Goal: Feedback & Contribution: Submit feedback/report problem

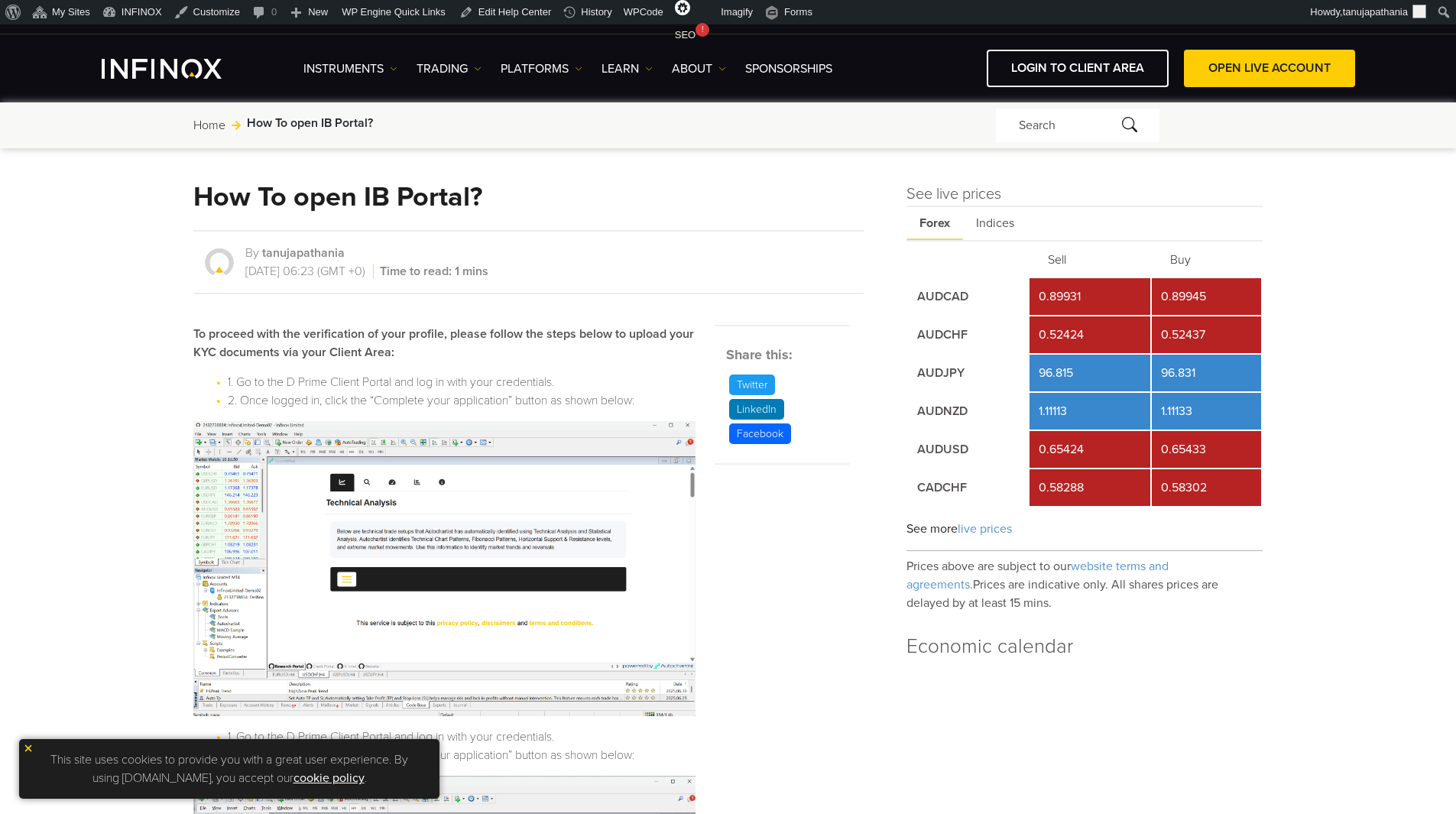
click at [205, 119] on link "Home" at bounding box center [209, 125] width 32 height 19
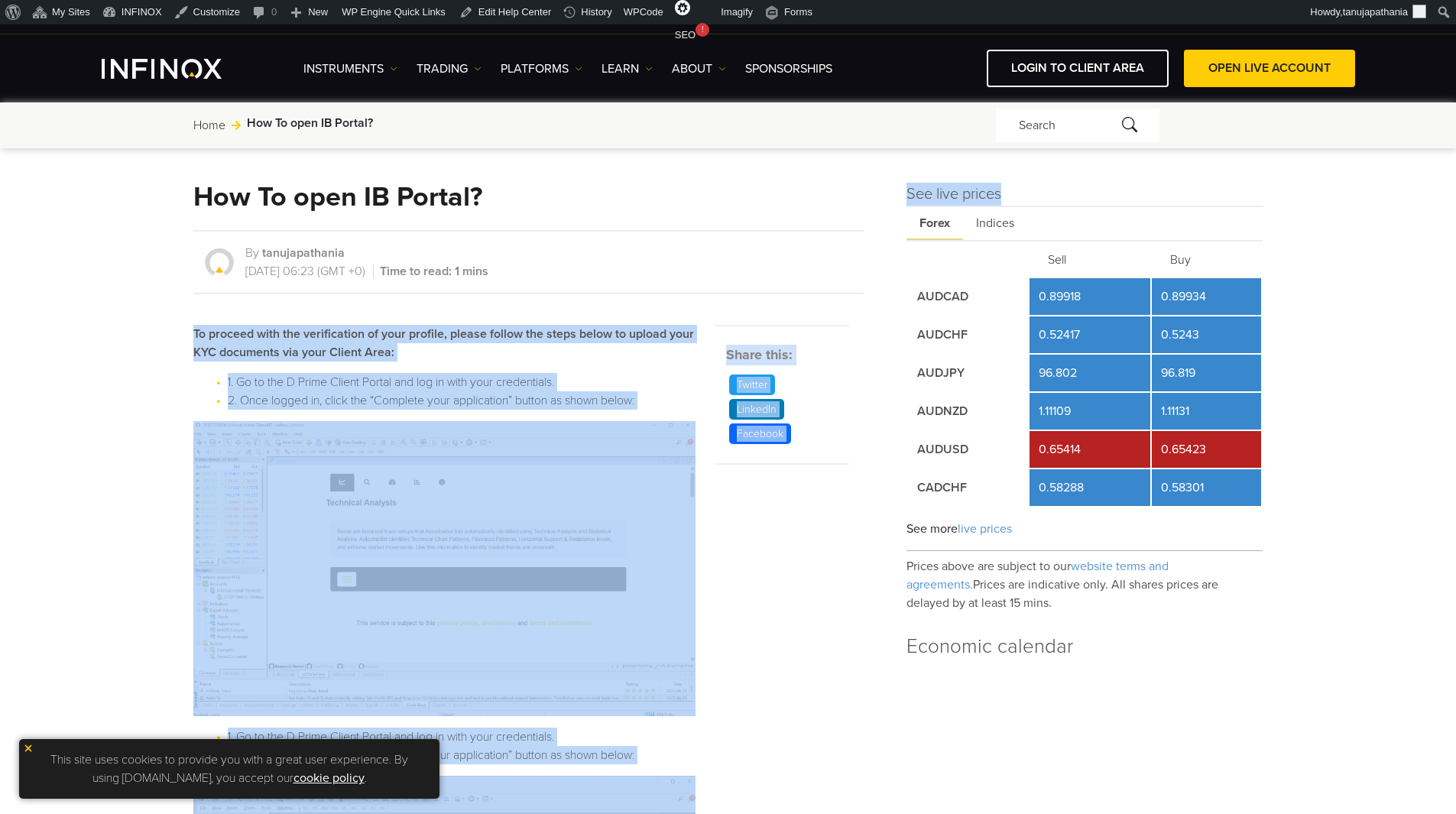
drag, startPoint x: 902, startPoint y: 187, endPoint x: 1038, endPoint y: 187, distance: 136.0
click at [1039, 187] on h4 "See live prices" at bounding box center [1084, 194] width 357 height 23
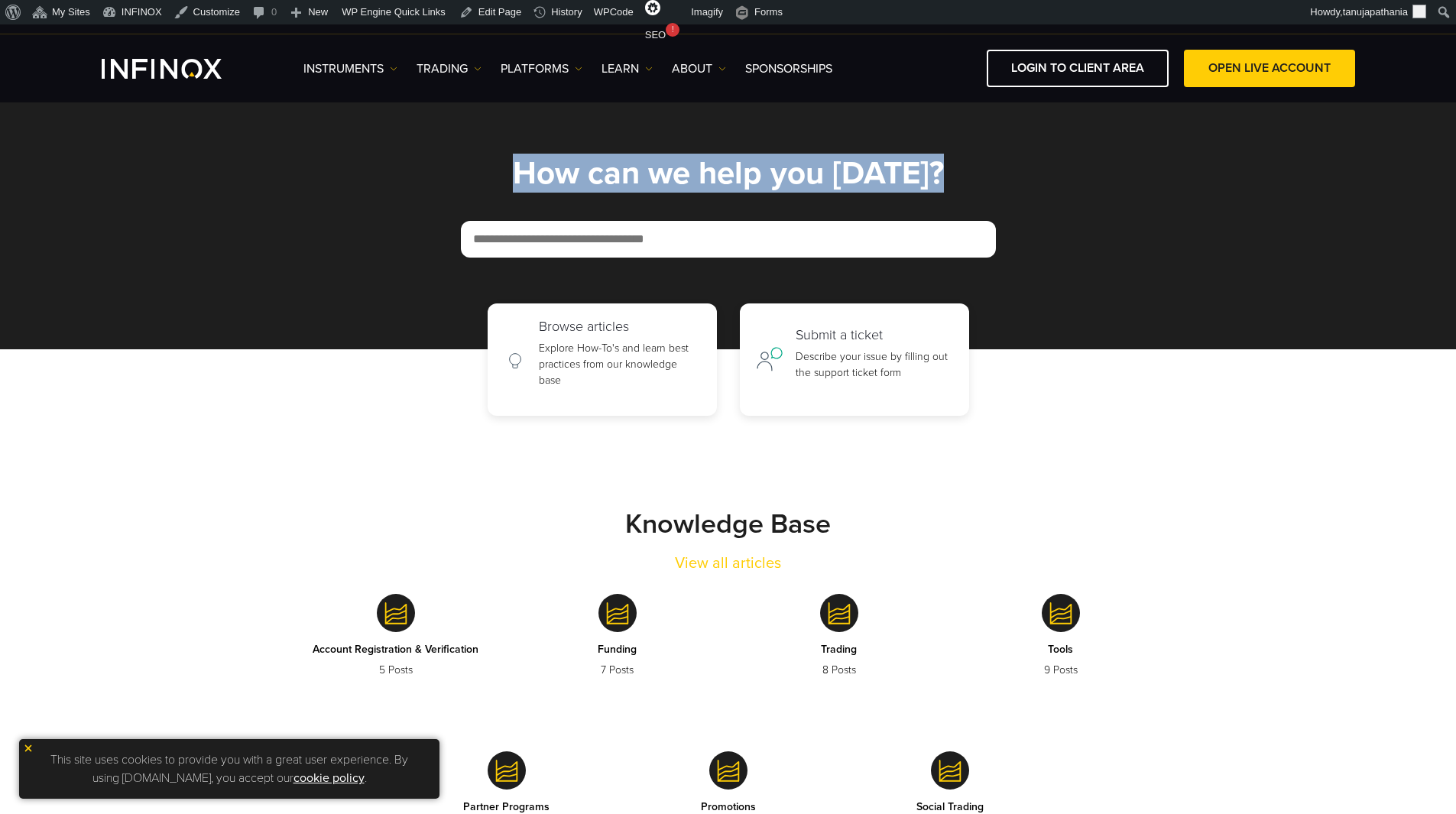
drag, startPoint x: 485, startPoint y: 169, endPoint x: 1076, endPoint y: 205, distance: 592.1
click at [1076, 205] on section "How can we help you [DATE]?" at bounding box center [728, 222] width 1456 height 253
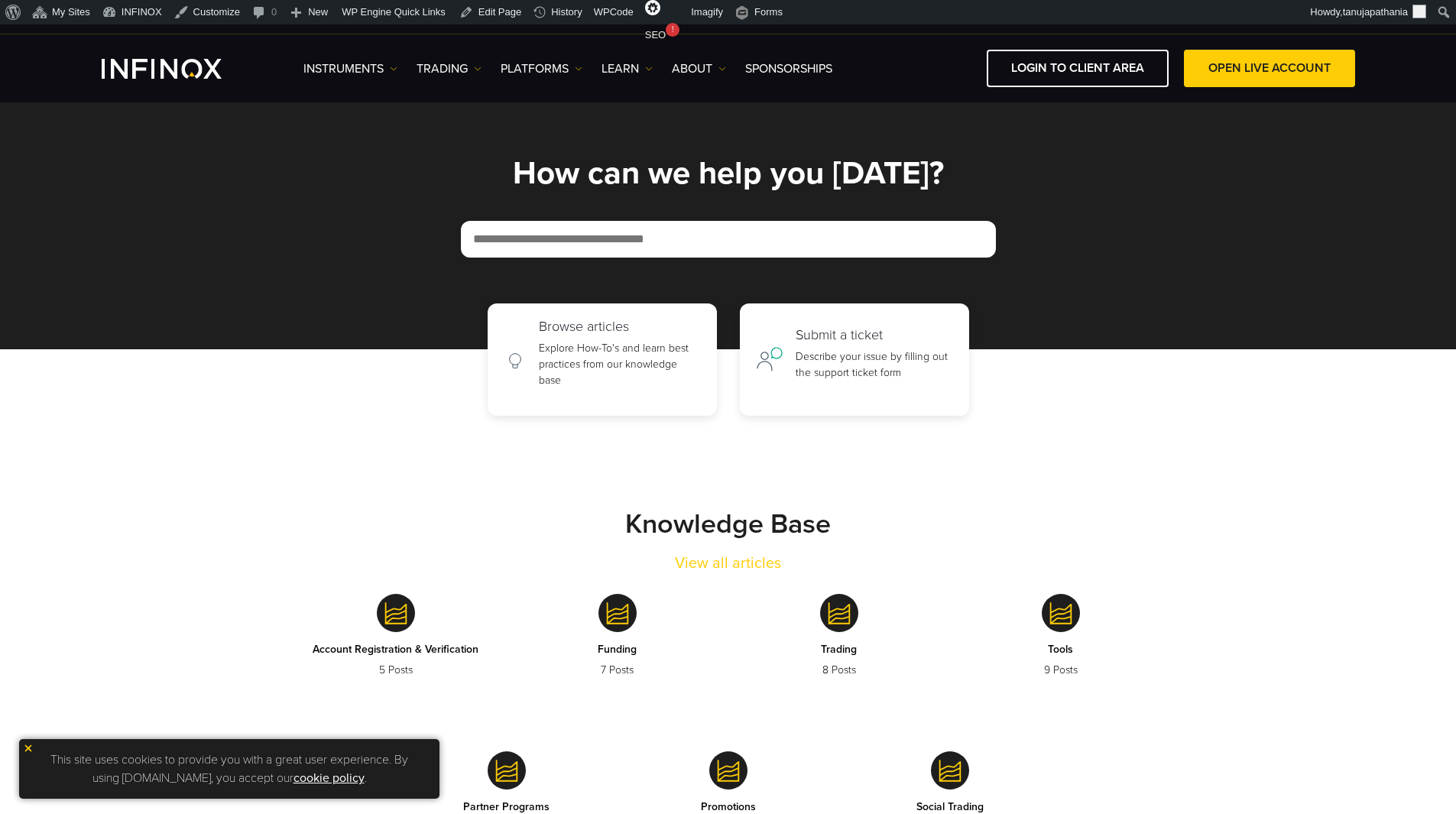
click at [1101, 204] on div "How can we help you [DATE]?" at bounding box center [728, 207] width 917 height 101
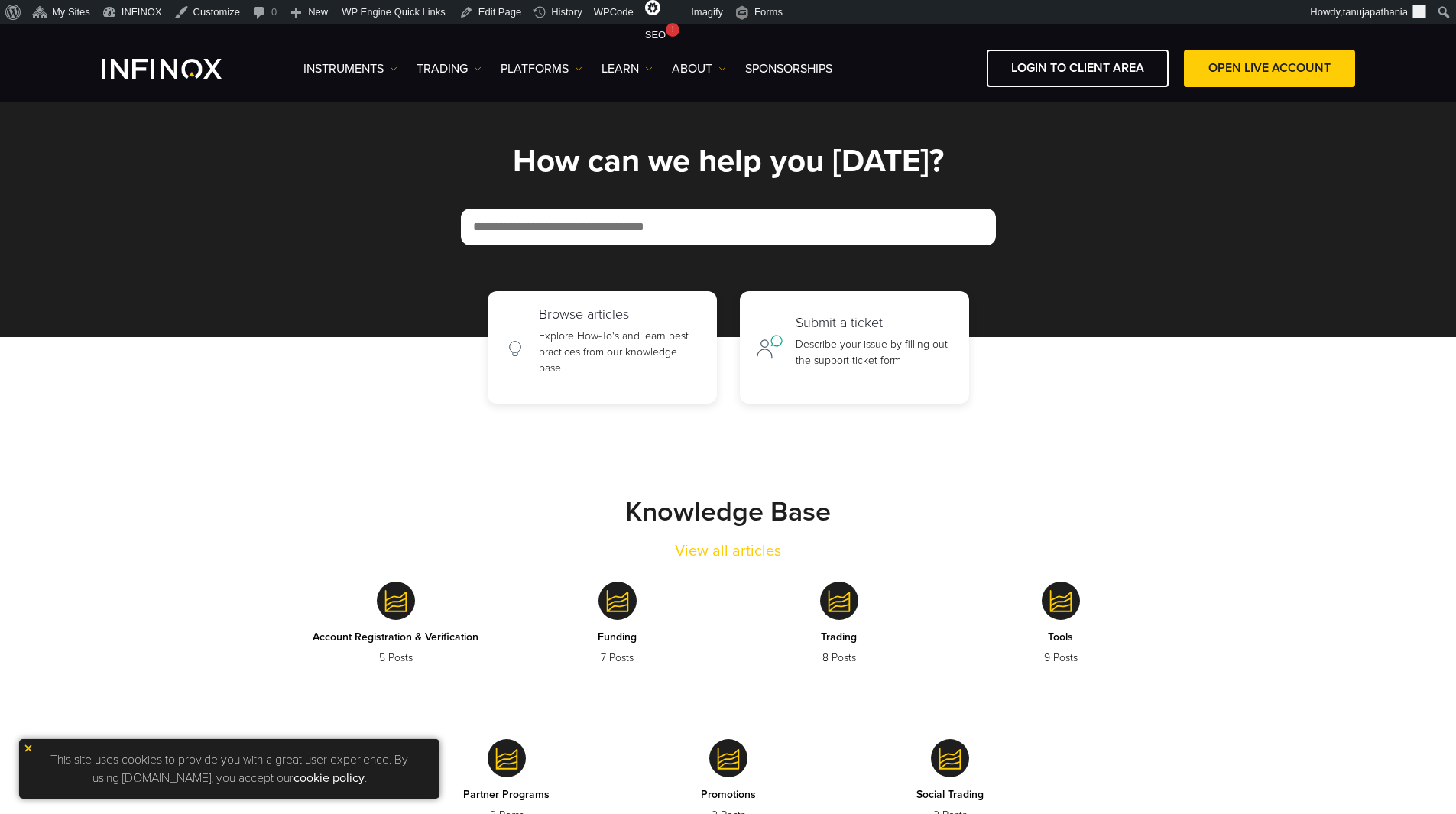
scroll to position [229, 0]
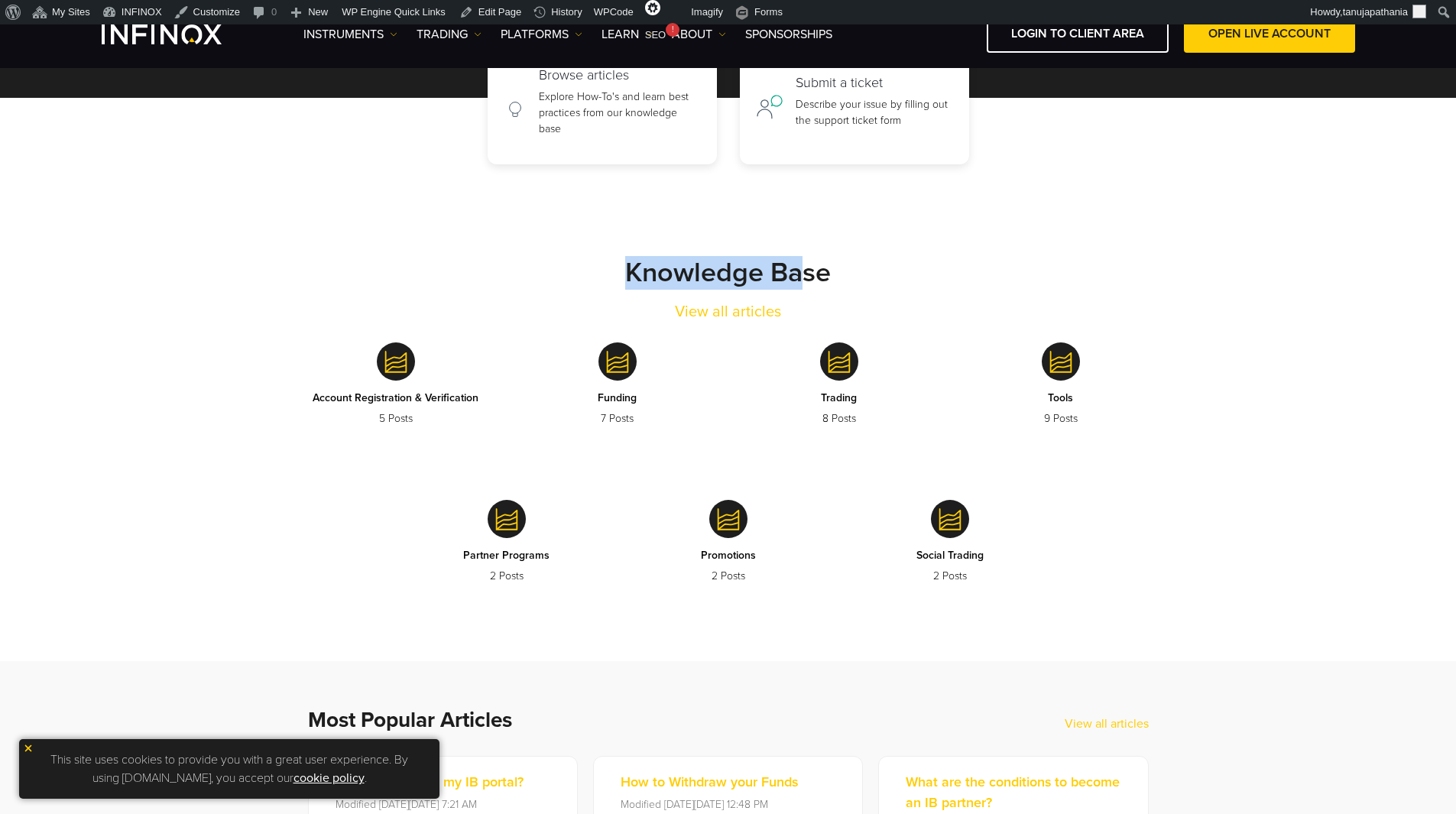
drag, startPoint x: 628, startPoint y: 271, endPoint x: 815, endPoint y: 282, distance: 187.3
click at [803, 278] on strong "Knowledge Base" at bounding box center [728, 272] width 205 height 33
click at [905, 291] on div "Knowledge Base View all articles" at bounding box center [729, 289] width 887 height 67
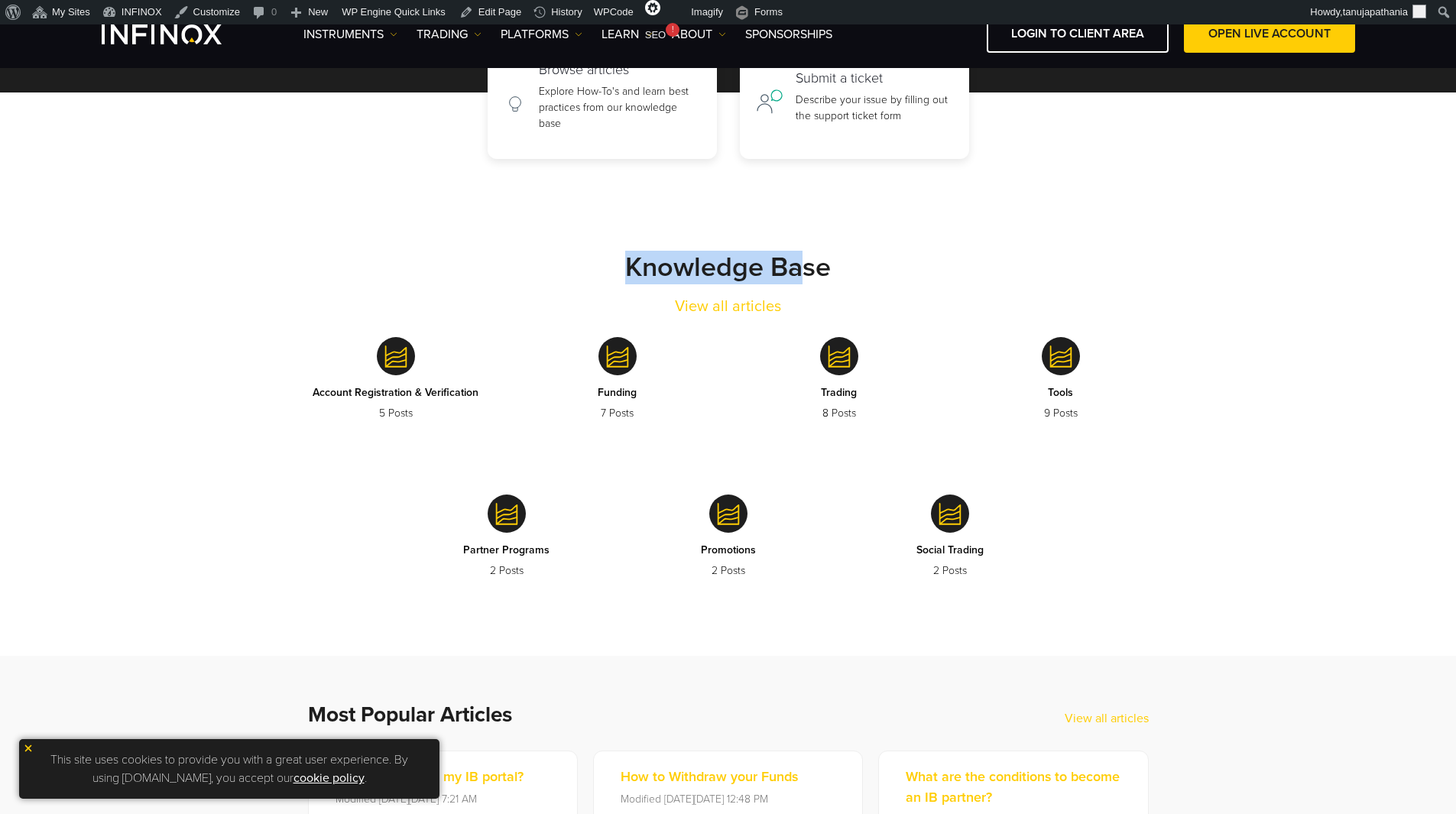
drag, startPoint x: 630, startPoint y: 260, endPoint x: 877, endPoint y: 268, distance: 247.1
click at [828, 267] on div "Knowledge Base View all articles" at bounding box center [729, 284] width 887 height 67
click at [880, 268] on div "Knowledge Base View all articles" at bounding box center [729, 284] width 887 height 67
click at [767, 256] on strong "Knowledge Base" at bounding box center [728, 267] width 205 height 33
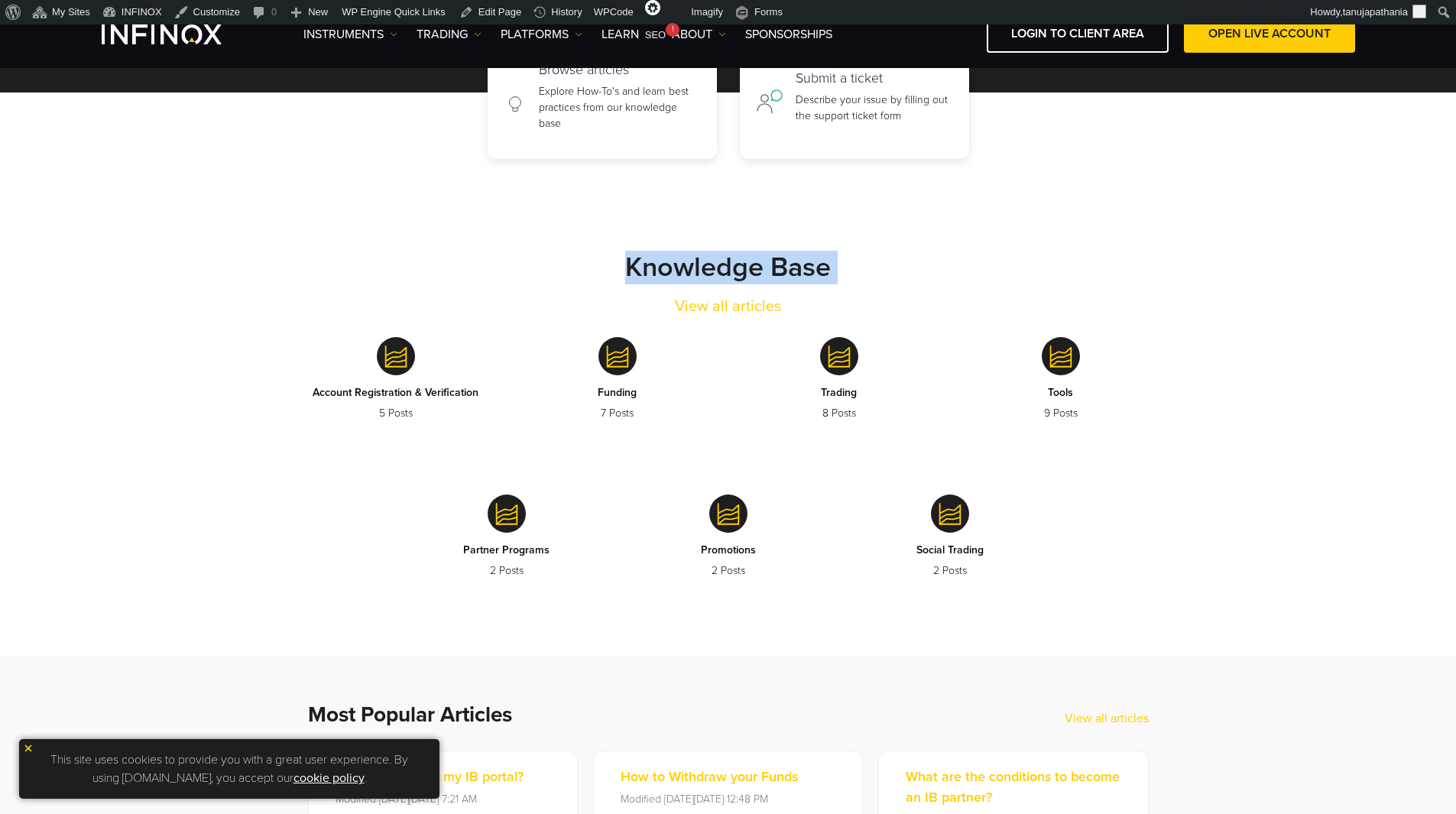
click at [767, 256] on strong "Knowledge Base" at bounding box center [728, 267] width 205 height 33
click at [823, 259] on strong "Knowledge Base" at bounding box center [728, 267] width 205 height 33
click at [486, 11] on link "Edit Page" at bounding box center [490, 12] width 74 height 24
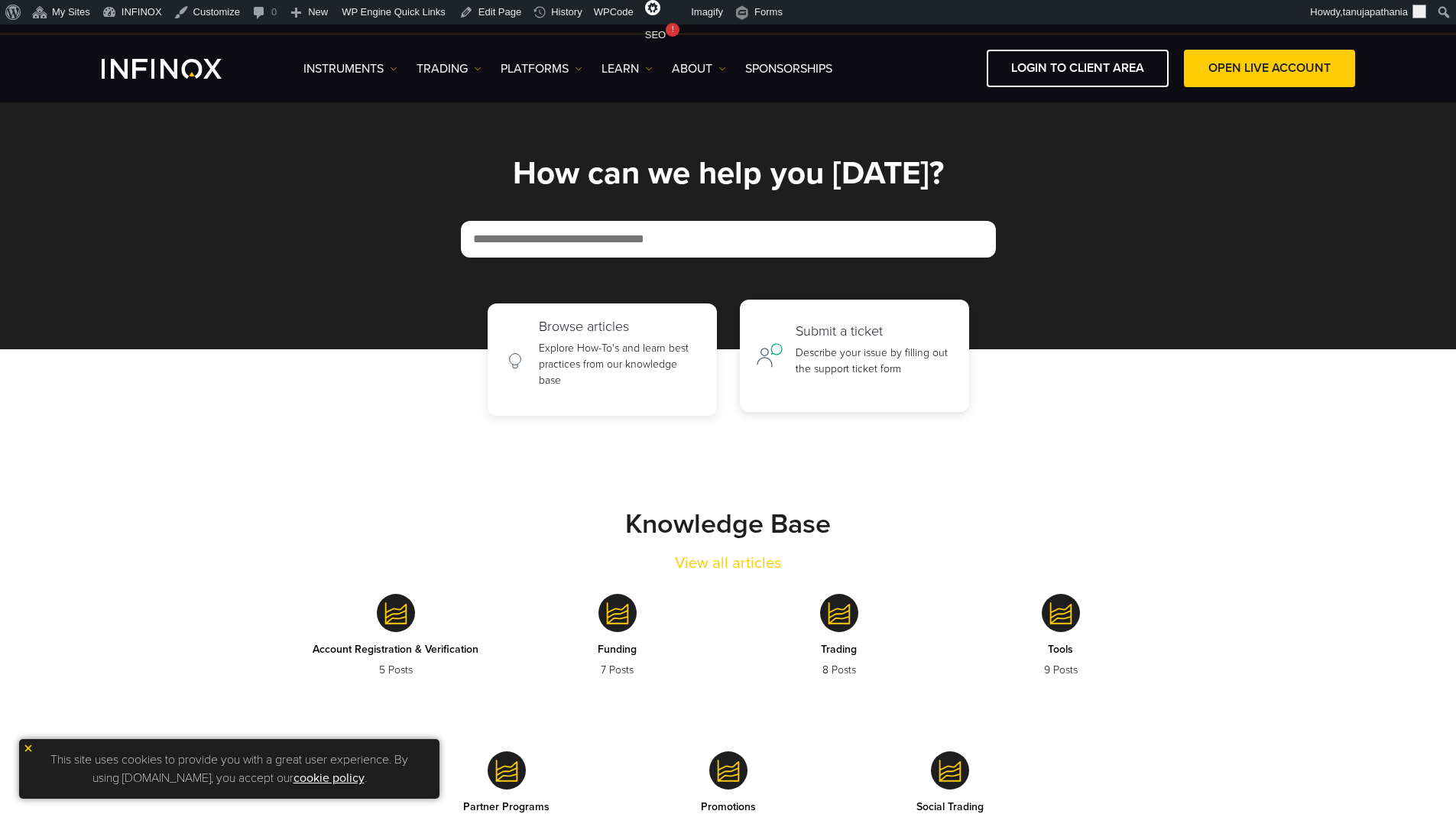
click at [832, 352] on p "Describe your issue by filling out the support ticket form" at bounding box center [874, 360] width 157 height 32
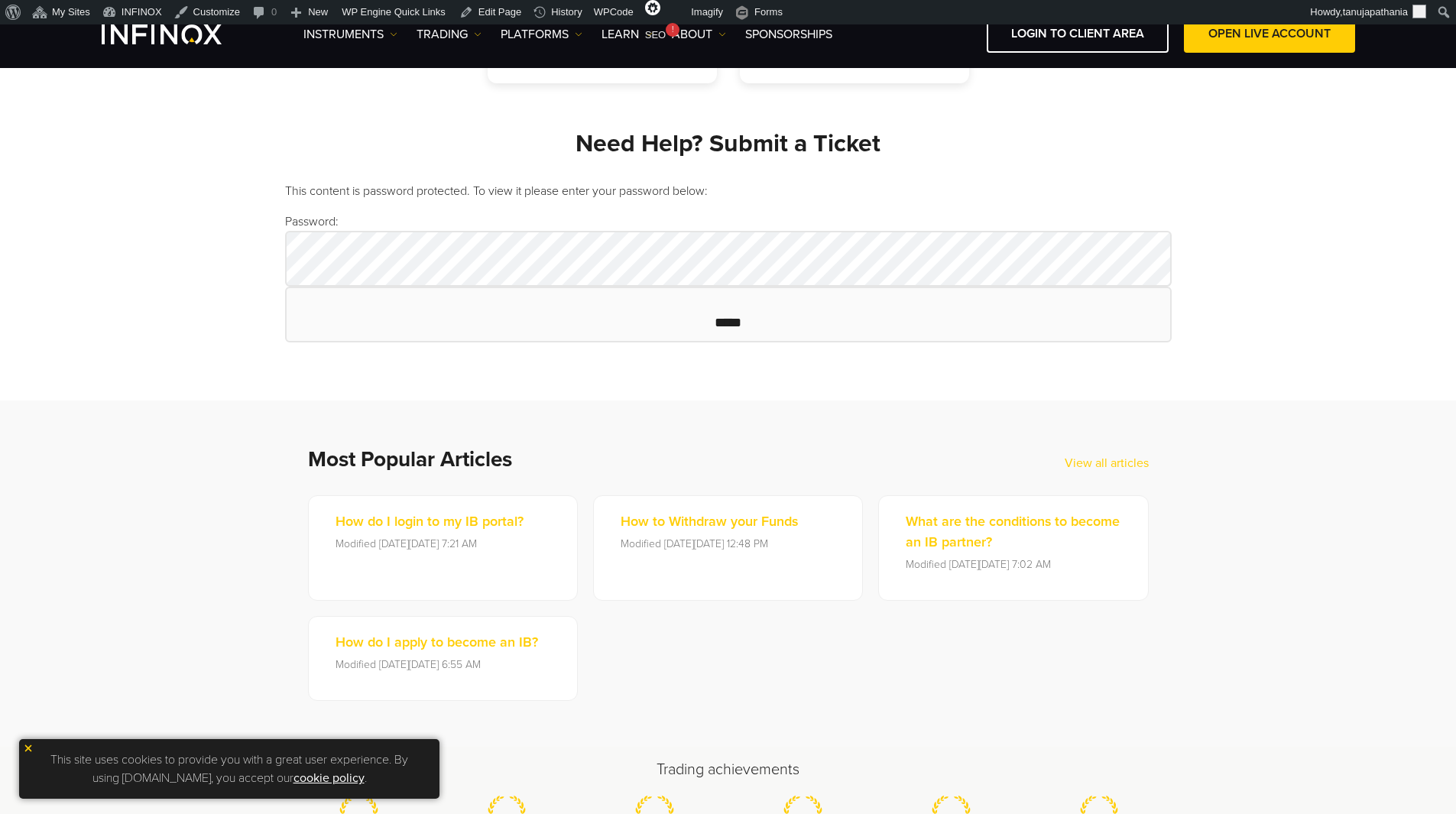
click at [445, 187] on p "This content is password protected. To view it please enter your password below:" at bounding box center [729, 191] width 887 height 19
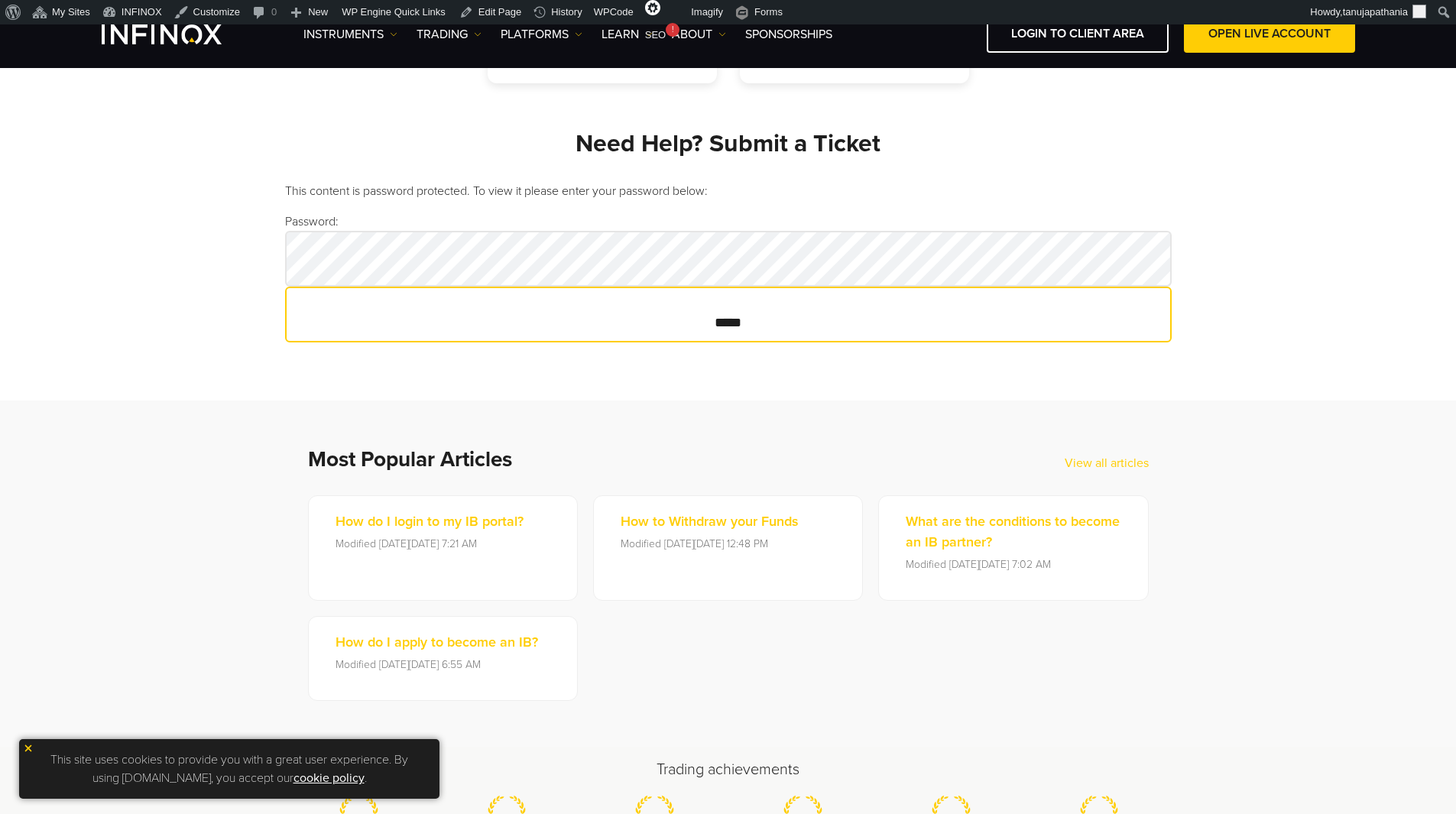
click at [744, 325] on input "*****" at bounding box center [729, 315] width 887 height 56
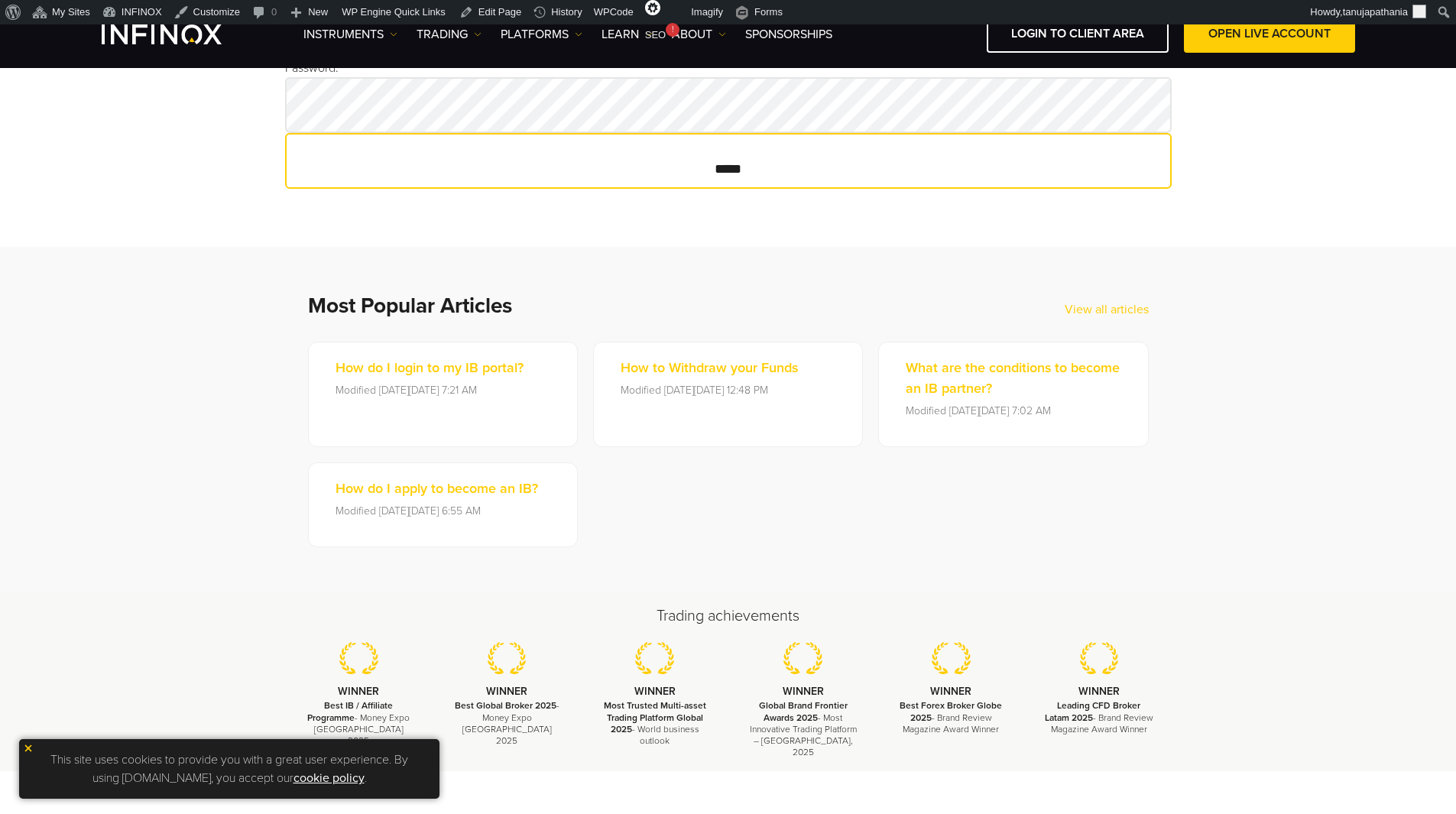
scroll to position [229, 0]
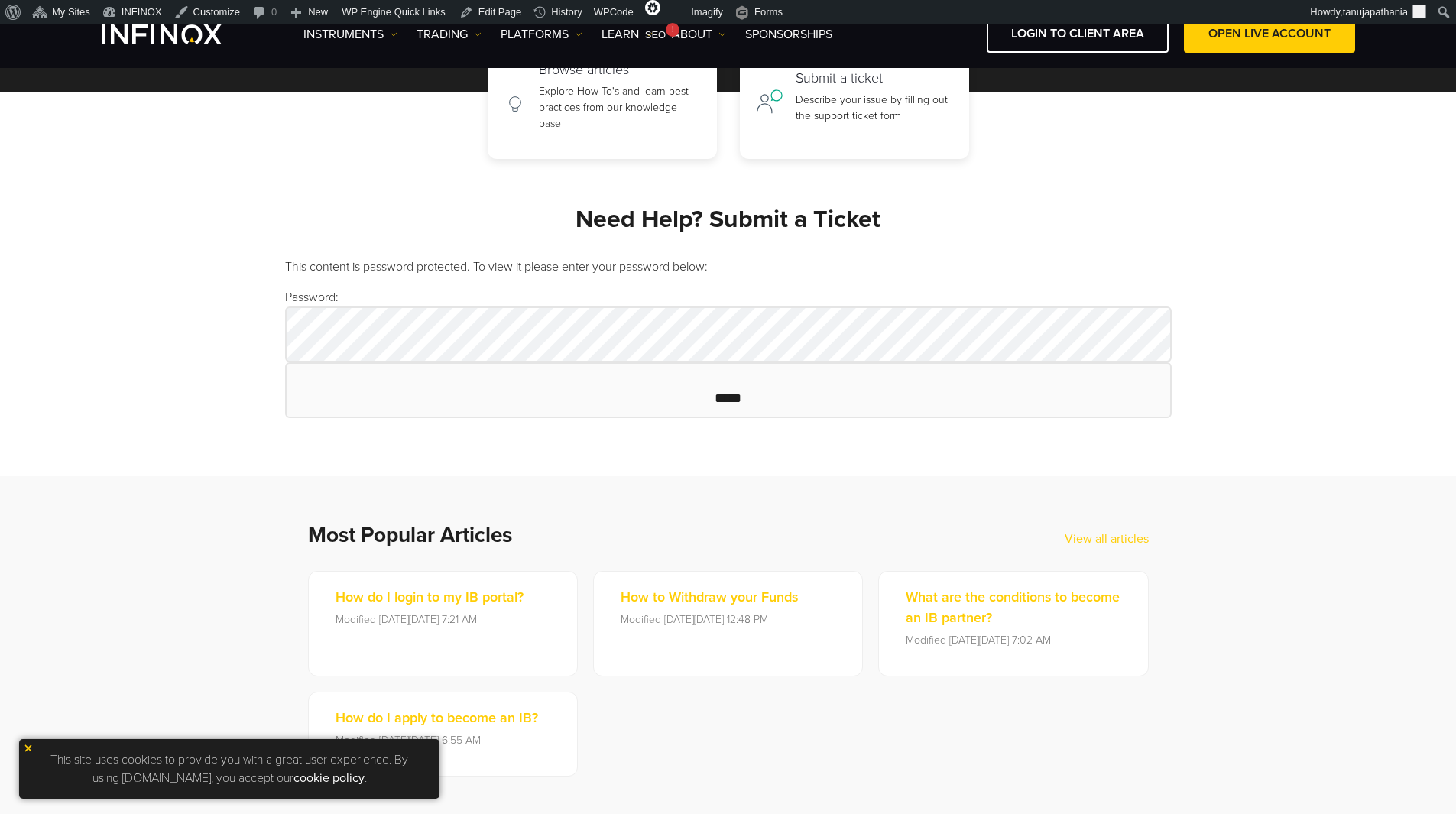
click at [688, 227] on h2 "Need Help? Submit a Ticket" at bounding box center [729, 219] width 887 height 30
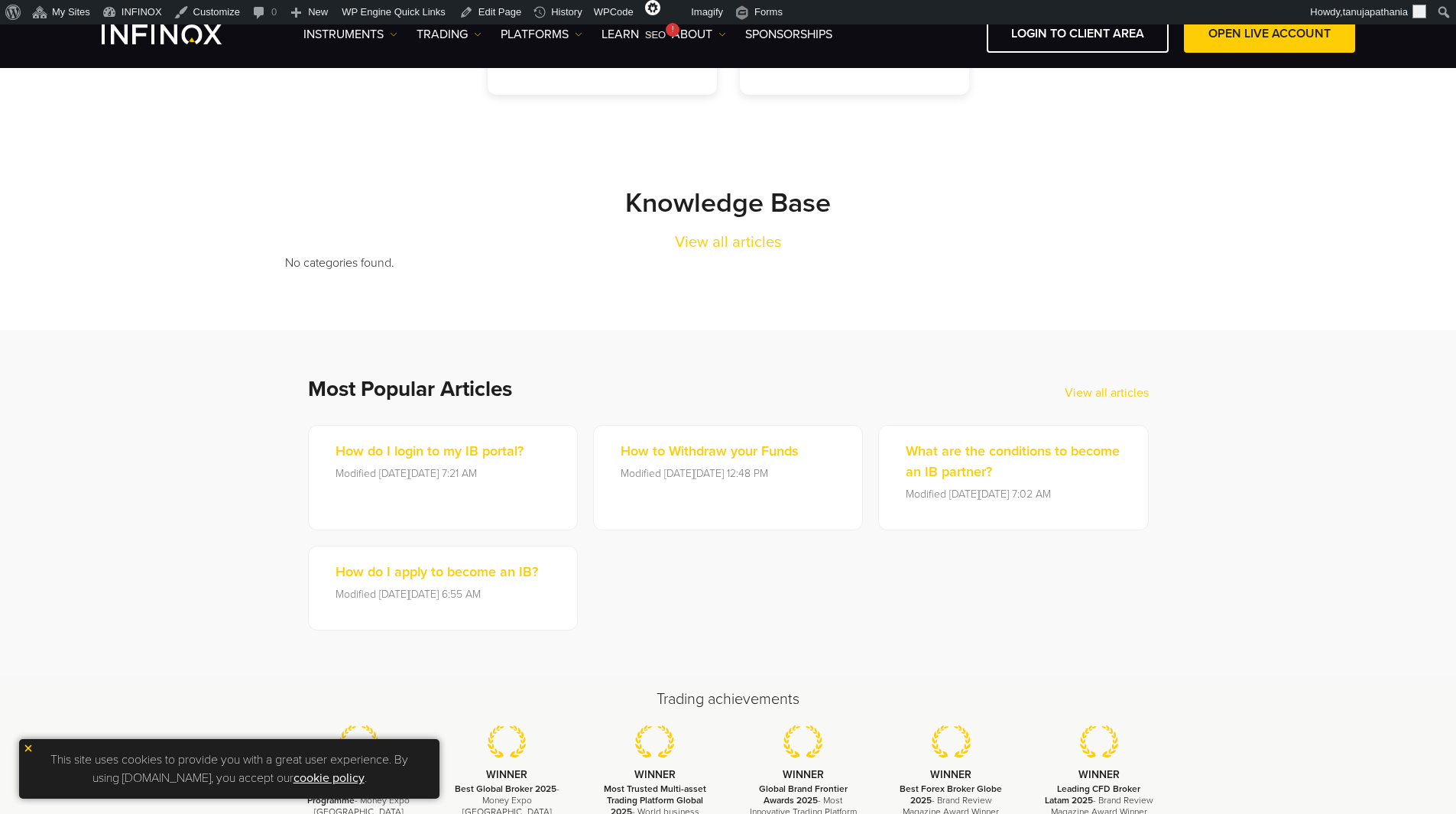
scroll to position [306, 0]
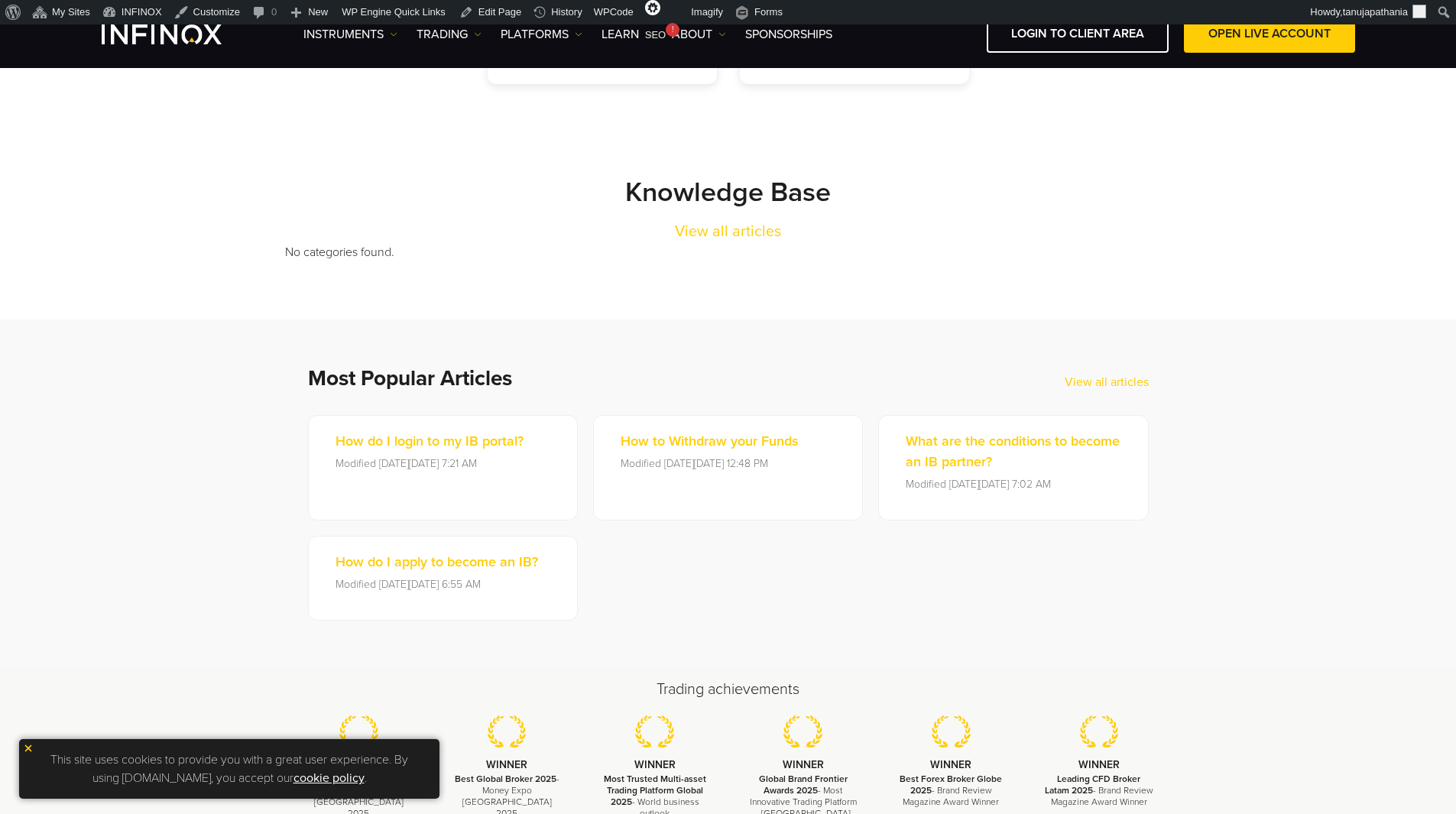
click at [381, 251] on p "No categories found." at bounding box center [729, 252] width 887 height 19
click at [817, 269] on section "Knowledge Base View all articles No categories found." at bounding box center [728, 201] width 1456 height 236
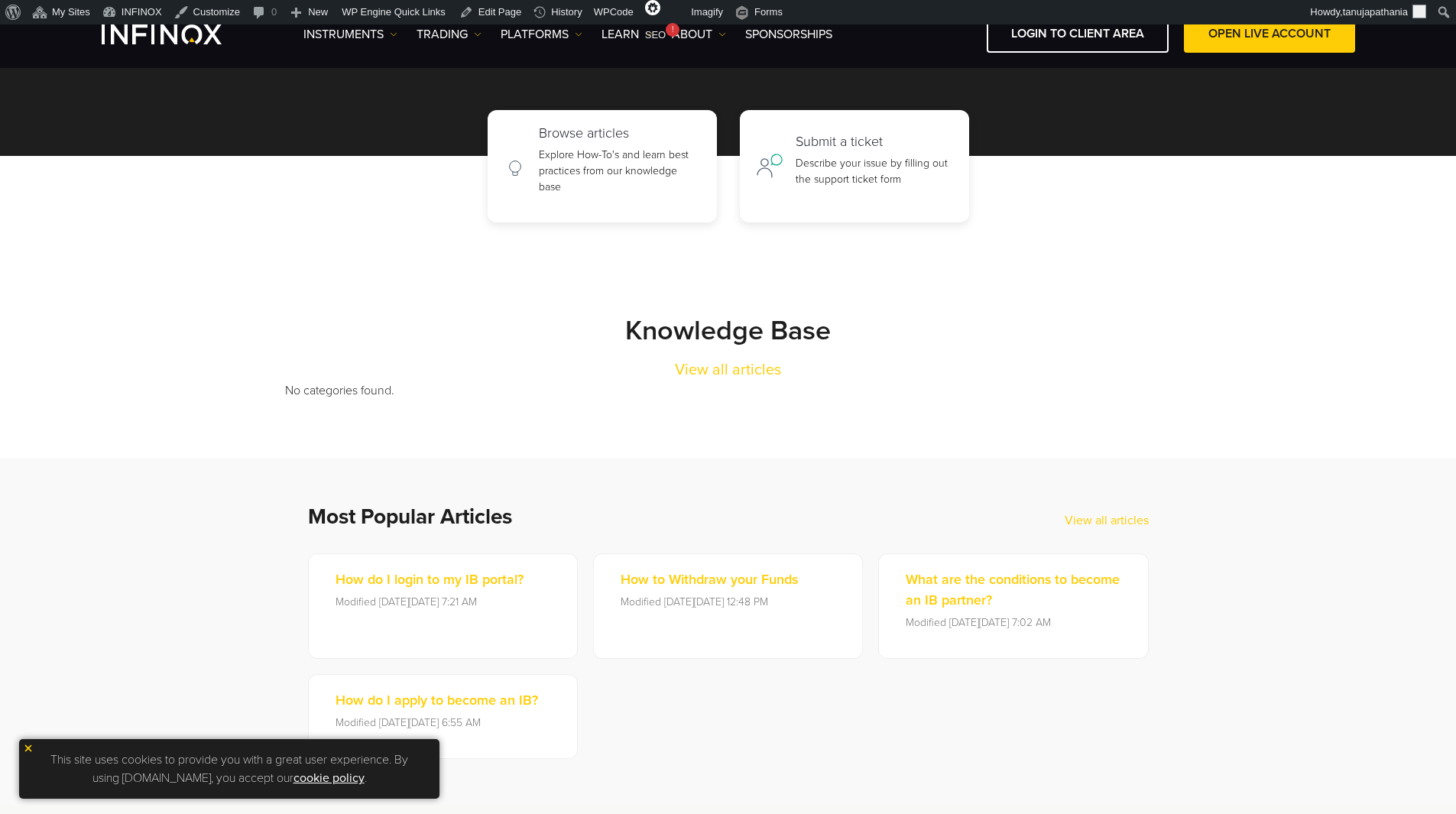
scroll to position [153, 0]
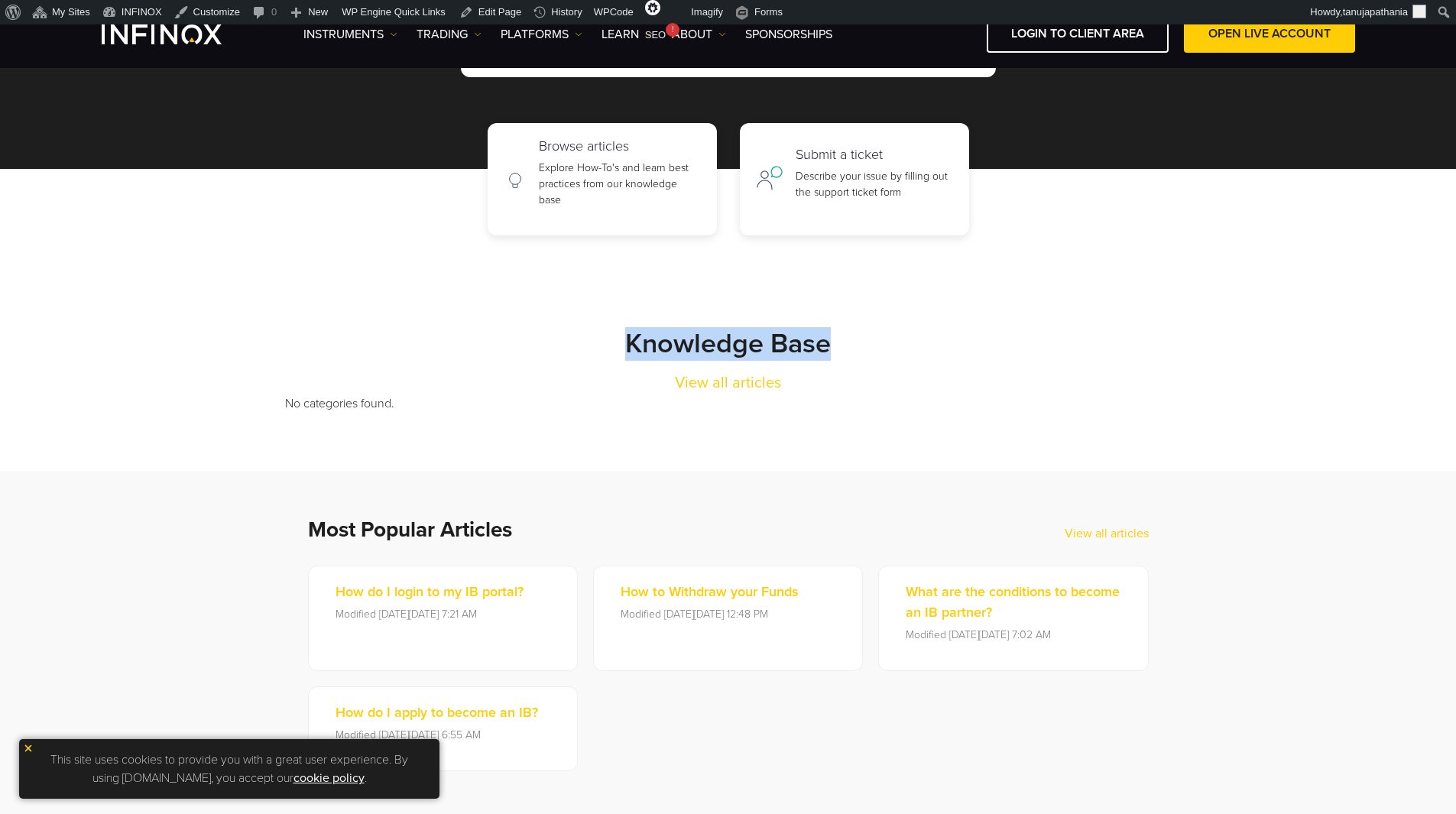
drag, startPoint x: 623, startPoint y: 330, endPoint x: 836, endPoint y: 337, distance: 213.1
click at [832, 337] on div "Knowledge Base View all articles" at bounding box center [729, 361] width 887 height 67
click at [848, 335] on div "Knowledge Base View all articles" at bounding box center [729, 361] width 887 height 67
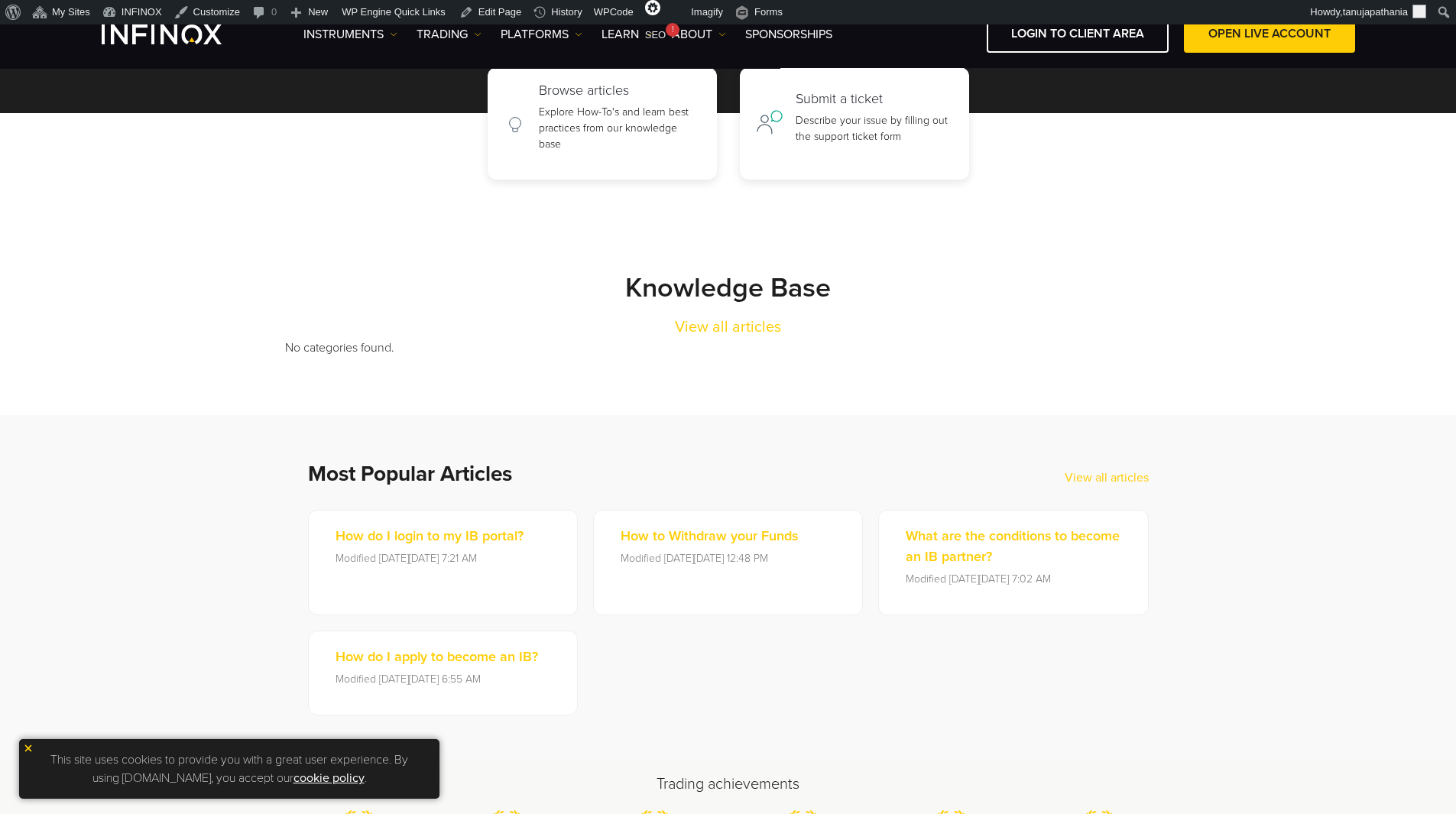
scroll to position [153, 0]
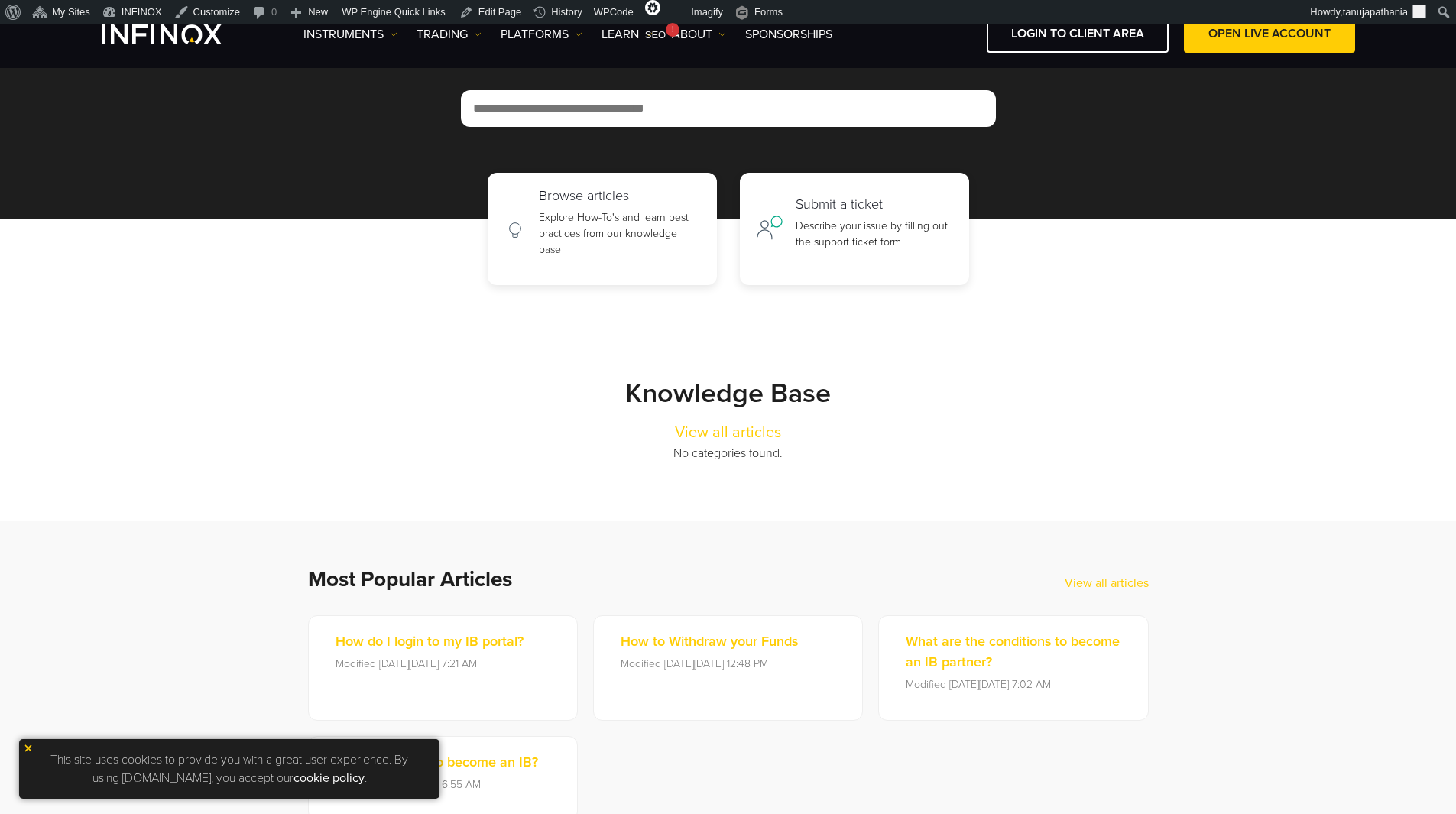
scroll to position [76, 0]
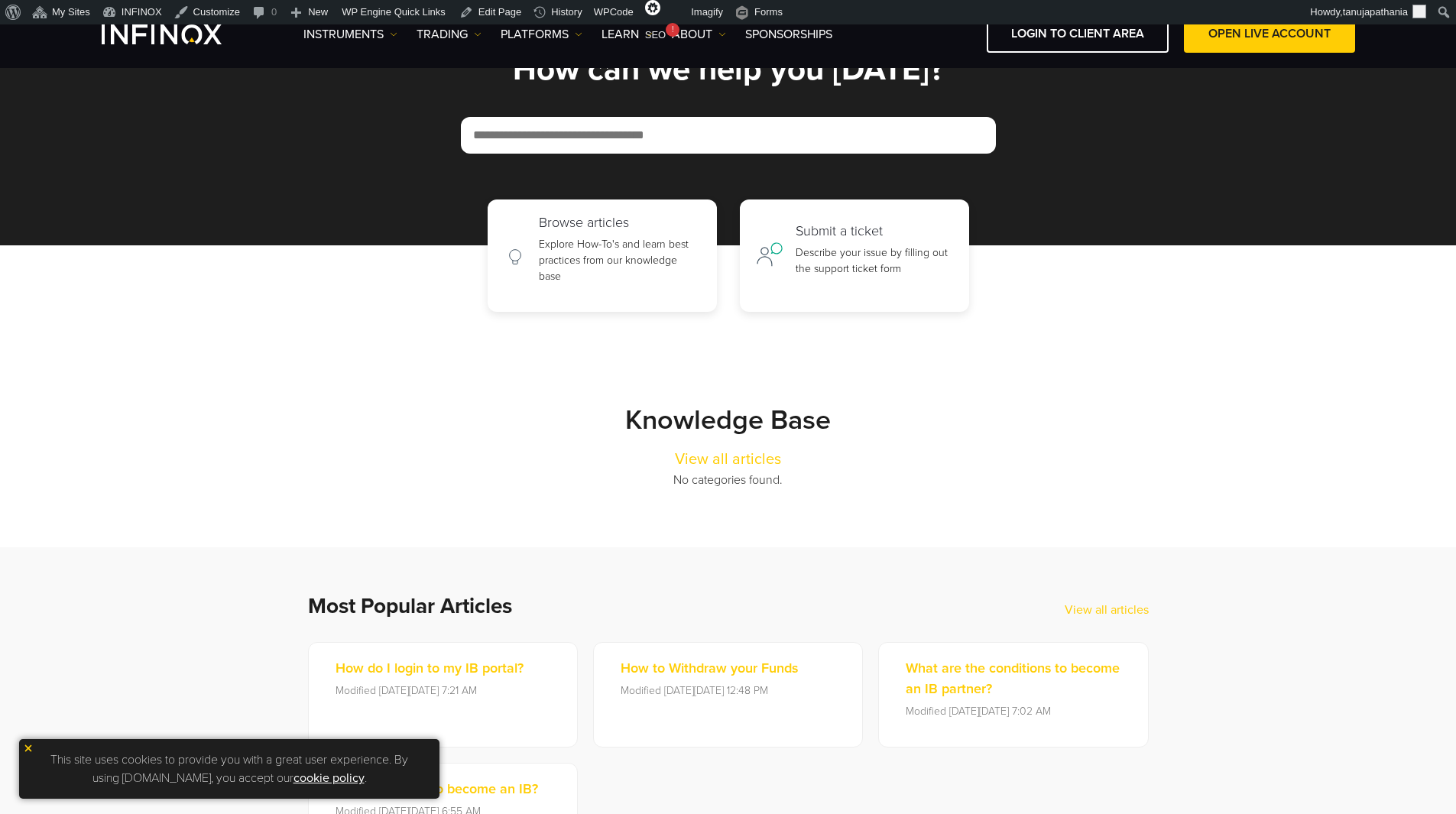
click at [717, 411] on strong "Knowledge Base" at bounding box center [728, 420] width 205 height 33
click at [715, 411] on strong "Knowledge Base" at bounding box center [728, 420] width 205 height 33
click at [715, 410] on strong "Knowledge Base" at bounding box center [728, 420] width 205 height 33
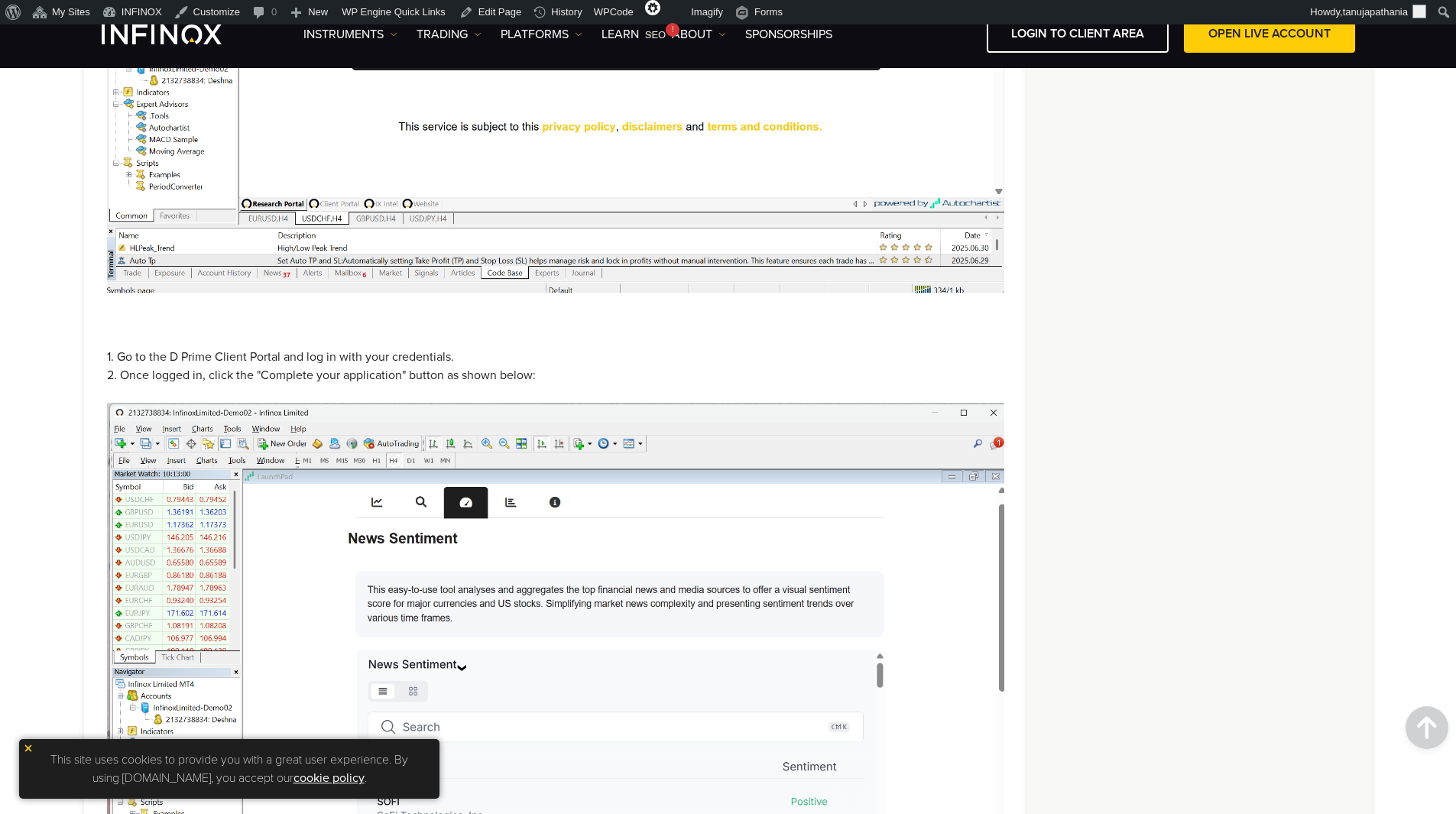
scroll to position [284, 0]
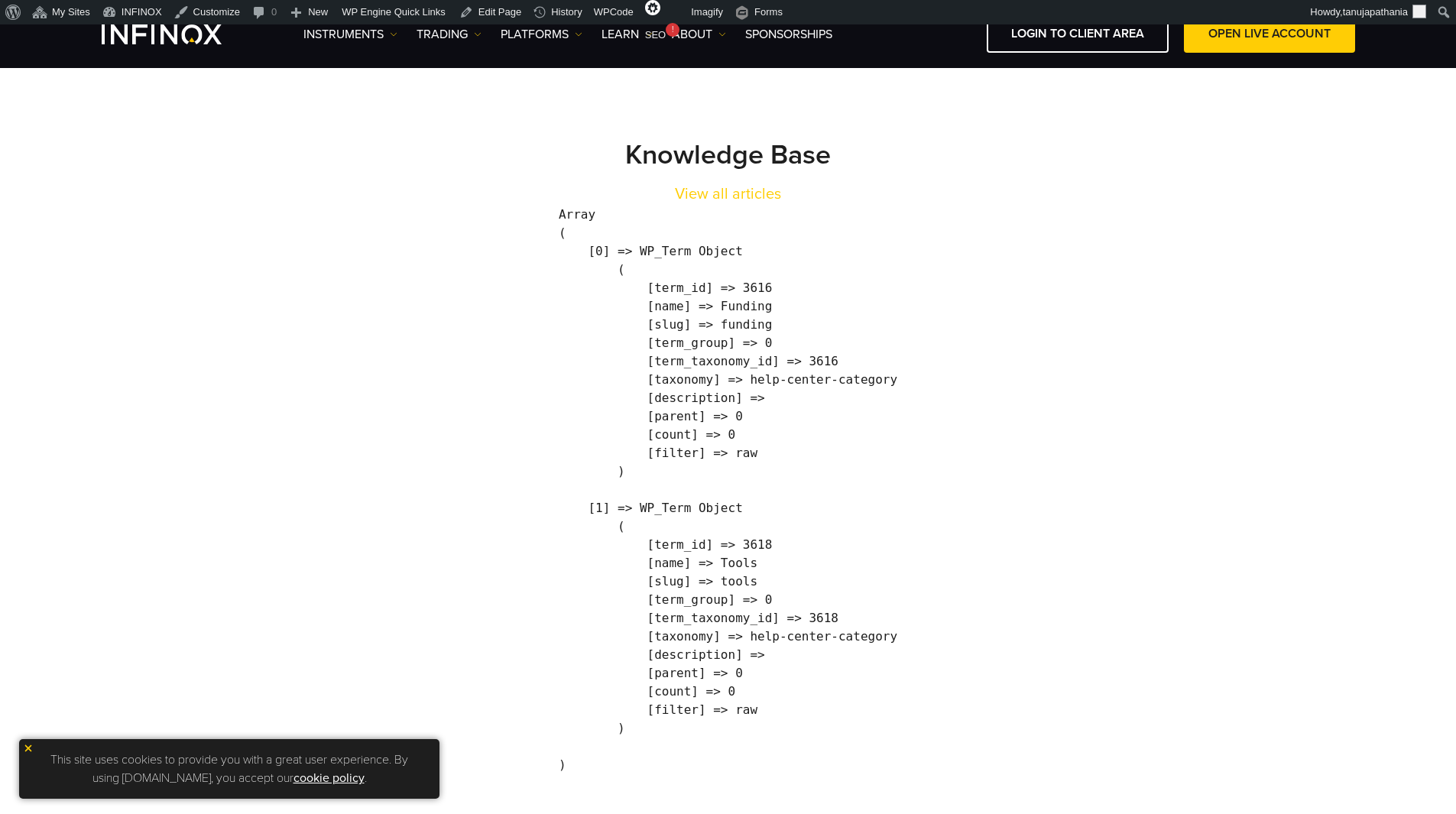
scroll to position [153, 0]
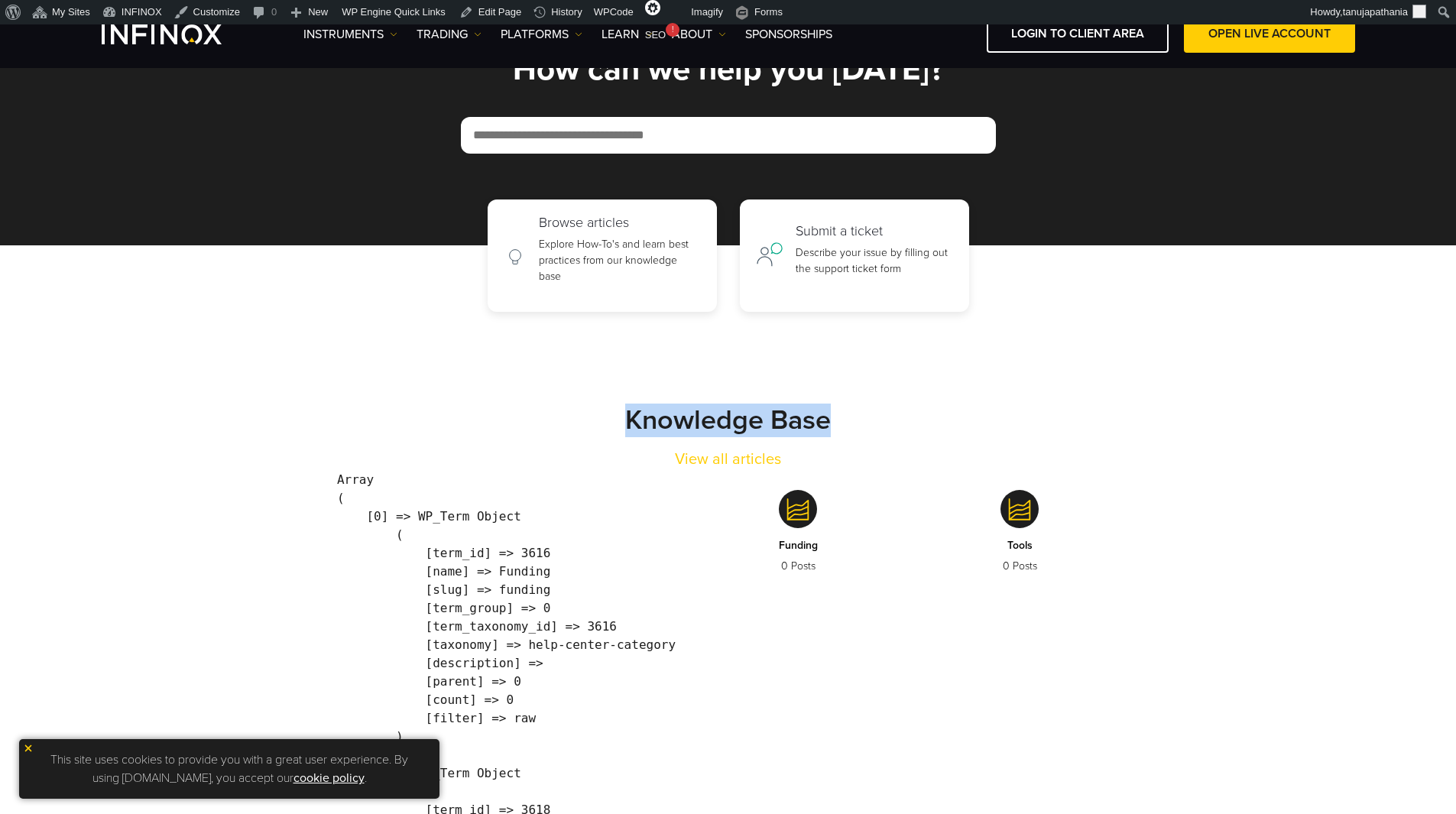
drag, startPoint x: 628, startPoint y: 418, endPoint x: 985, endPoint y: 424, distance: 357.1
click at [985, 424] on div "Knowledge Base View all articles" at bounding box center [729, 437] width 887 height 67
click at [982, 423] on div "Knowledge Base View all articles" at bounding box center [729, 437] width 887 height 67
click at [979, 421] on div "Knowledge Base View all articles" at bounding box center [729, 437] width 887 height 67
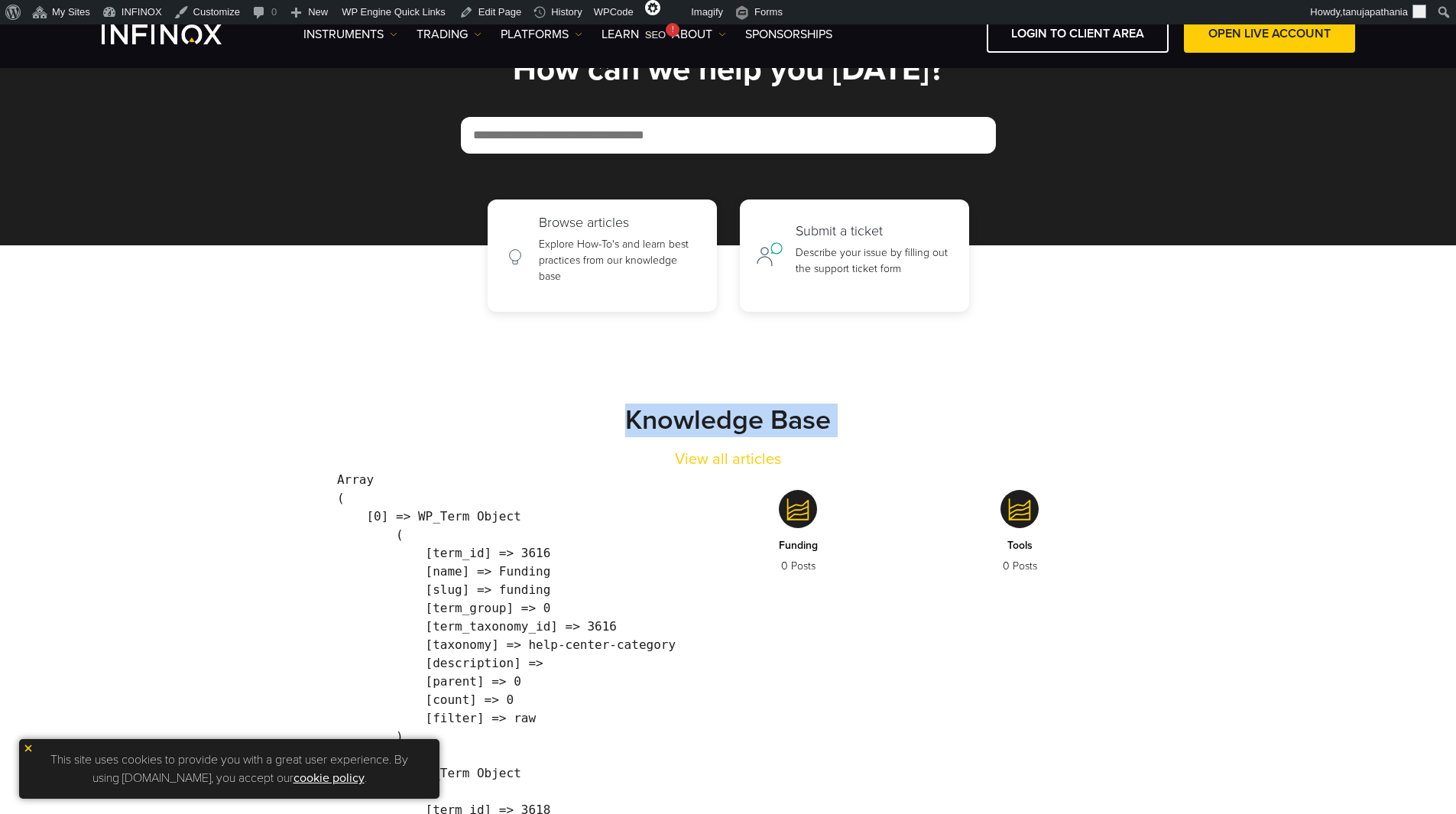
click at [979, 421] on div "Knowledge Base View all articles" at bounding box center [729, 437] width 887 height 67
click at [869, 426] on div "Knowledge Base View all articles" at bounding box center [729, 437] width 887 height 67
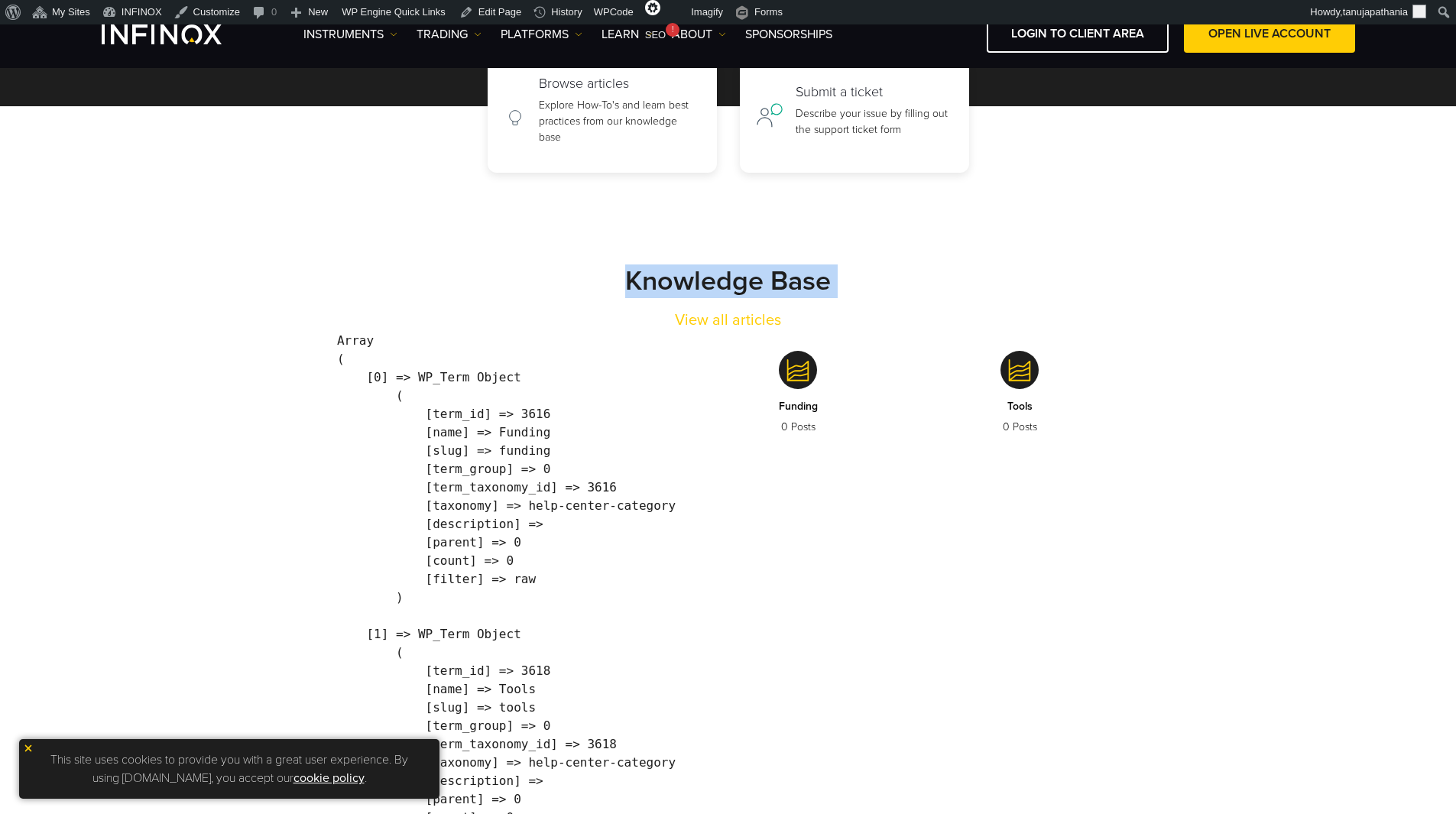
scroll to position [76, 0]
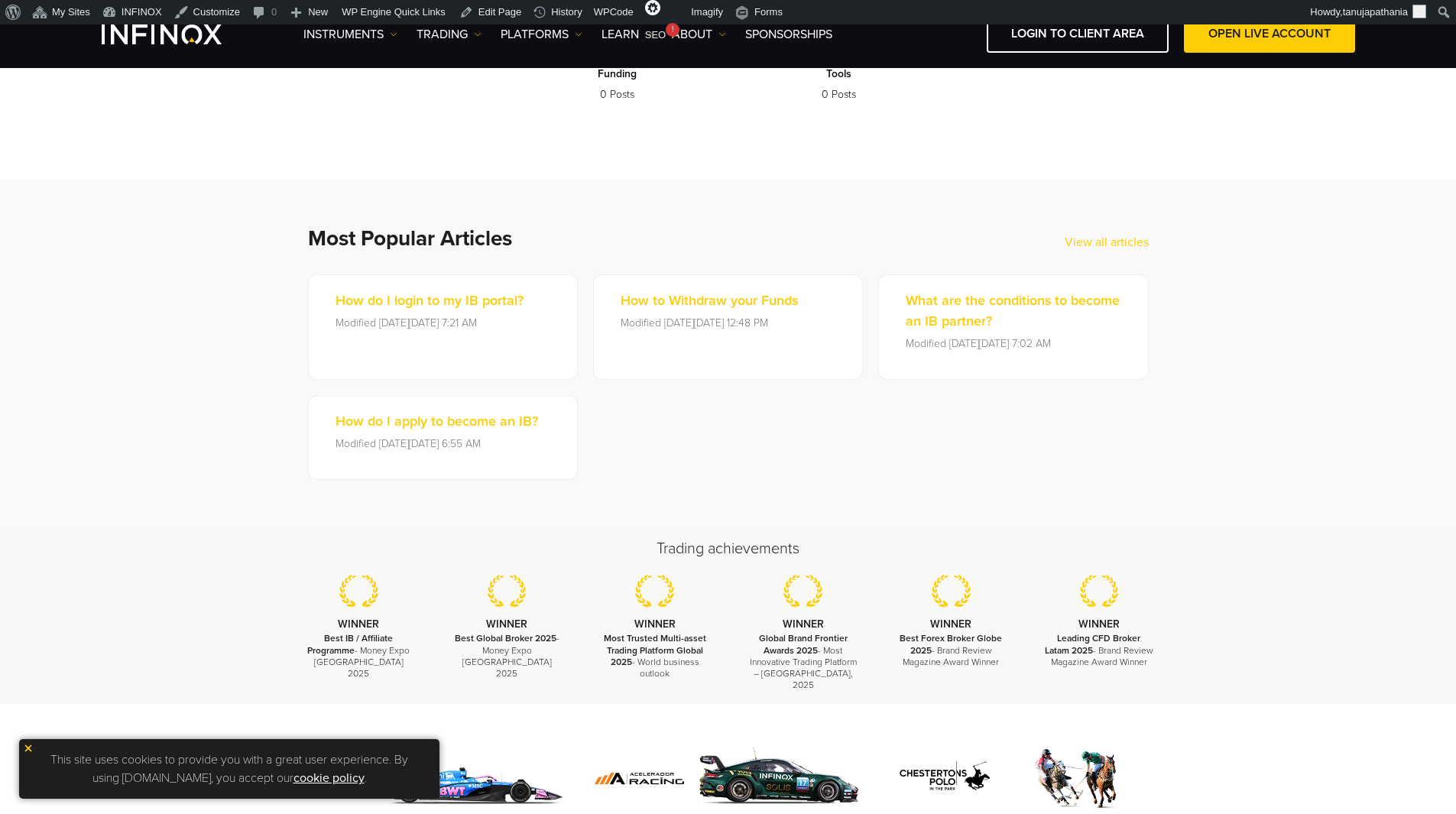
scroll to position [243, 0]
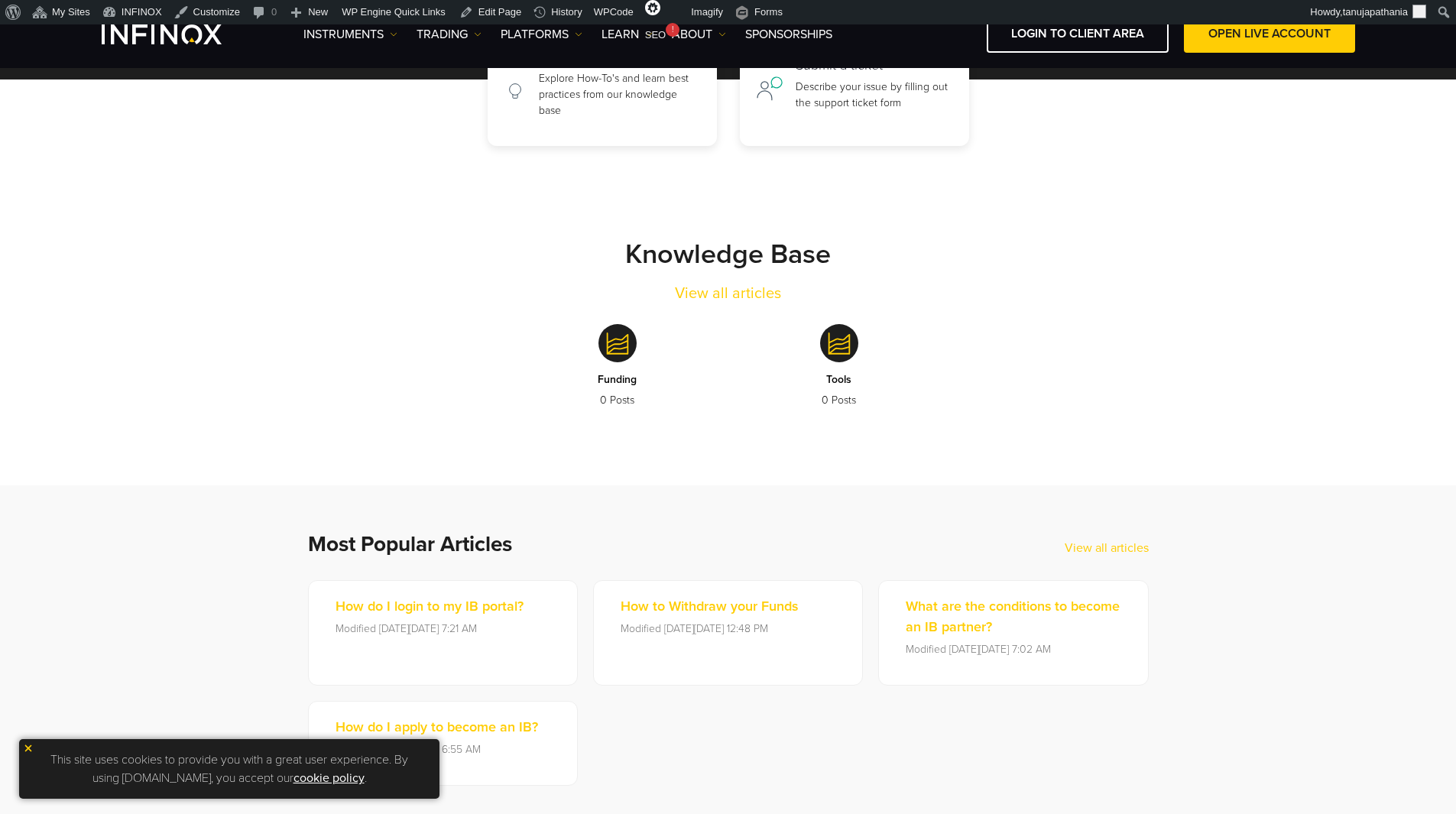
click at [920, 212] on section "Knowledge Base View all articles Funding 0 Posts Tools 0 Posts" at bounding box center [728, 316] width 1456 height 339
click at [740, 260] on strong "Knowledge Base" at bounding box center [728, 254] width 205 height 33
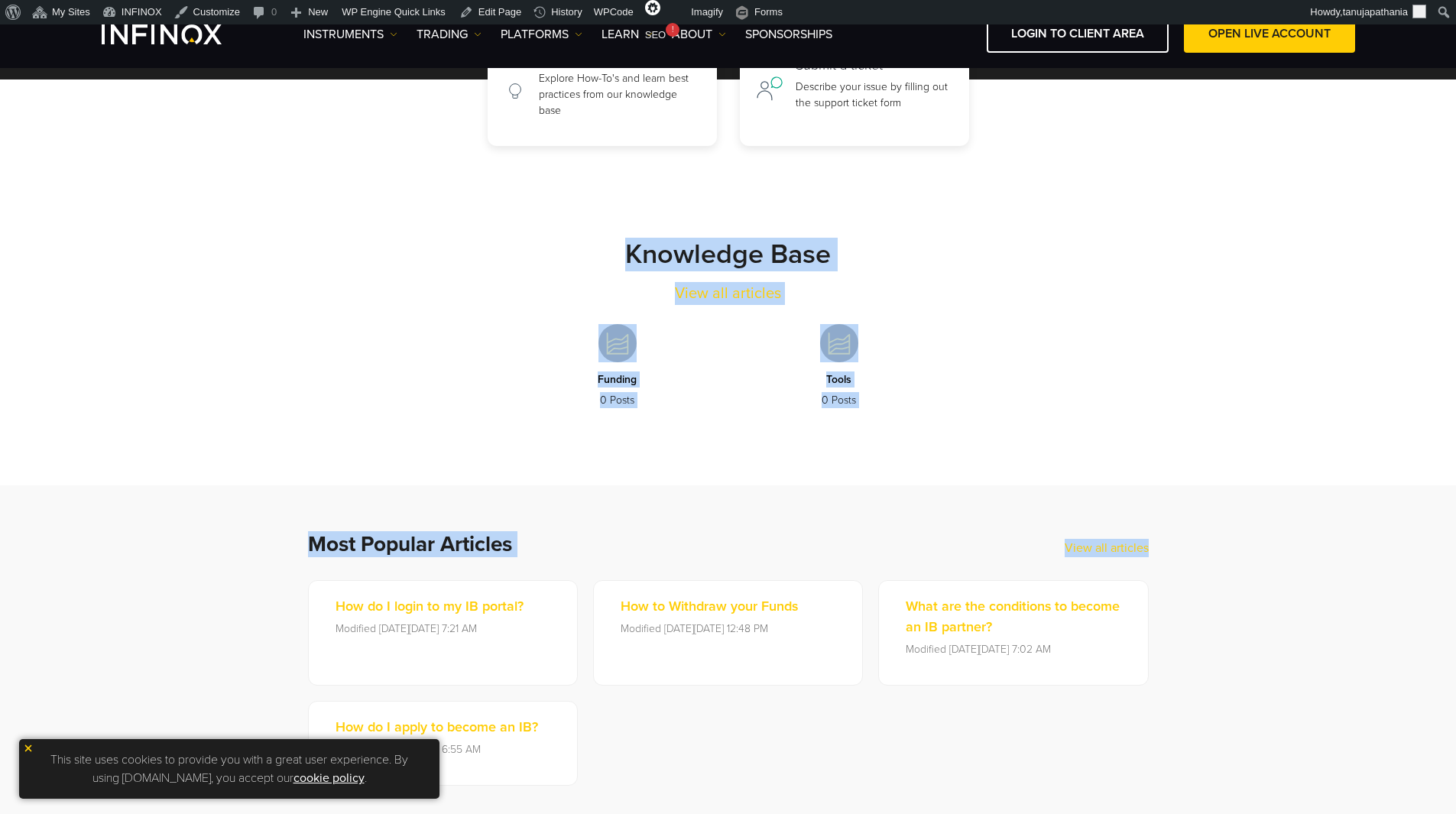
drag, startPoint x: 1187, startPoint y: 547, endPoint x: 590, endPoint y: 230, distance: 675.9
click at [590, 230] on body "IX PARTNERS IXO PRIME JOIN OUR MAILING LIST Never Miss a Trading Opportunity wi…" at bounding box center [728, 649] width 1456 height 1783
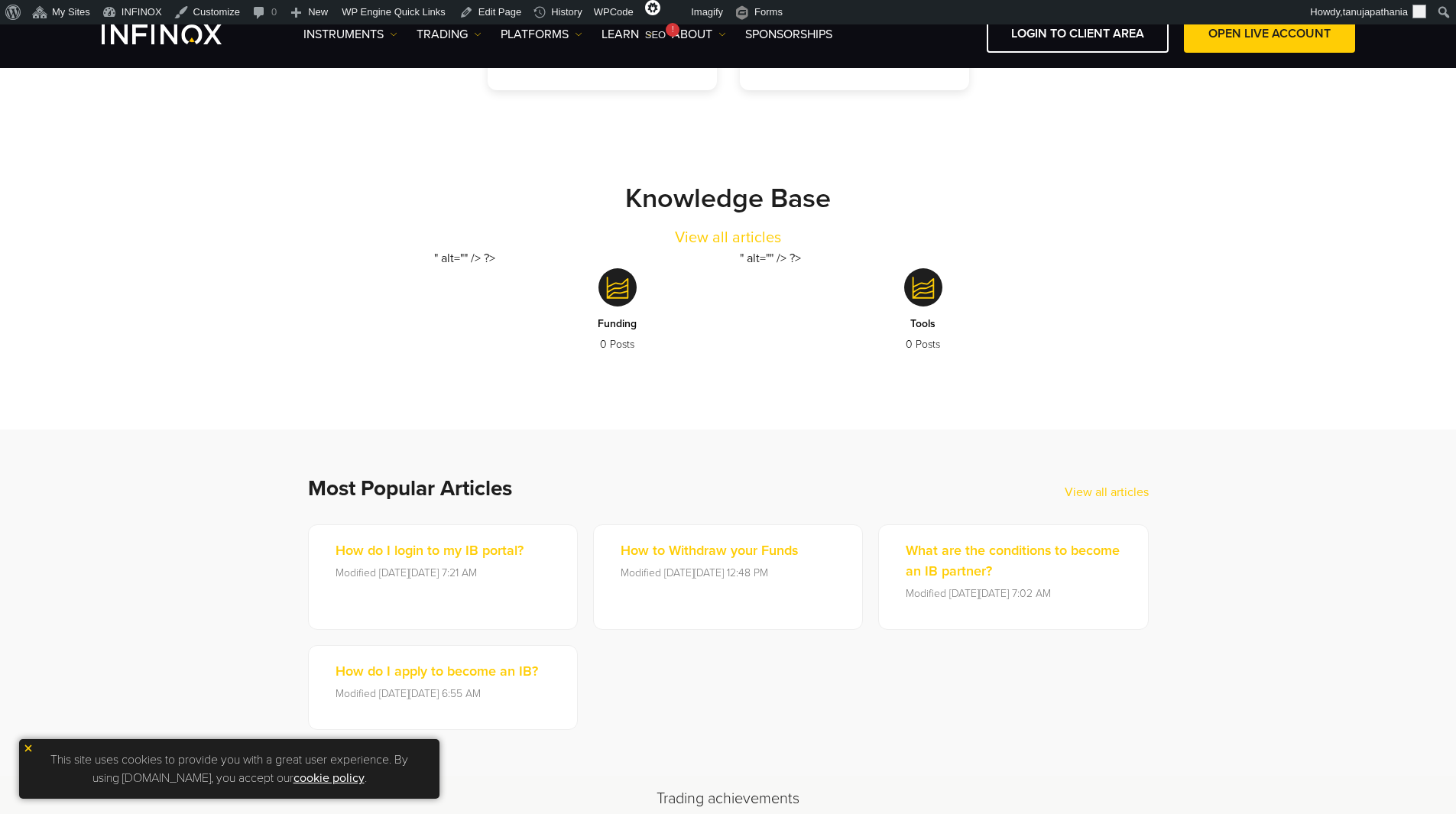
scroll to position [243, 0]
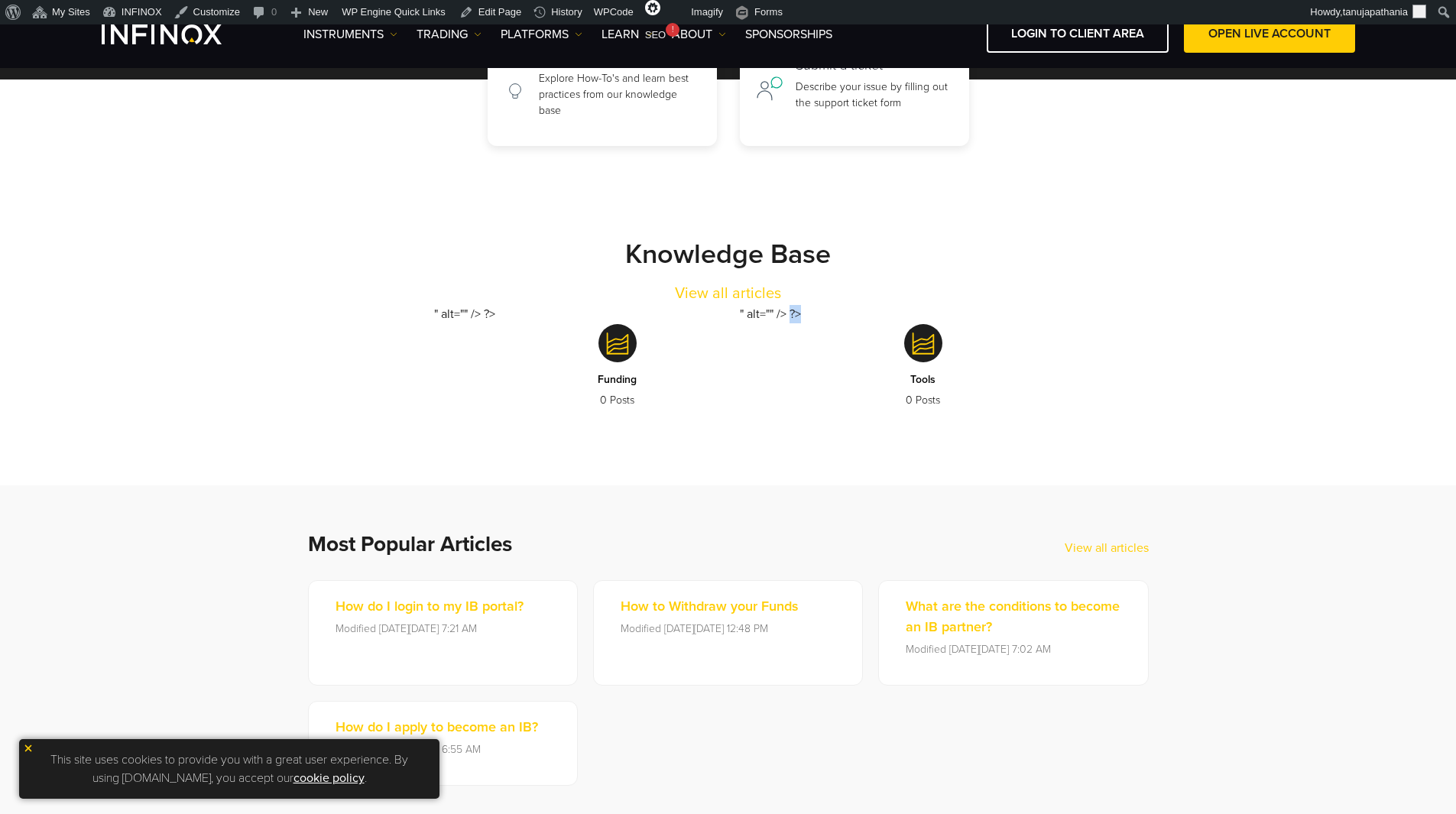
drag, startPoint x: 731, startPoint y: 313, endPoint x: 837, endPoint y: 313, distance: 106.0
click at [837, 313] on div "" alt="" /> ?> Funding 0 Posts " alt="" /> ?> Tools 0 Posts" at bounding box center [729, 372] width 887 height 135
click at [786, 307] on div "" alt="" /> ?> Funding 0 Posts " alt="" /> ?> Tools 0 Posts" at bounding box center [729, 372] width 887 height 135
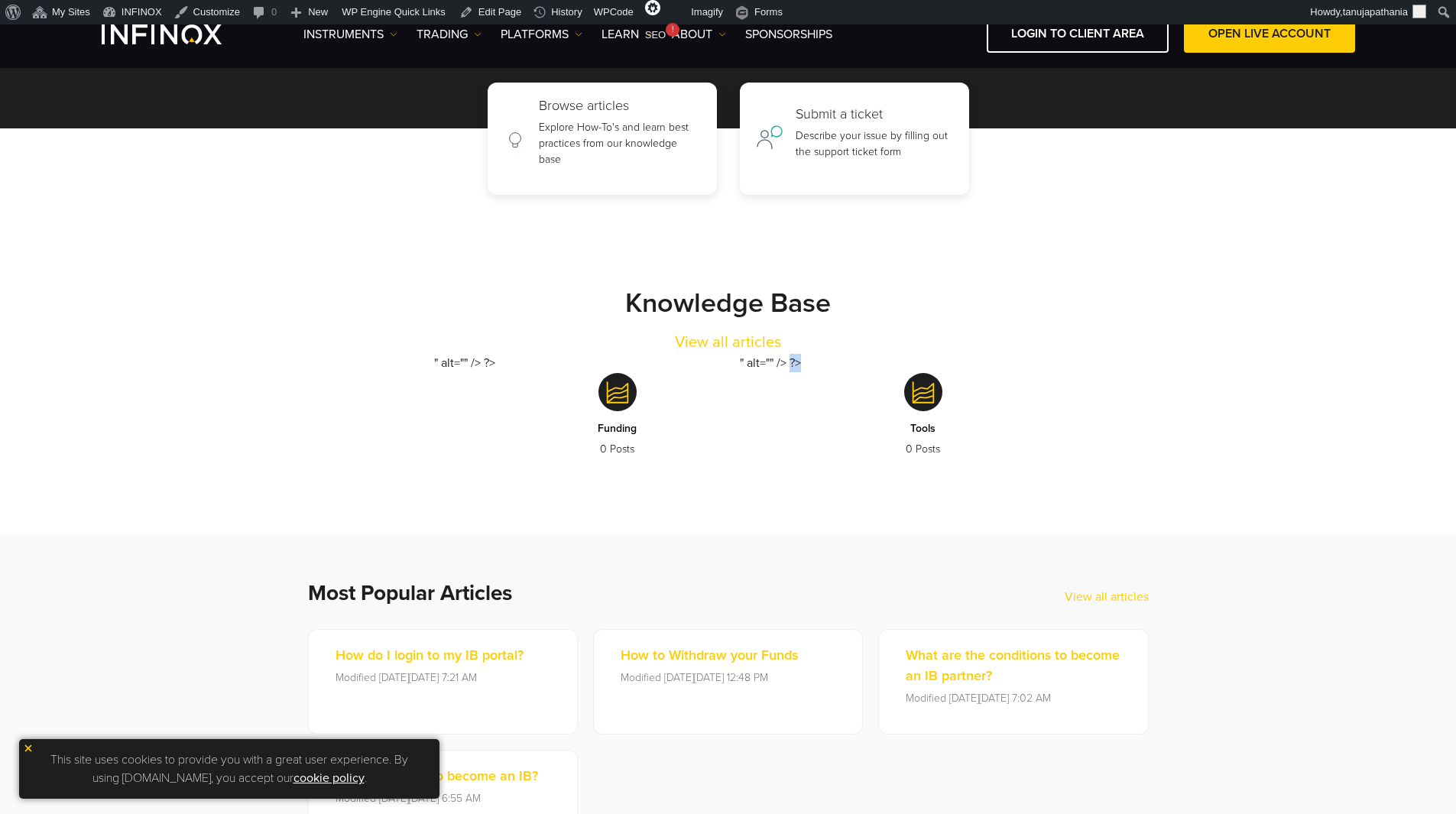
scroll to position [13, 0]
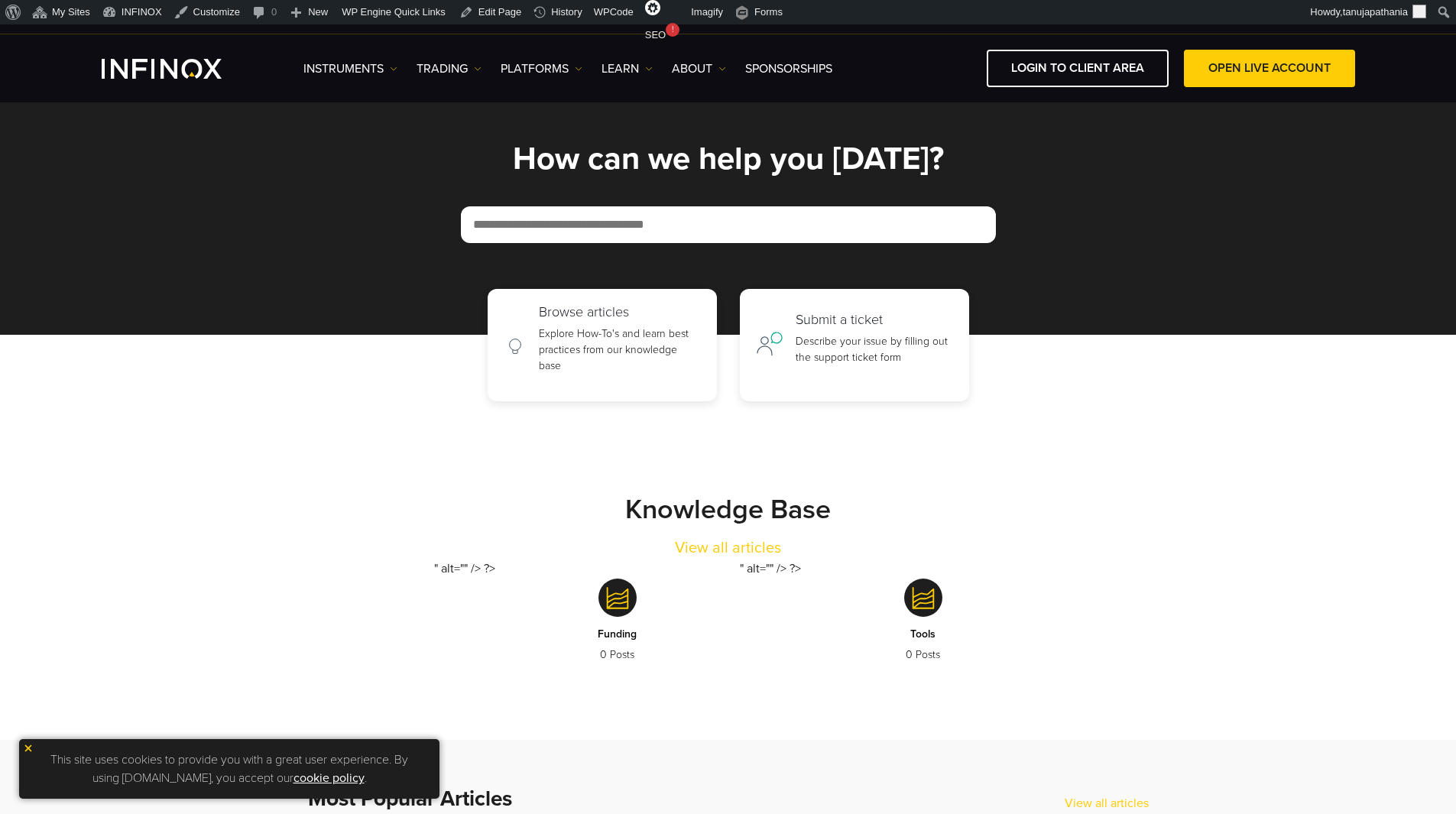
click at [779, 510] on strong "Knowledge Base" at bounding box center [728, 509] width 205 height 33
click at [962, 506] on div "Knowledge Base View all articles" at bounding box center [729, 526] width 887 height 67
drag, startPoint x: 429, startPoint y: 564, endPoint x: 548, endPoint y: 568, distance: 119.1
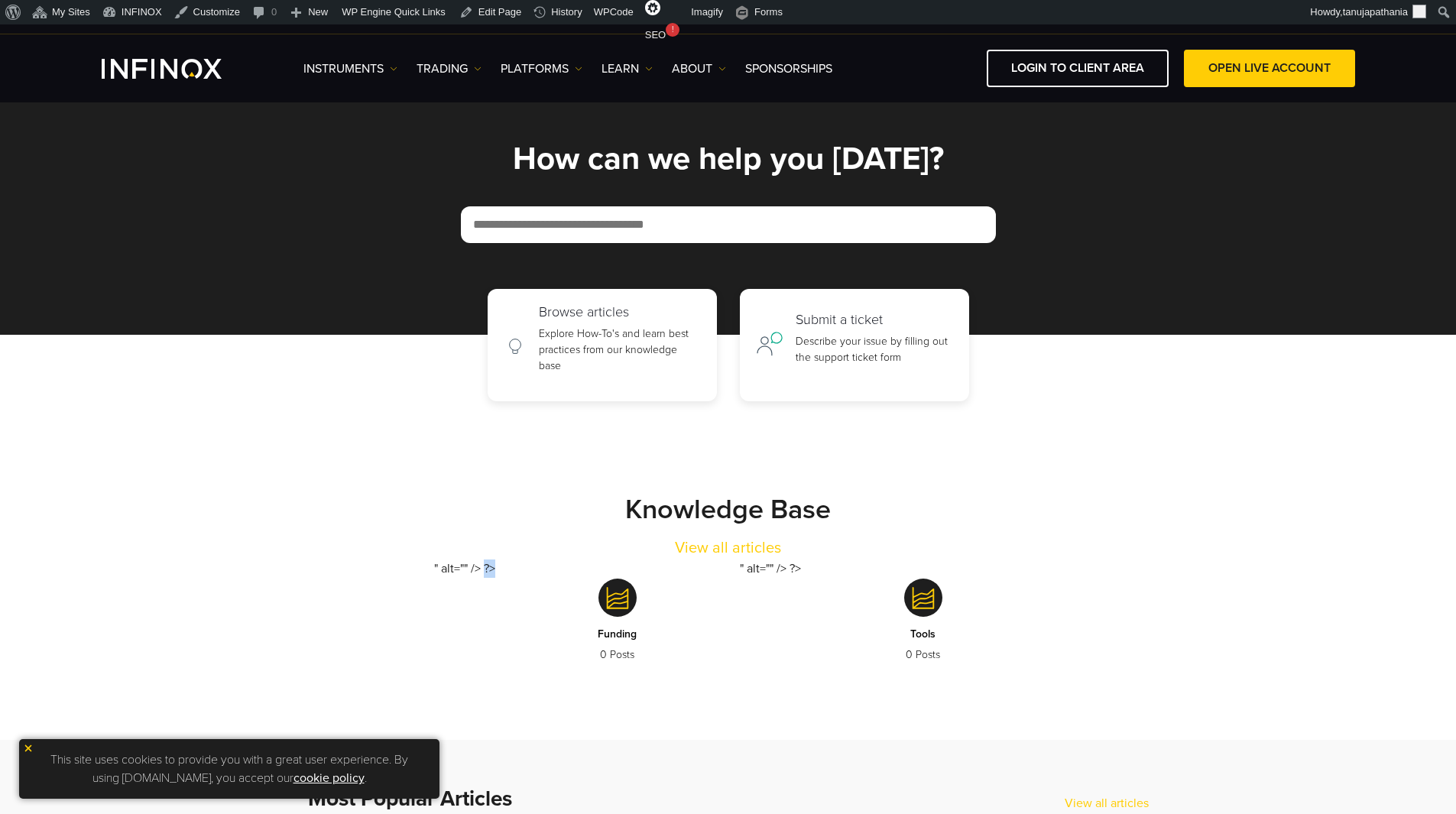
click at [548, 568] on div "" alt="" /> ?> Funding 0 Posts " alt="" /> ?> Tools 0 Posts" at bounding box center [729, 626] width 887 height 135
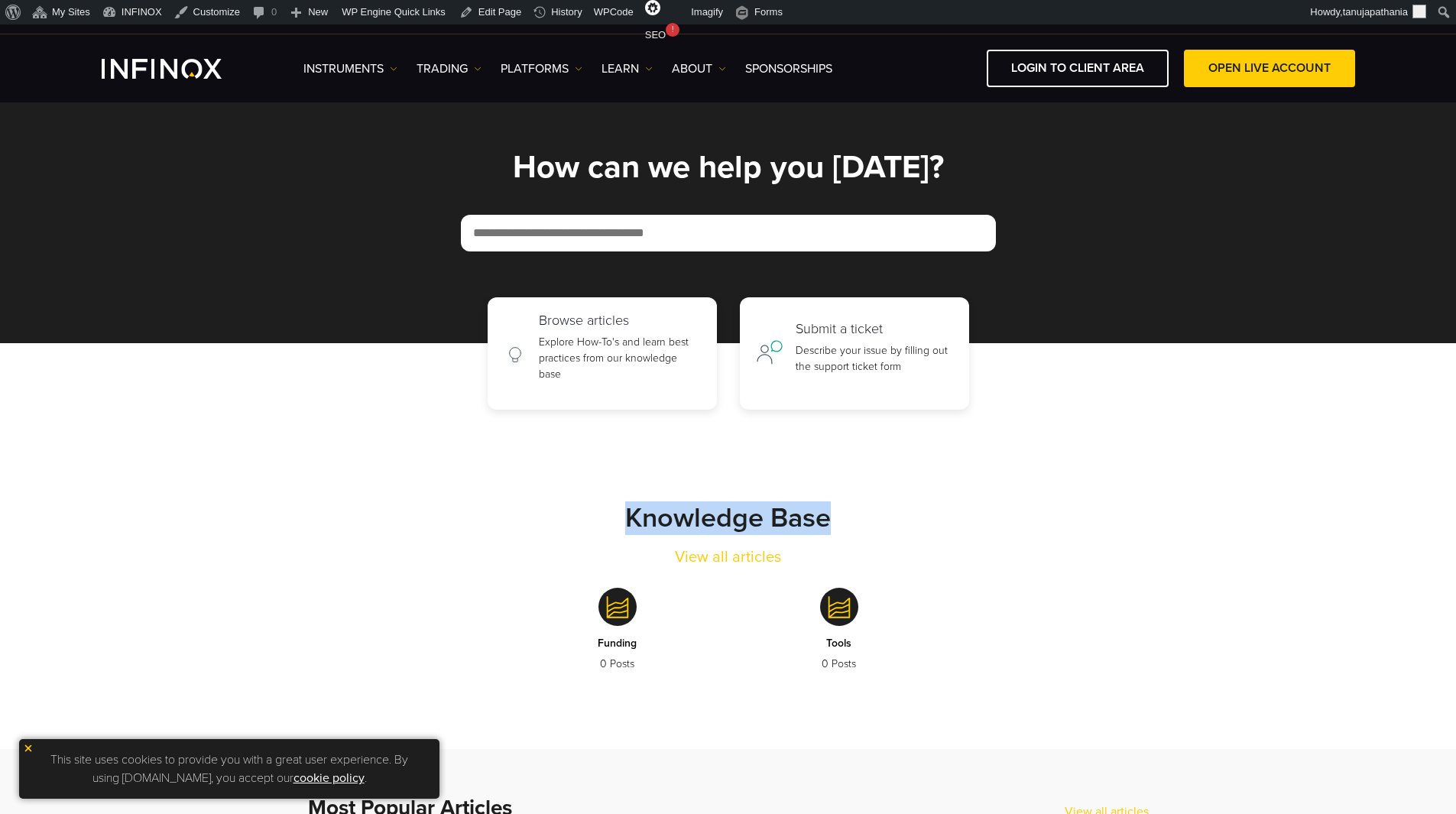
drag, startPoint x: 618, startPoint y: 510, endPoint x: 843, endPoint y: 517, distance: 225.1
click at [843, 517] on div "Knowledge Base View all articles" at bounding box center [729, 535] width 887 height 67
click at [862, 523] on div "Knowledge Base View all articles" at bounding box center [729, 535] width 887 height 67
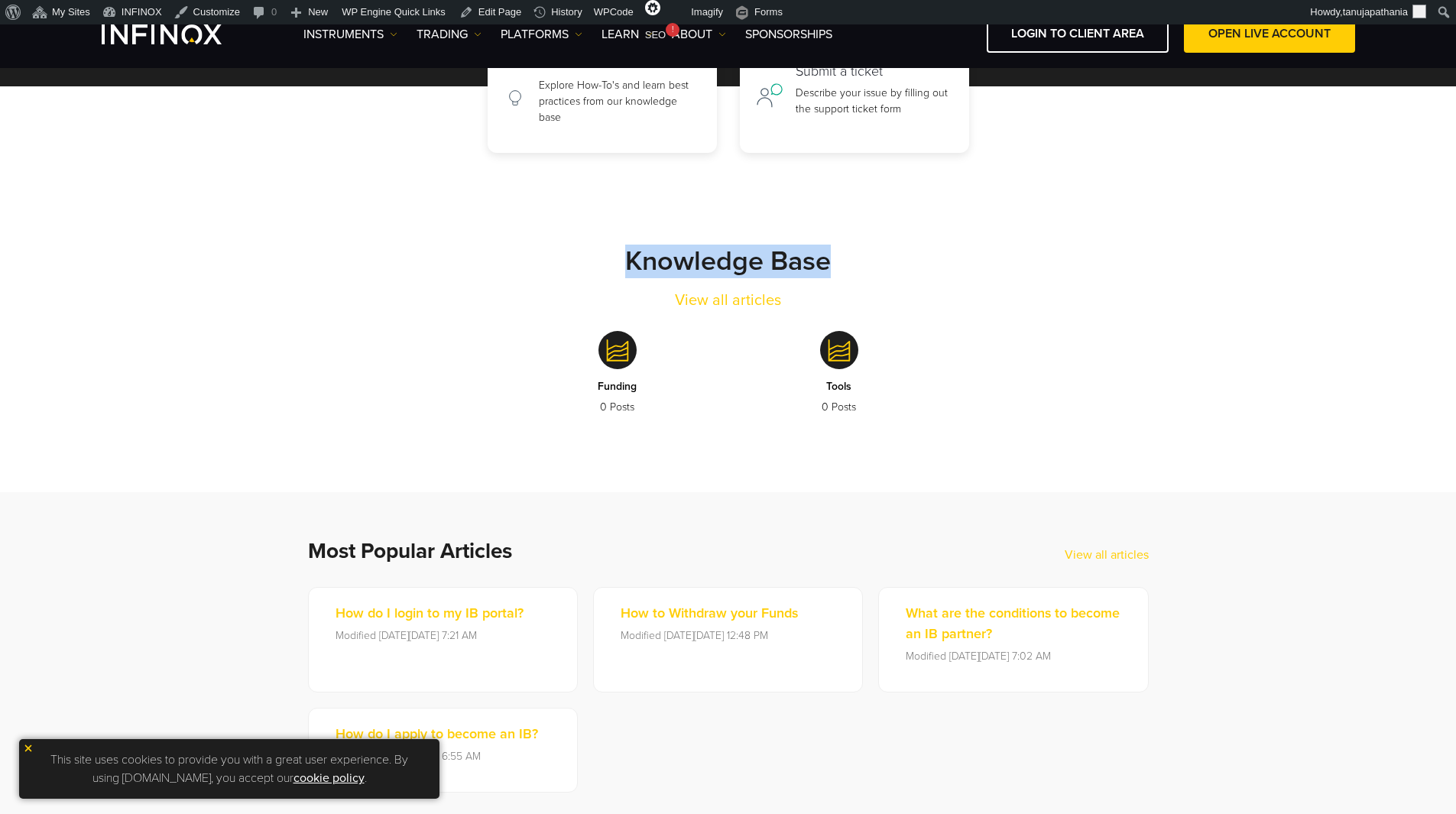
scroll to position [243, 0]
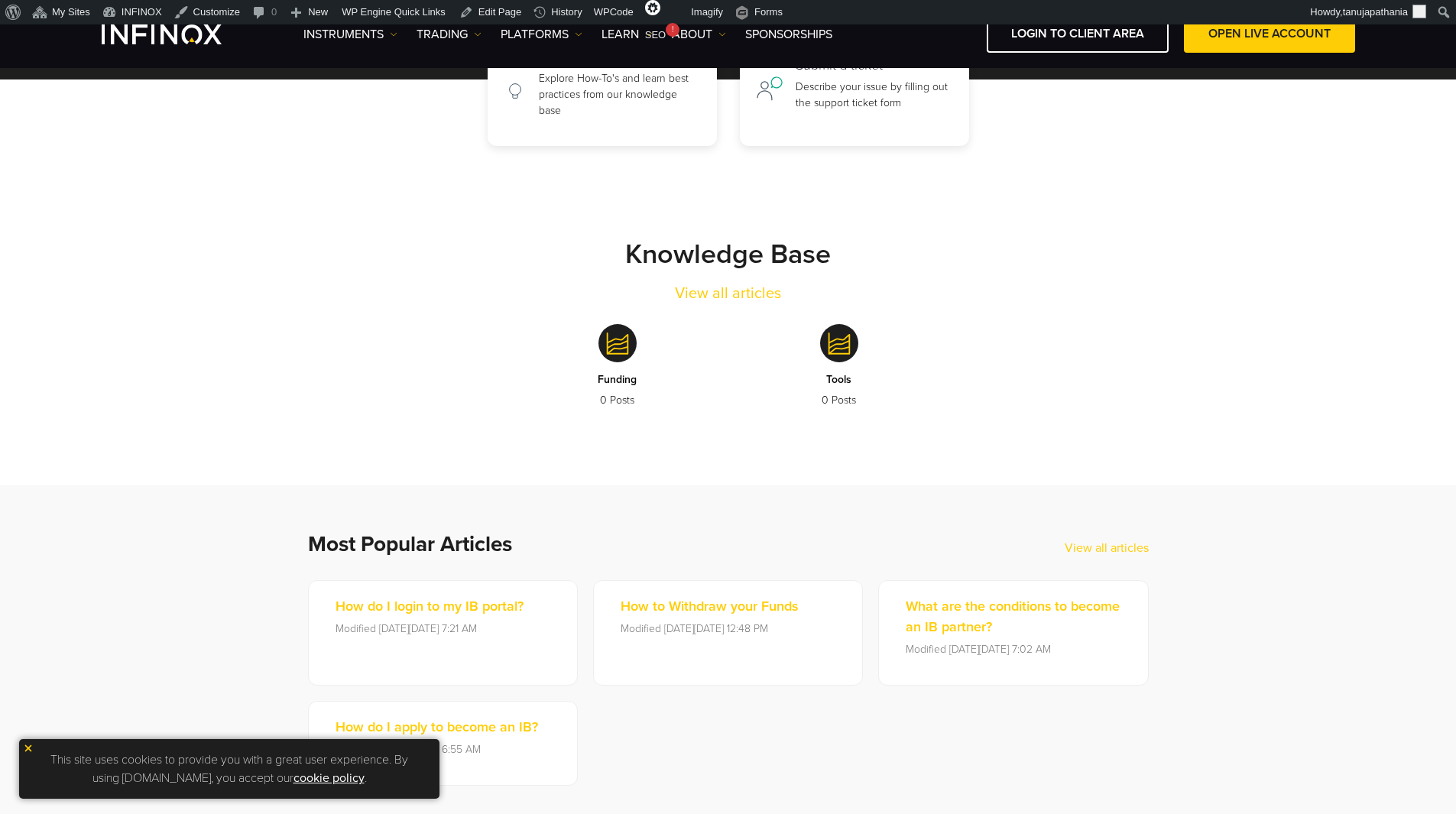
click at [1073, 456] on section "Knowledge Base View all articles Funding 0 Posts Tools 0 Posts" at bounding box center [728, 316] width 1456 height 339
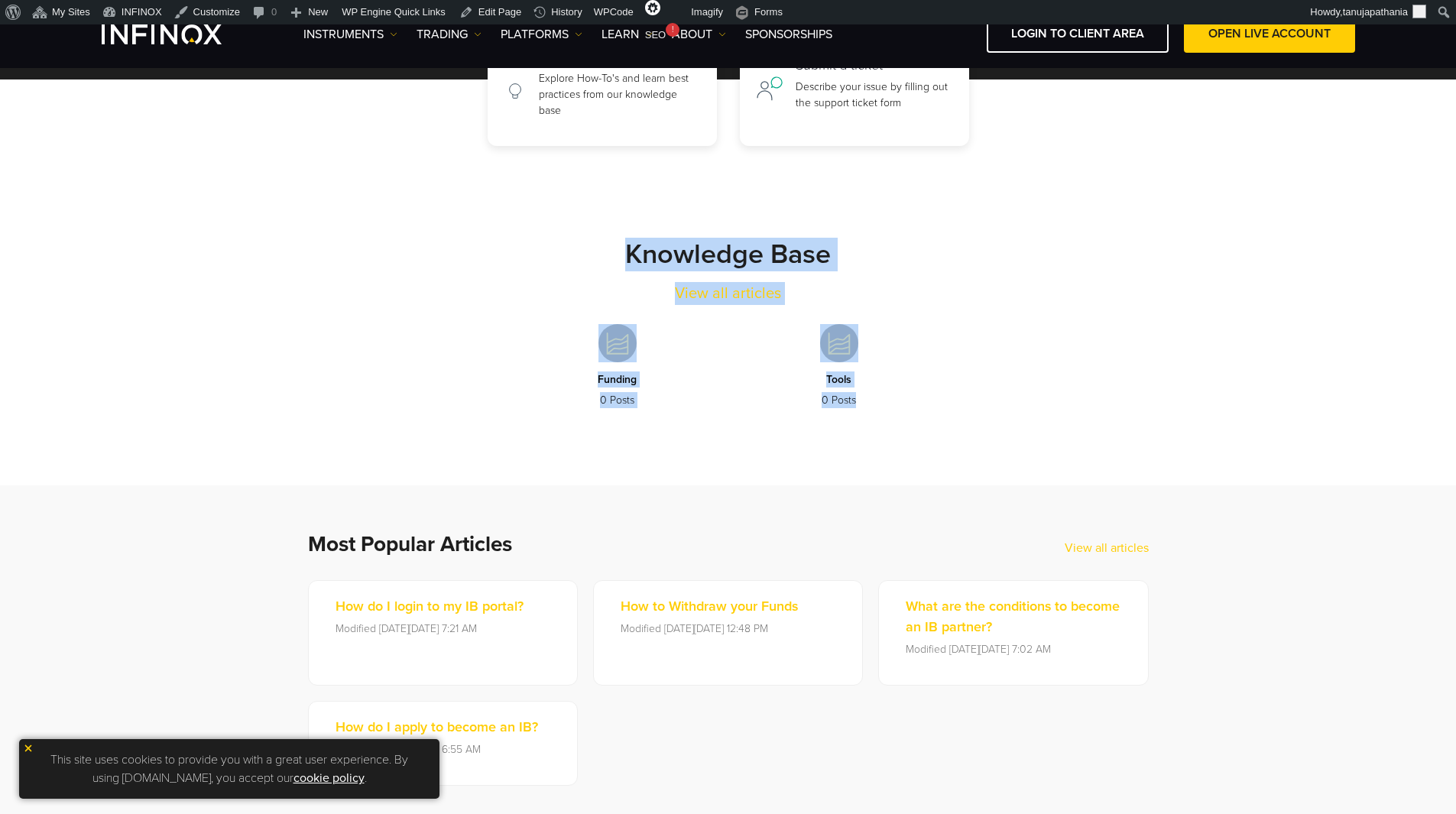
drag, startPoint x: 1085, startPoint y: 455, endPoint x: 490, endPoint y: 190, distance: 651.3
click at [454, 177] on section "Knowledge Base View all articles Funding 0 Posts Tools 0 Posts" at bounding box center [728, 316] width 1456 height 339
click at [1106, 347] on div "Funding 0 Posts Tools 0 Posts" at bounding box center [729, 372] width 887 height 135
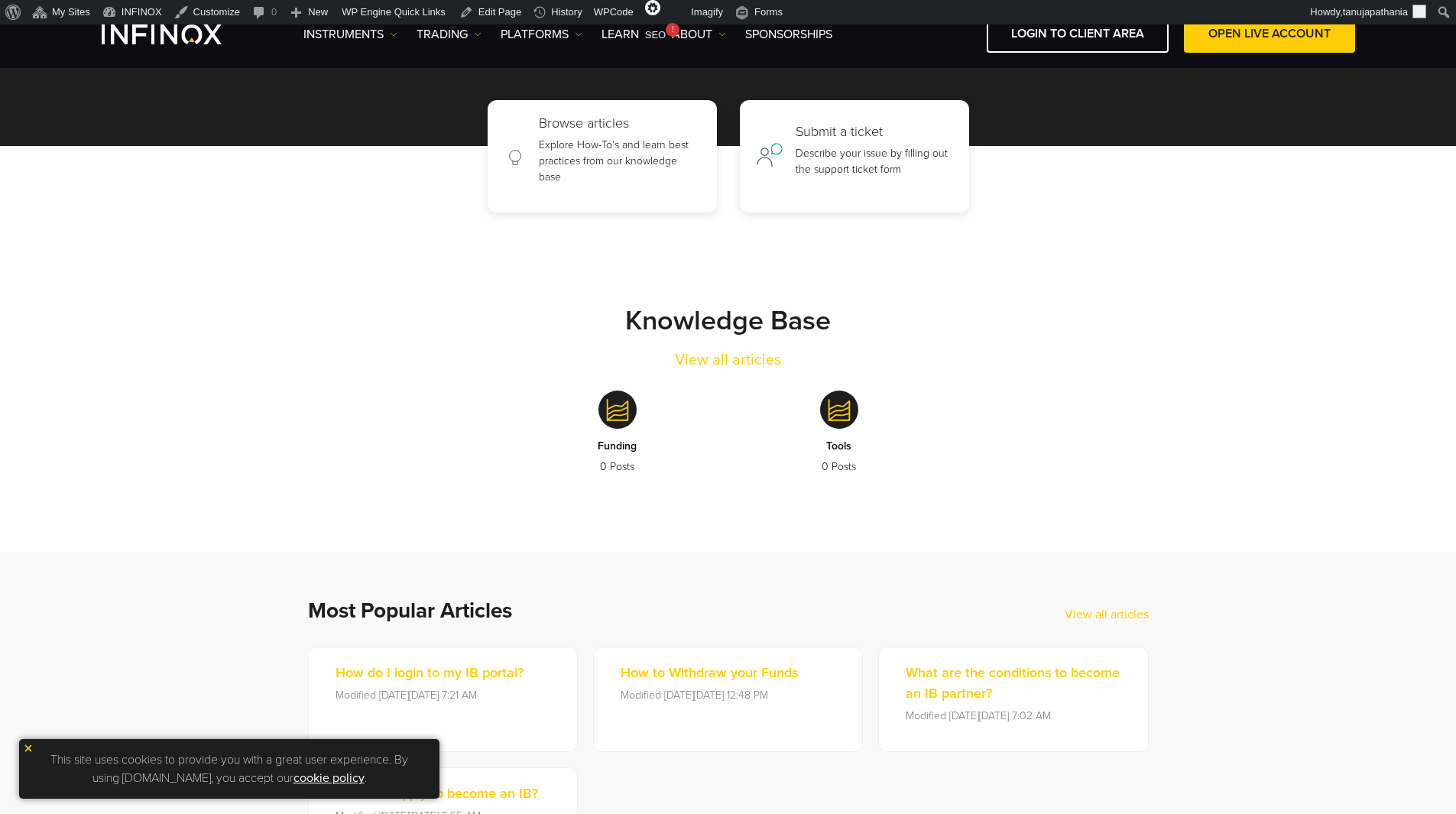
scroll to position [89, 0]
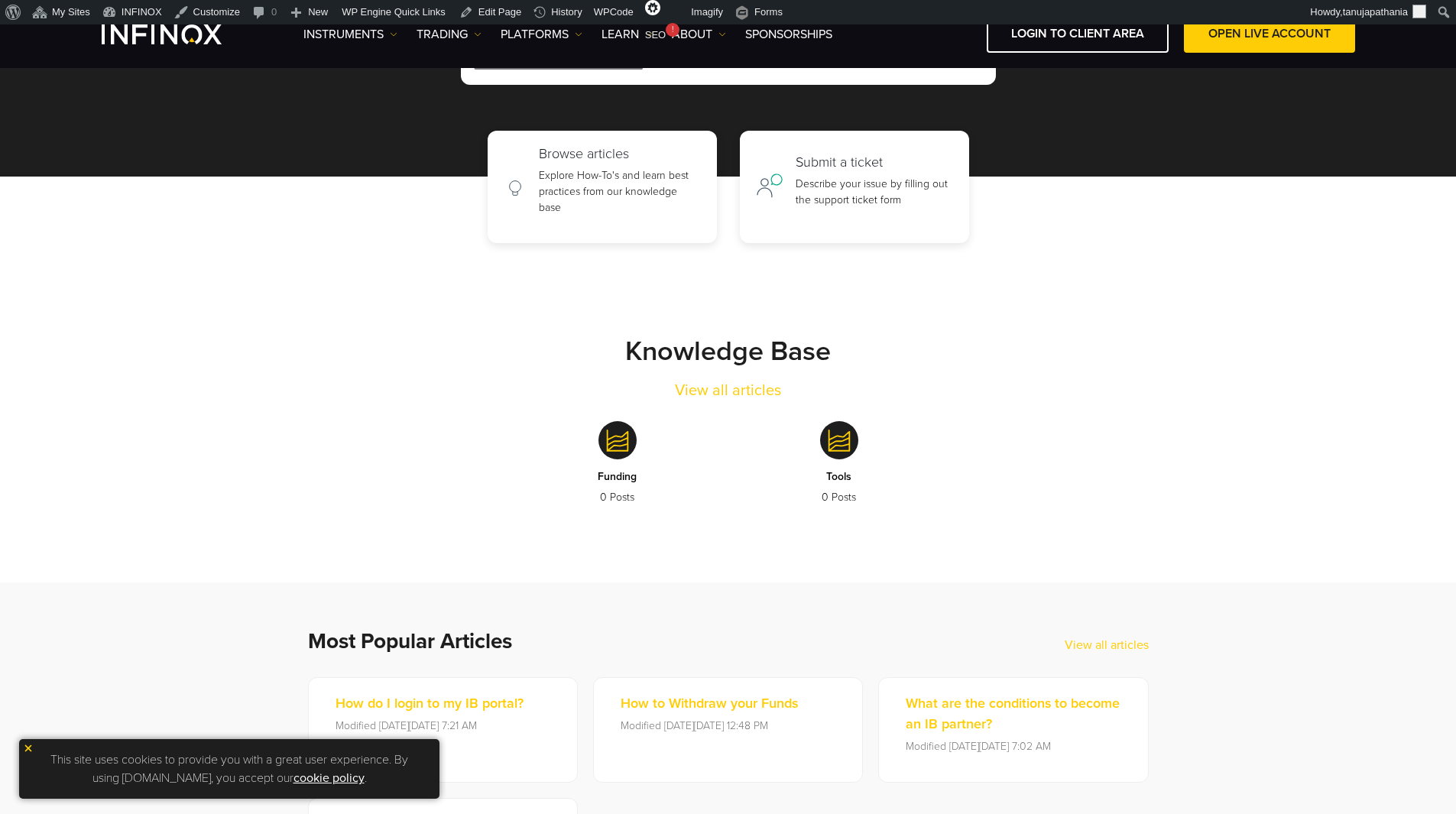
click at [853, 215] on div "Submit a ticket Describe your issue by filling out the support ticket form" at bounding box center [874, 187] width 157 height 66
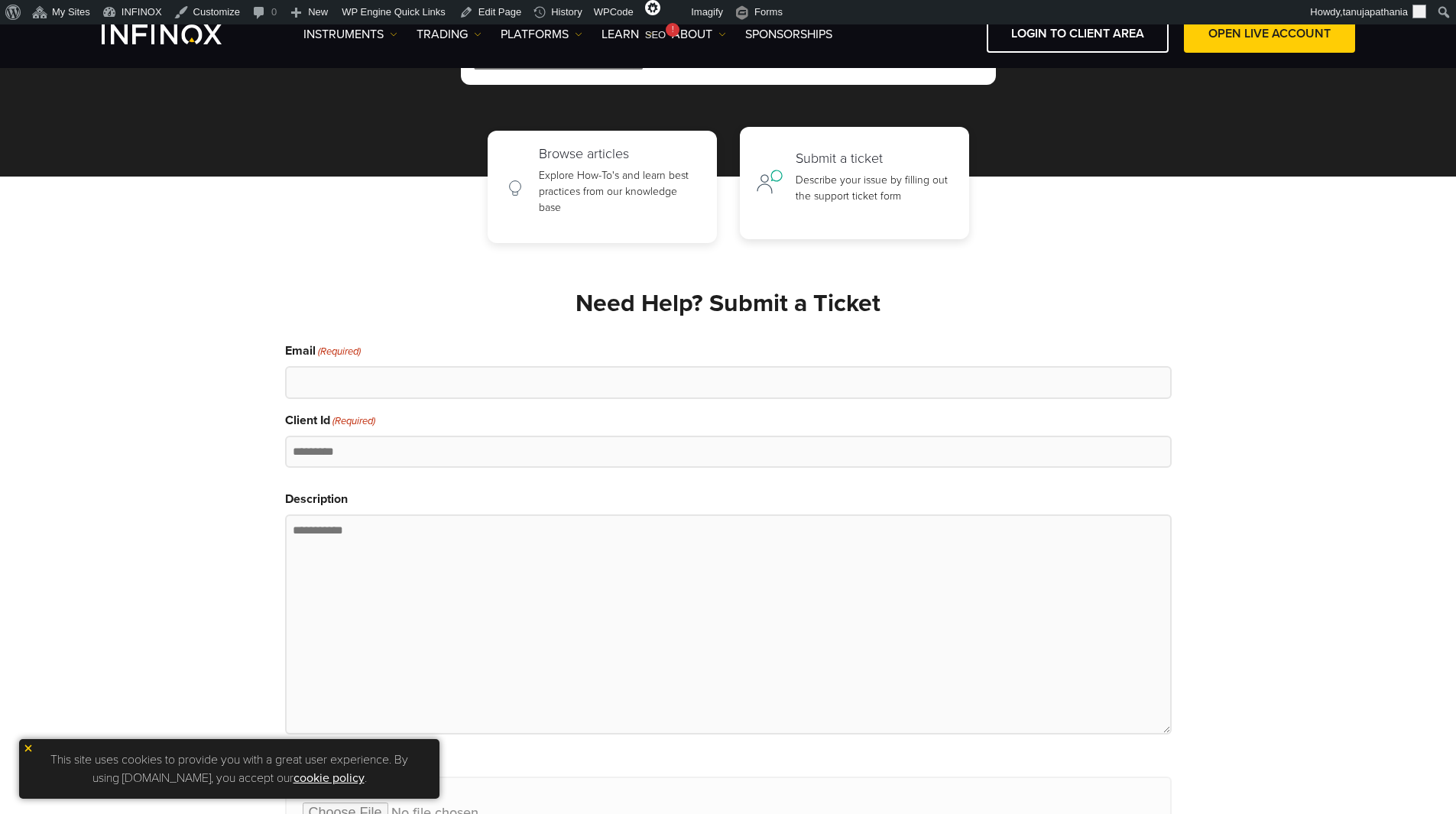
scroll to position [89, 0]
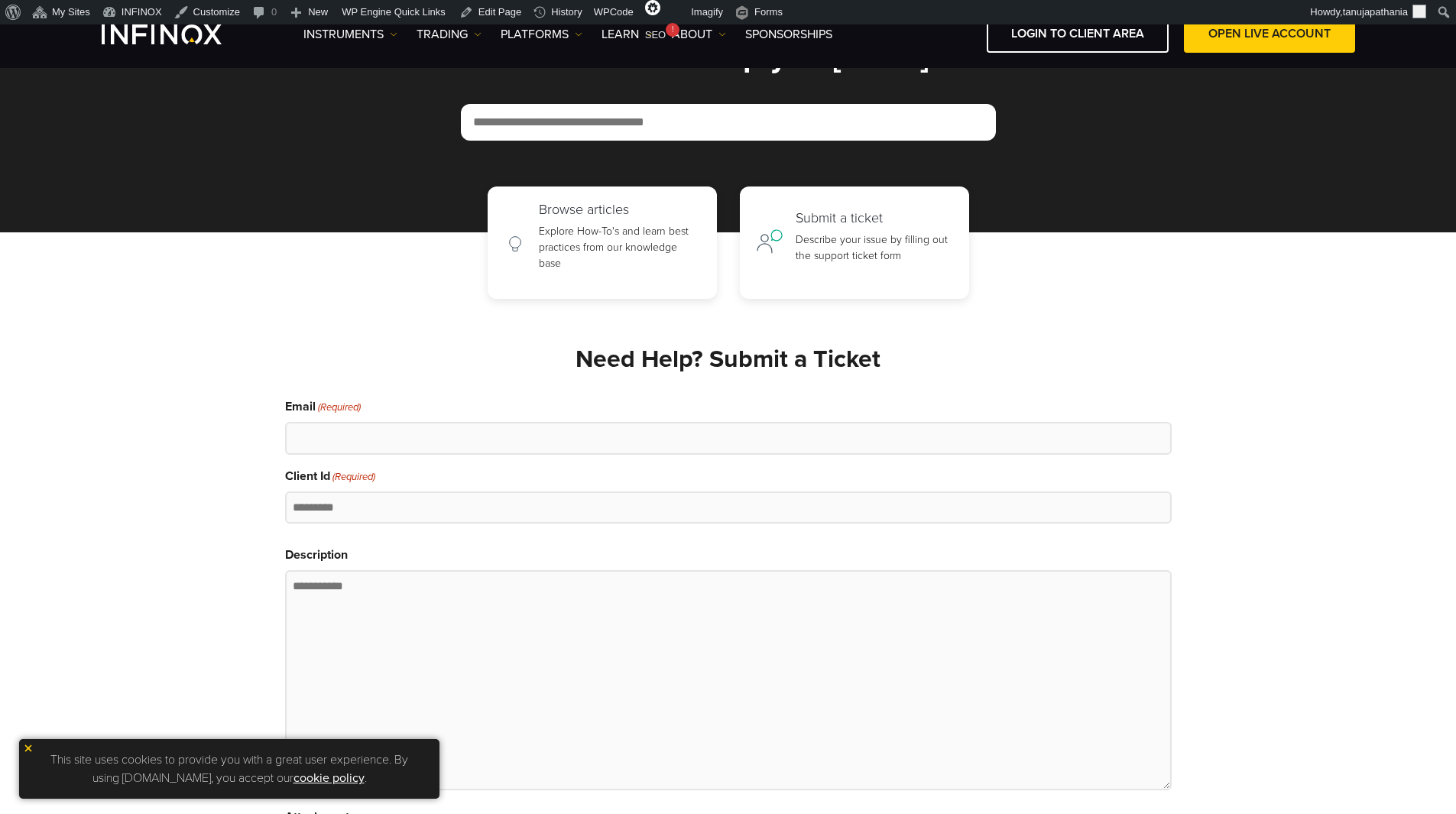
click at [709, 357] on h2 "Need Help? Submit a Ticket" at bounding box center [729, 359] width 887 height 30
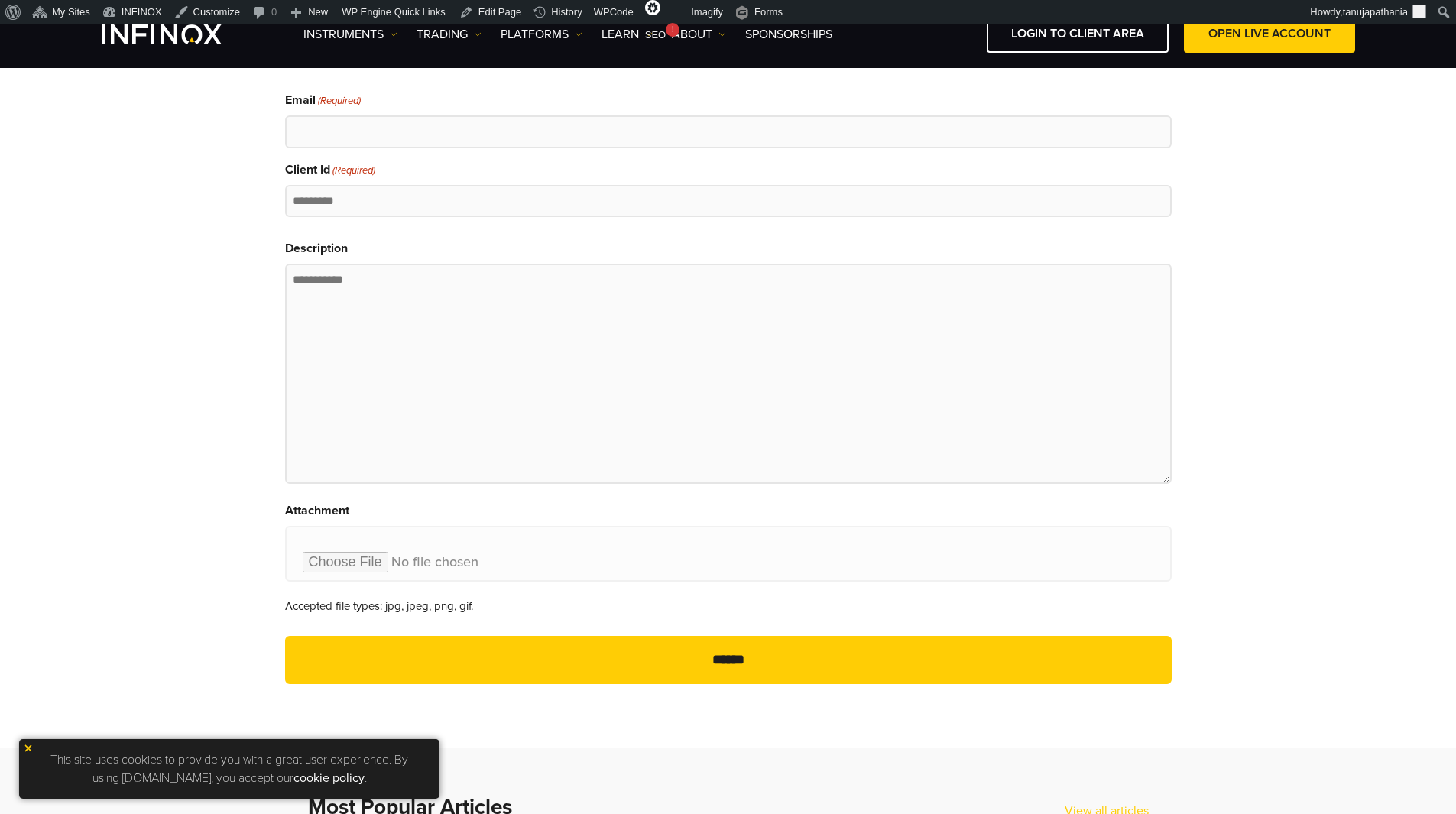
scroll to position [548, 0]
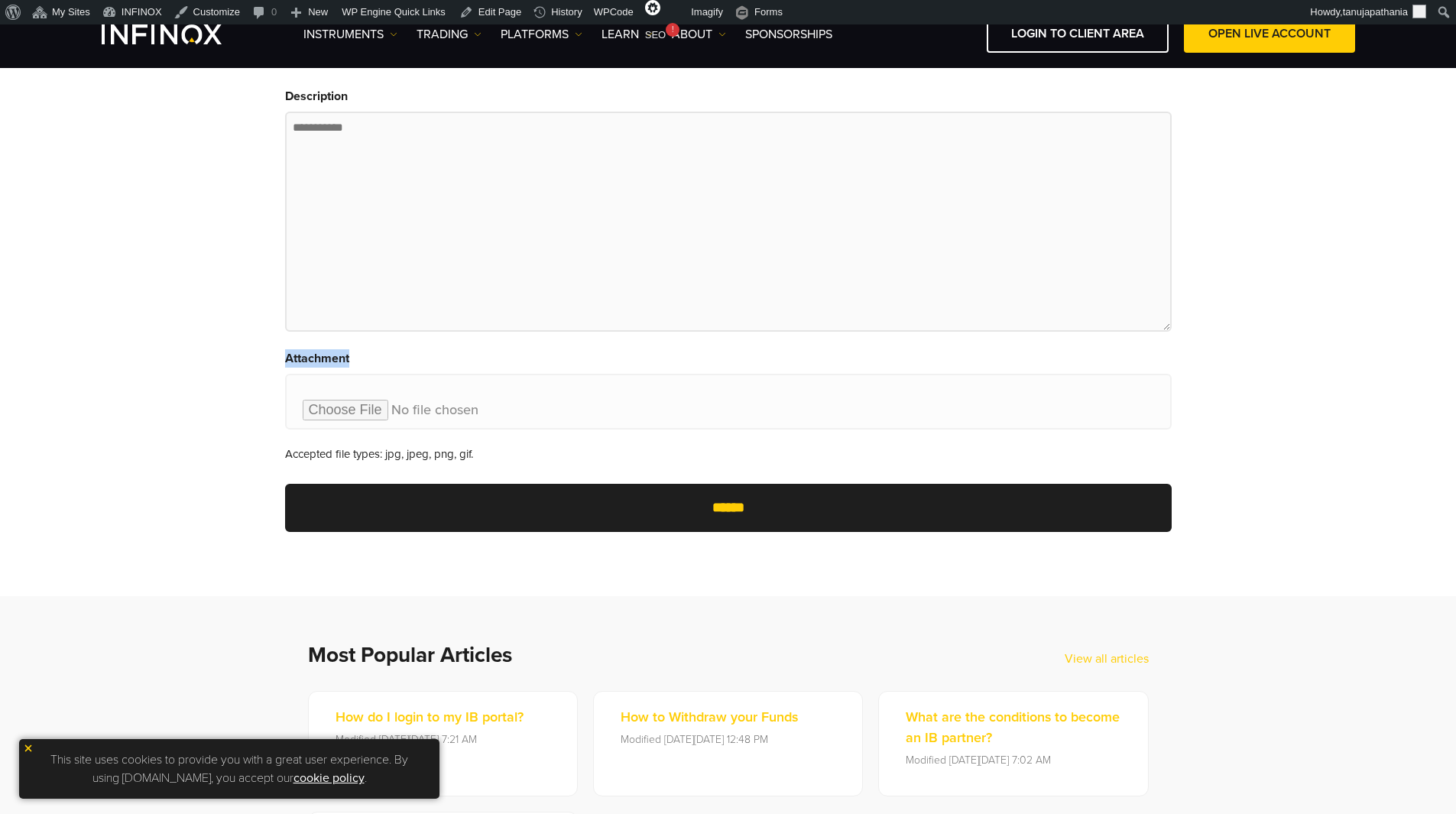
drag, startPoint x: 362, startPoint y: 357, endPoint x: 263, endPoint y: 354, distance: 99.0
click at [263, 354] on section "Need Help? Submit a Ticket Email (Required) Client Id (Required) Description At…" at bounding box center [728, 218] width 1456 height 756
click at [454, 355] on fieldset "Attachment Accepted file types: jpg, jpeg, png, gif." at bounding box center [729, 406] width 887 height 114
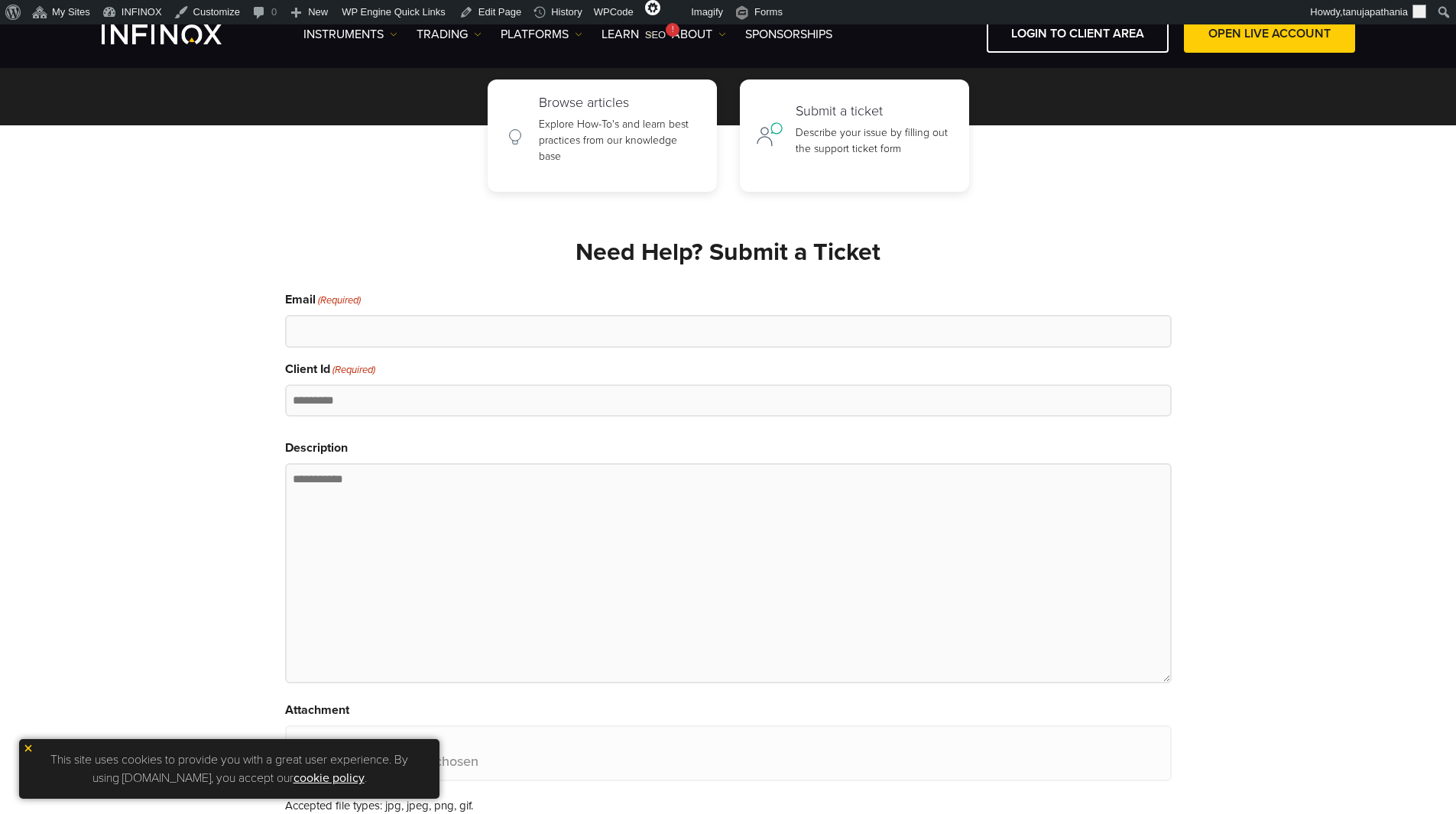
scroll to position [89, 0]
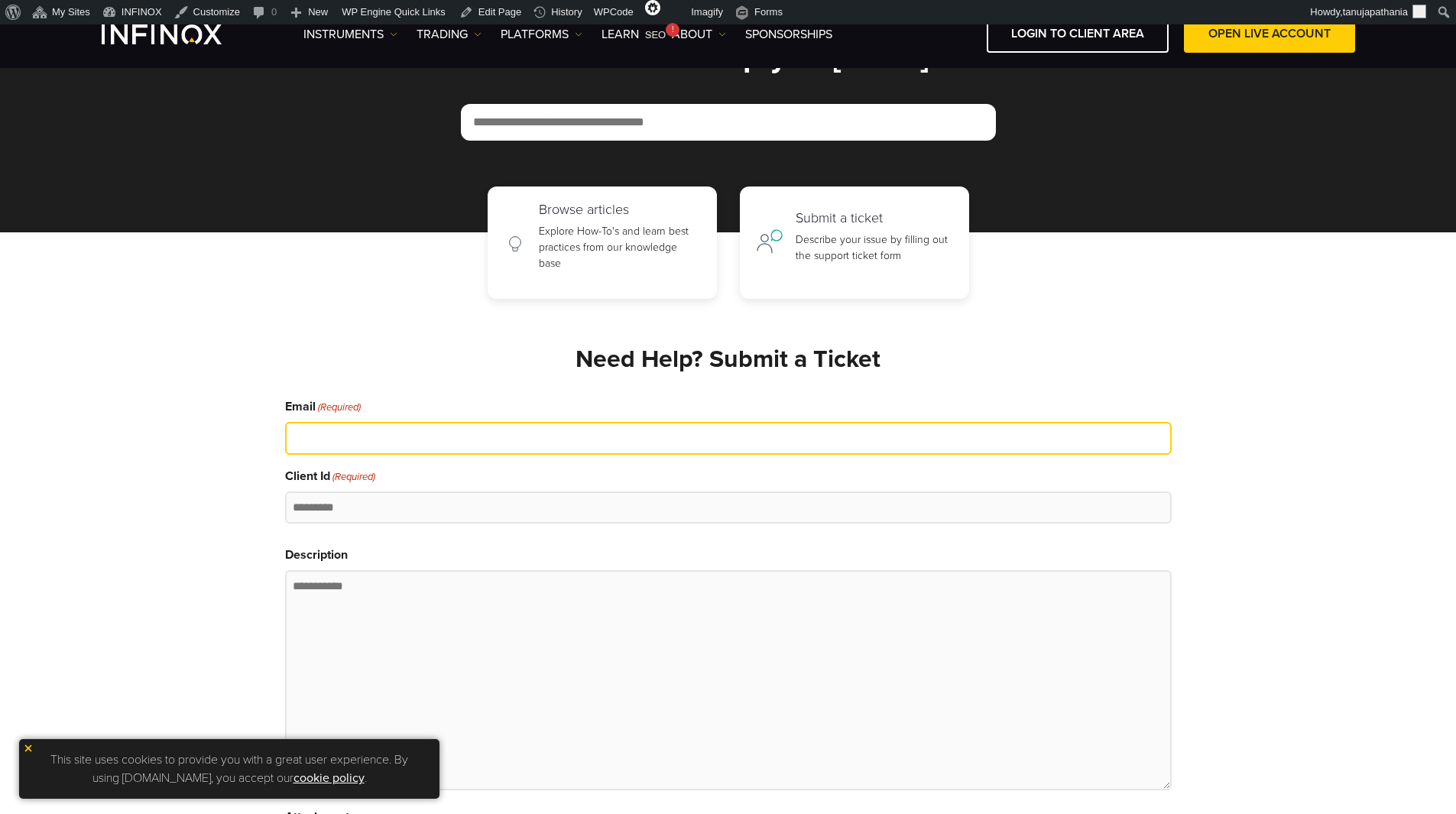
click at [332, 436] on input "Email (Required)" at bounding box center [729, 438] width 887 height 33
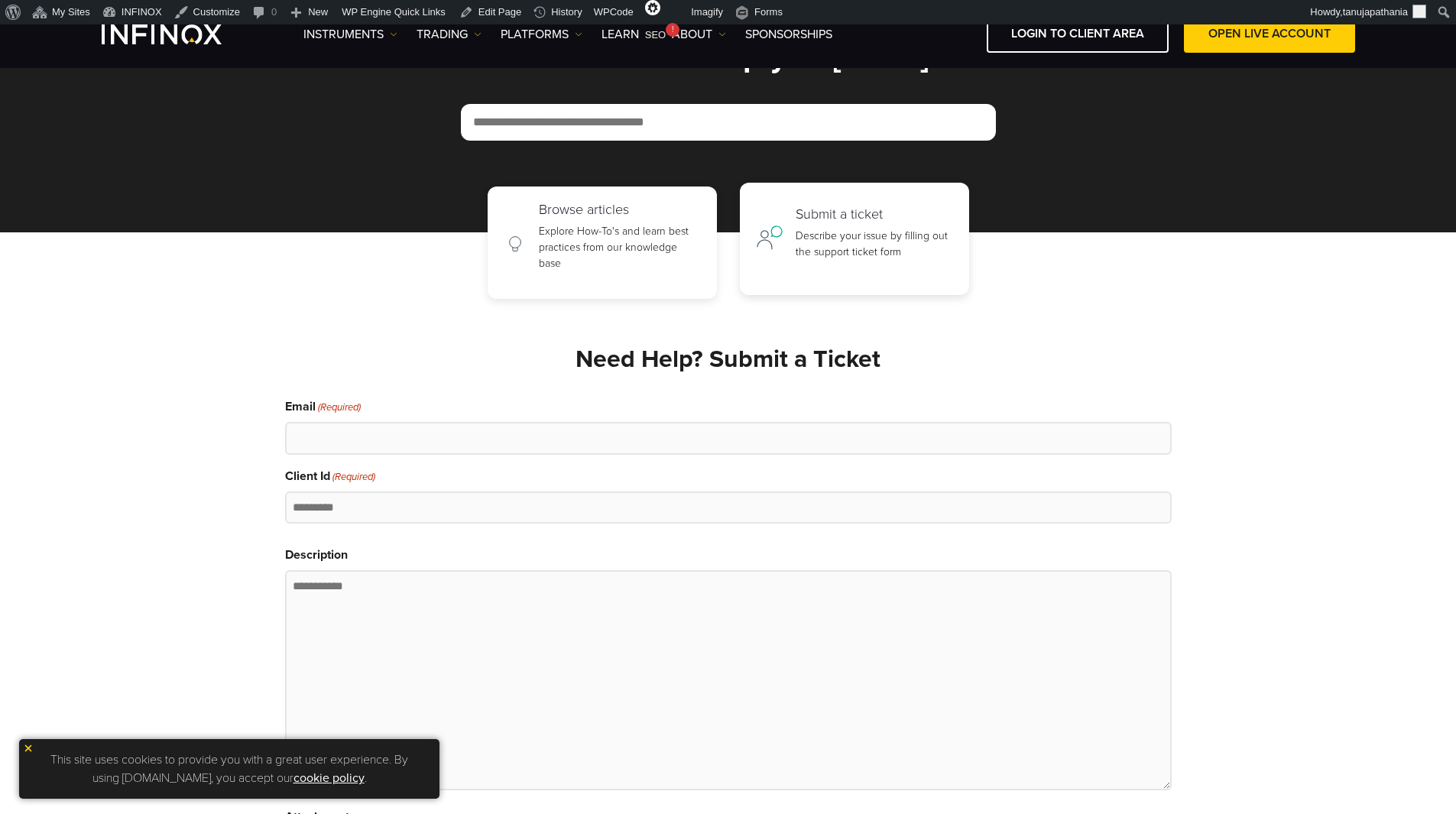
click at [879, 216] on h2 "Submit a ticket" at bounding box center [874, 215] width 157 height 17
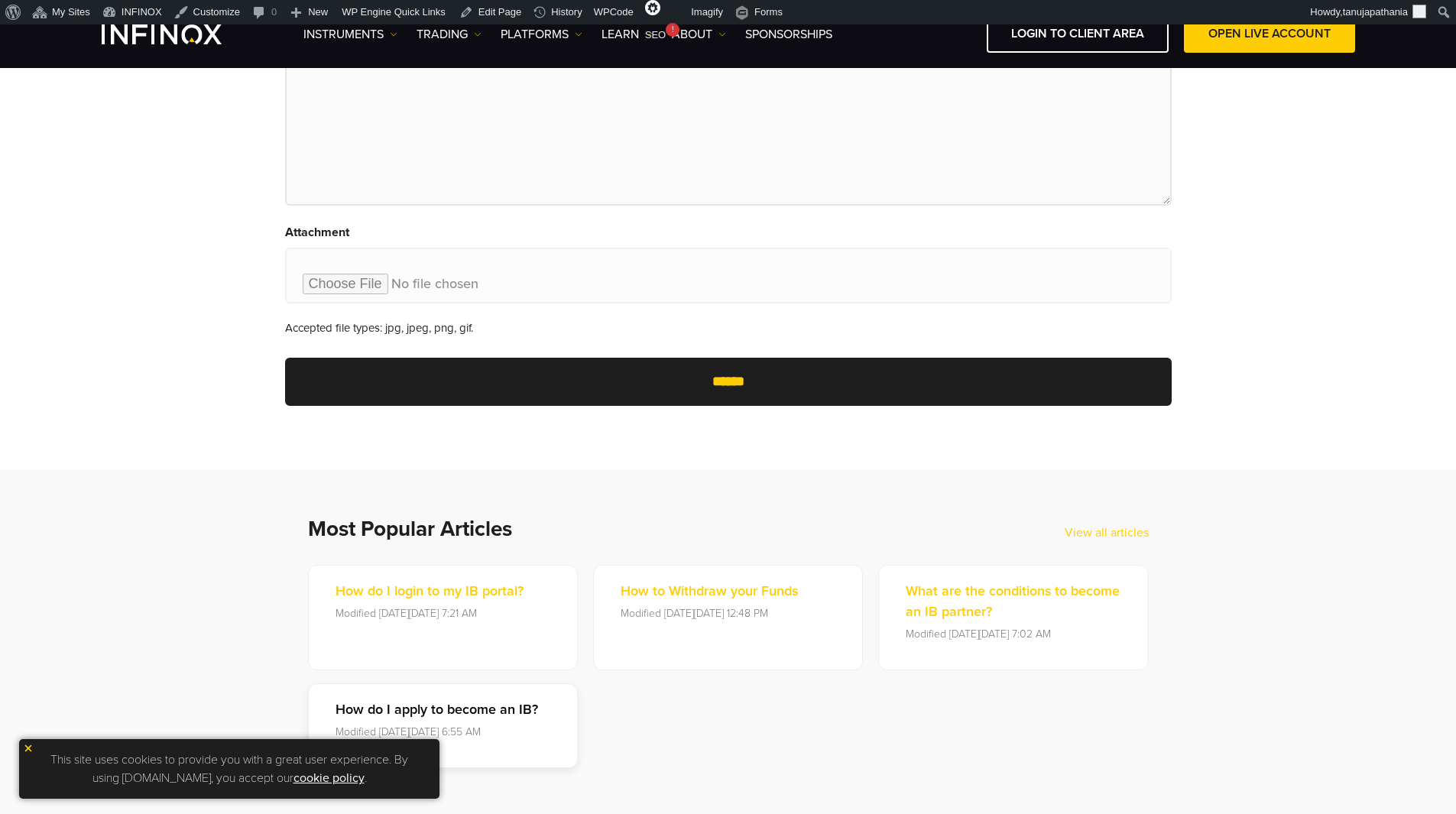
scroll to position [854, 0]
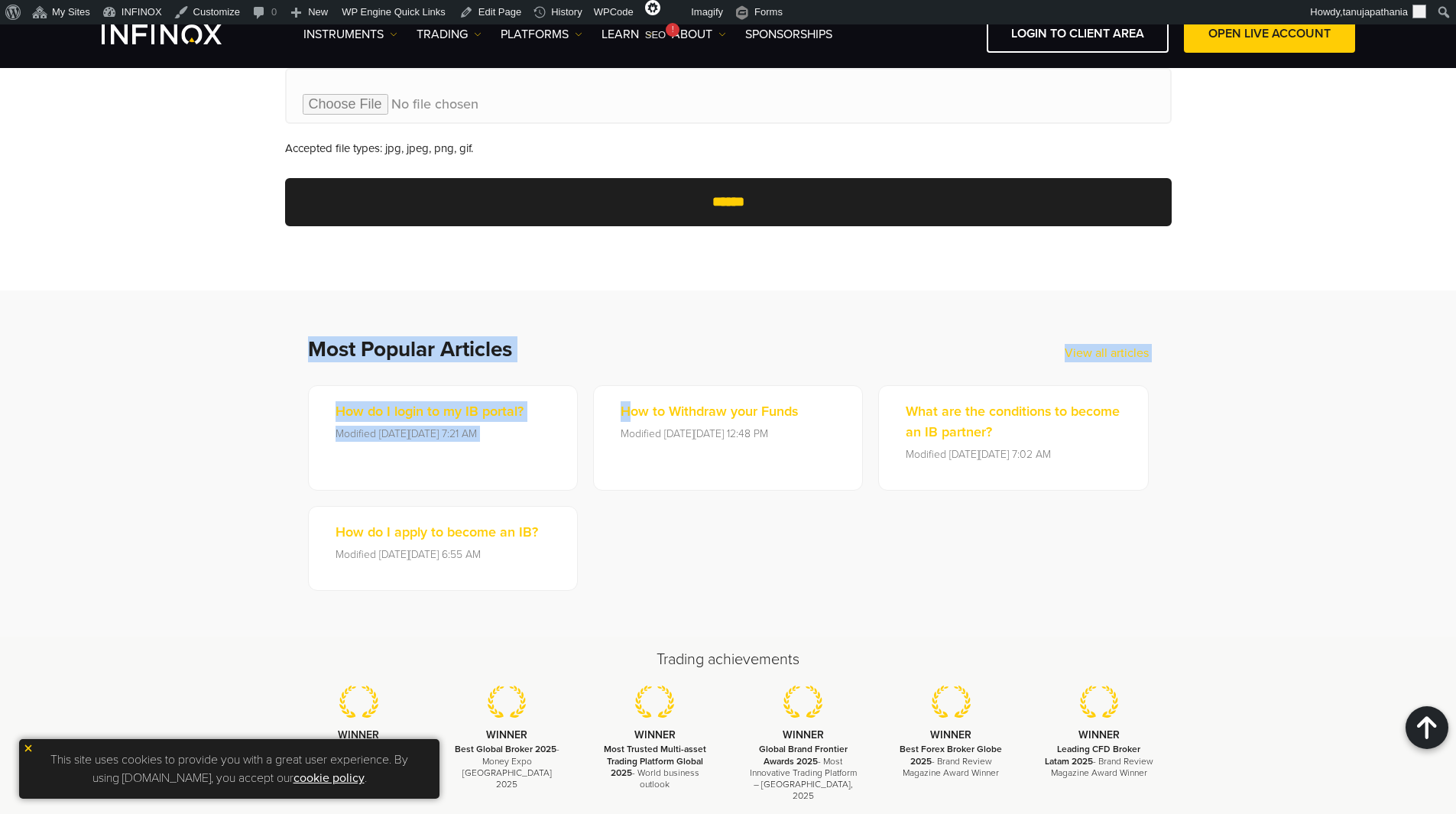
drag, startPoint x: 516, startPoint y: 373, endPoint x: 629, endPoint y: 378, distance: 113.1
click at [629, 378] on div "Most Popular Articles View all articles How do I login to my IB portal? Modifie…" at bounding box center [728, 463] width 917 height 254
click at [682, 316] on section "Most Popular Articles View all articles How do I login to my IB portal? Modifie…" at bounding box center [728, 463] width 1456 height 346
drag, startPoint x: 295, startPoint y: 339, endPoint x: 537, endPoint y: 337, distance: 242.0
click at [537, 337] on div "Most Popular Articles View all articles How do I login to my IB portal? Modifie…" at bounding box center [728, 463] width 917 height 254
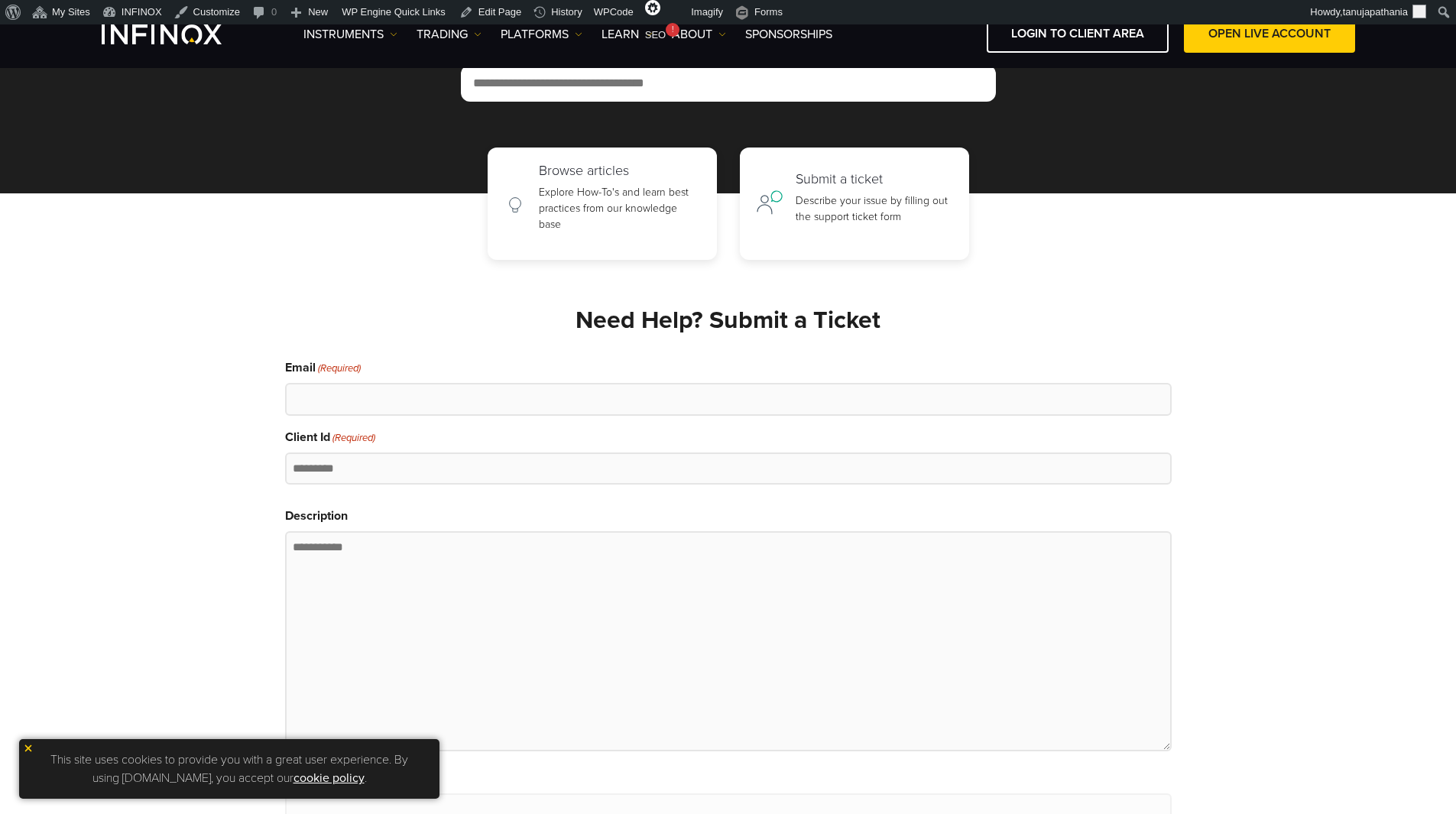
scroll to position [89, 0]
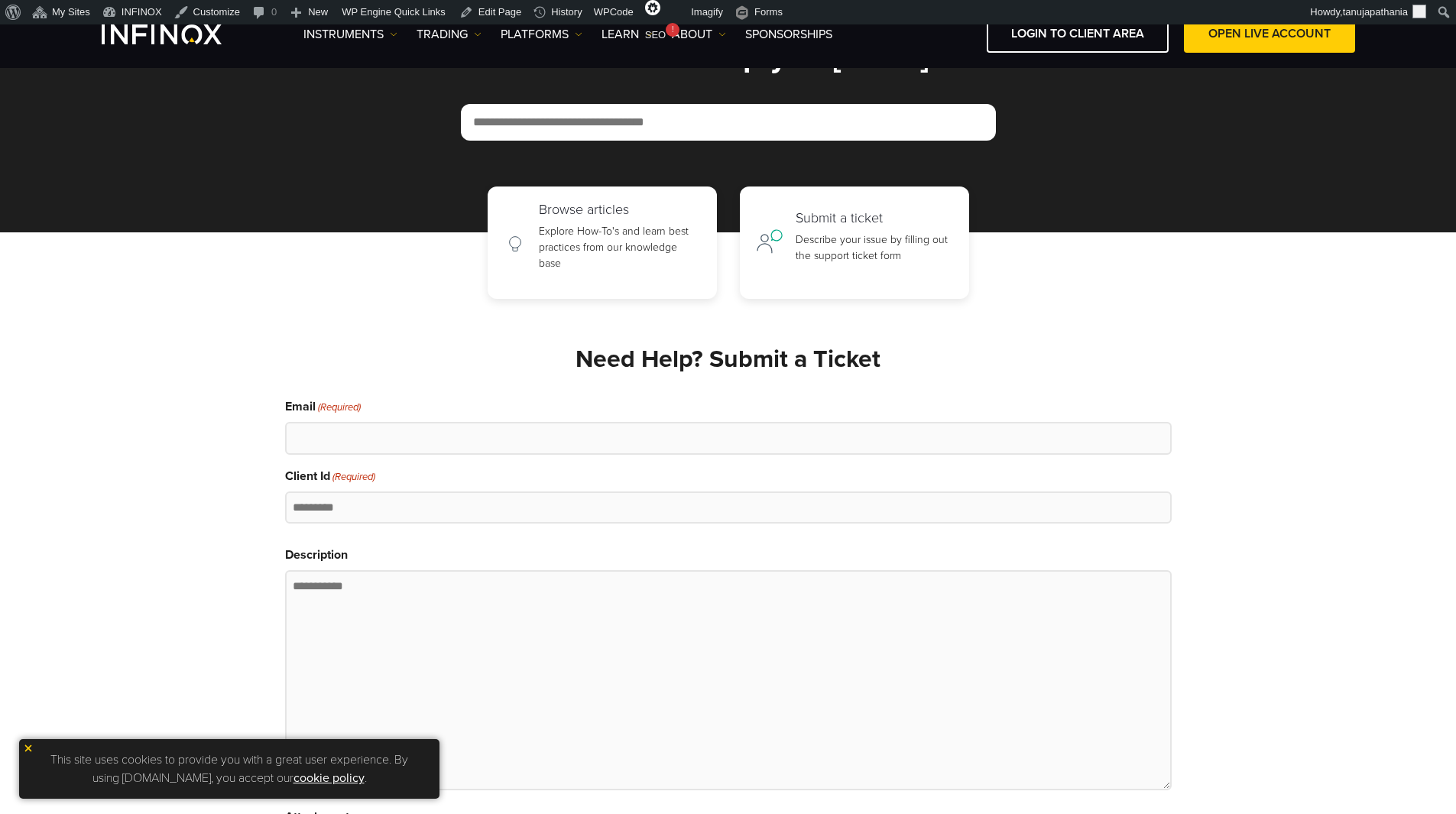
click at [878, 355] on h2 "Need Help? Submit a Ticket" at bounding box center [729, 359] width 887 height 30
click at [920, 357] on h2 "Need Help? Submit a Ticket" at bounding box center [729, 359] width 887 height 30
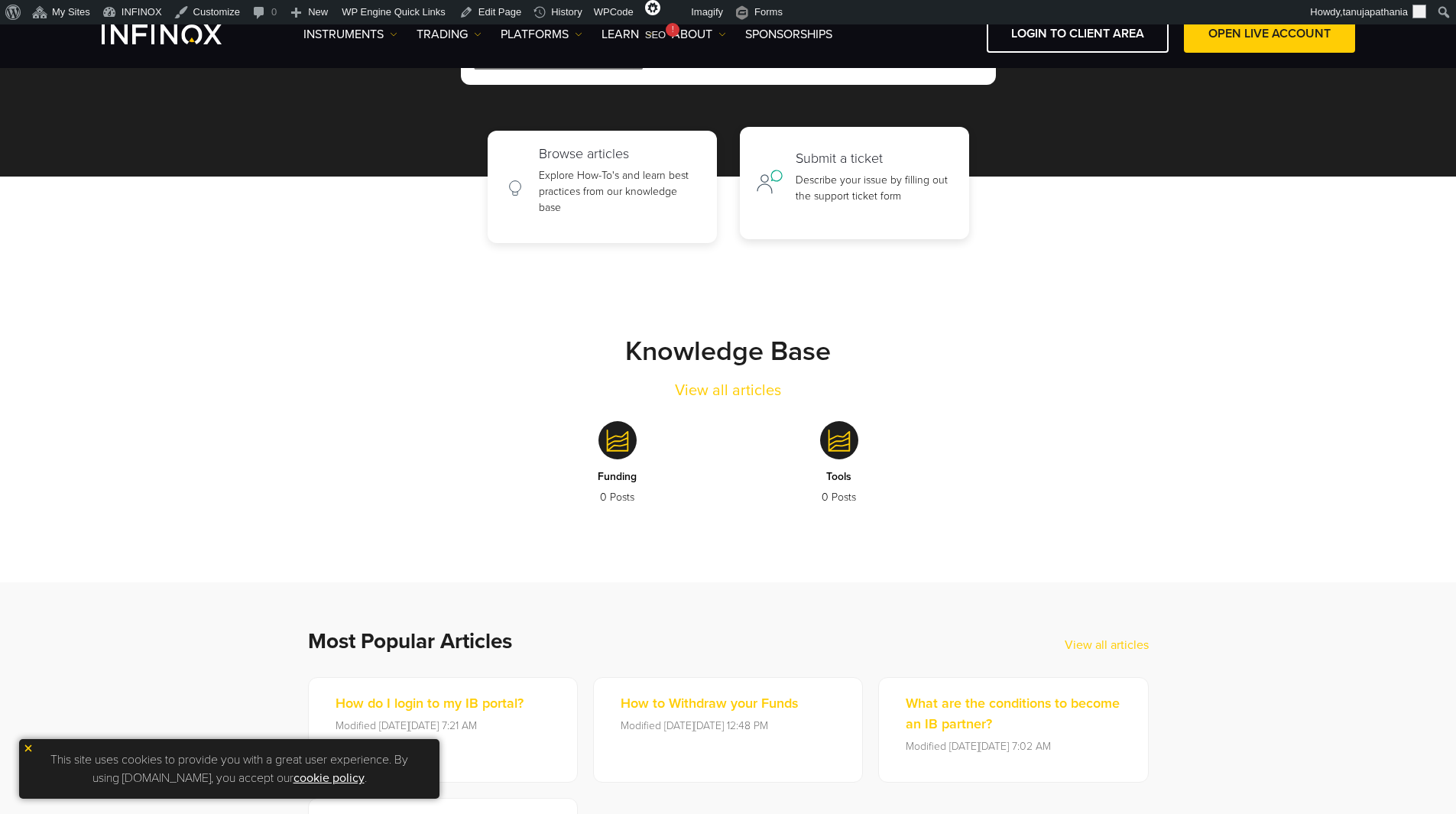
scroll to position [89, 0]
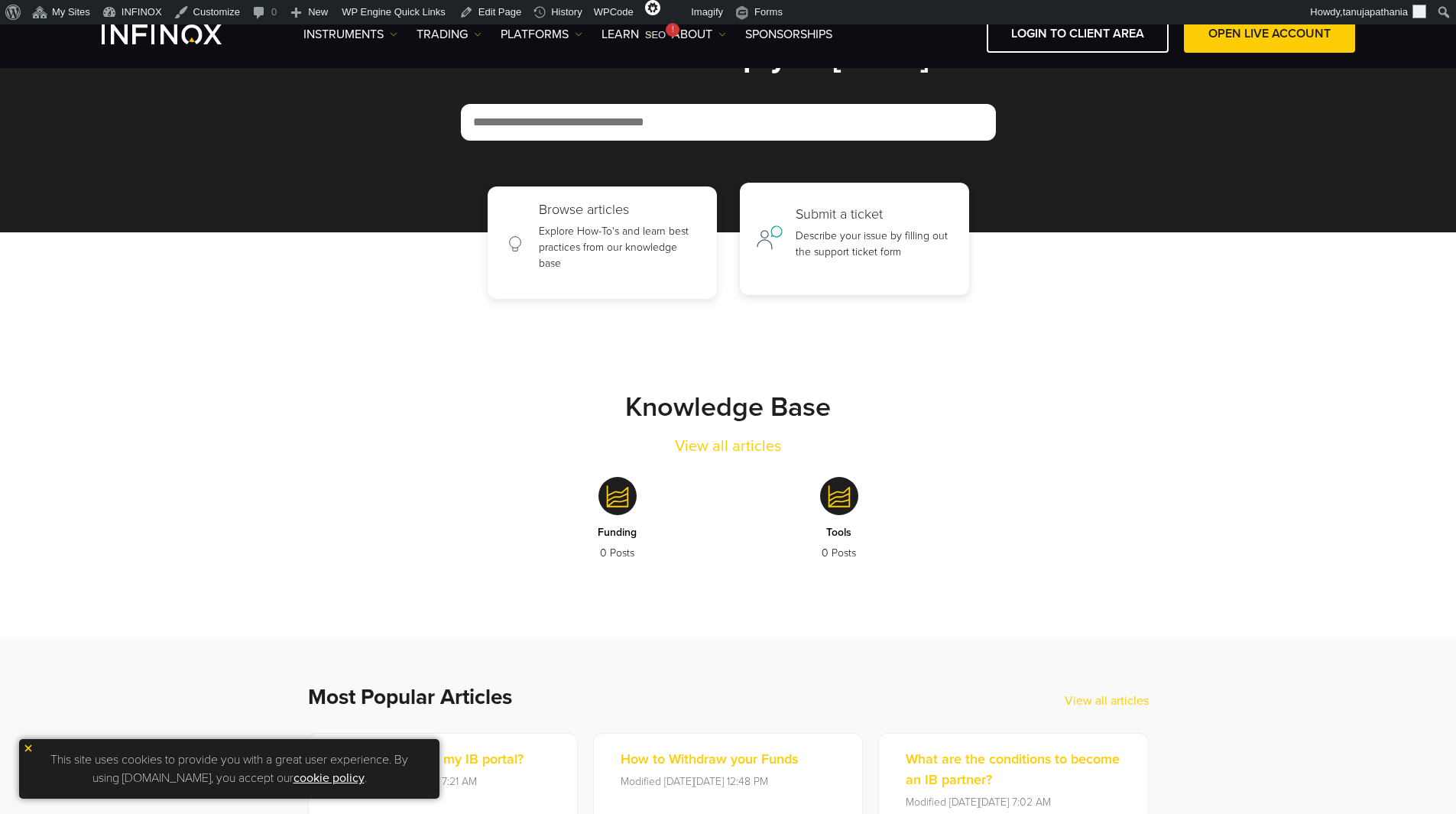
click at [848, 225] on div "Submit a ticket Describe your issue by filling out the support ticket form" at bounding box center [874, 239] width 157 height 66
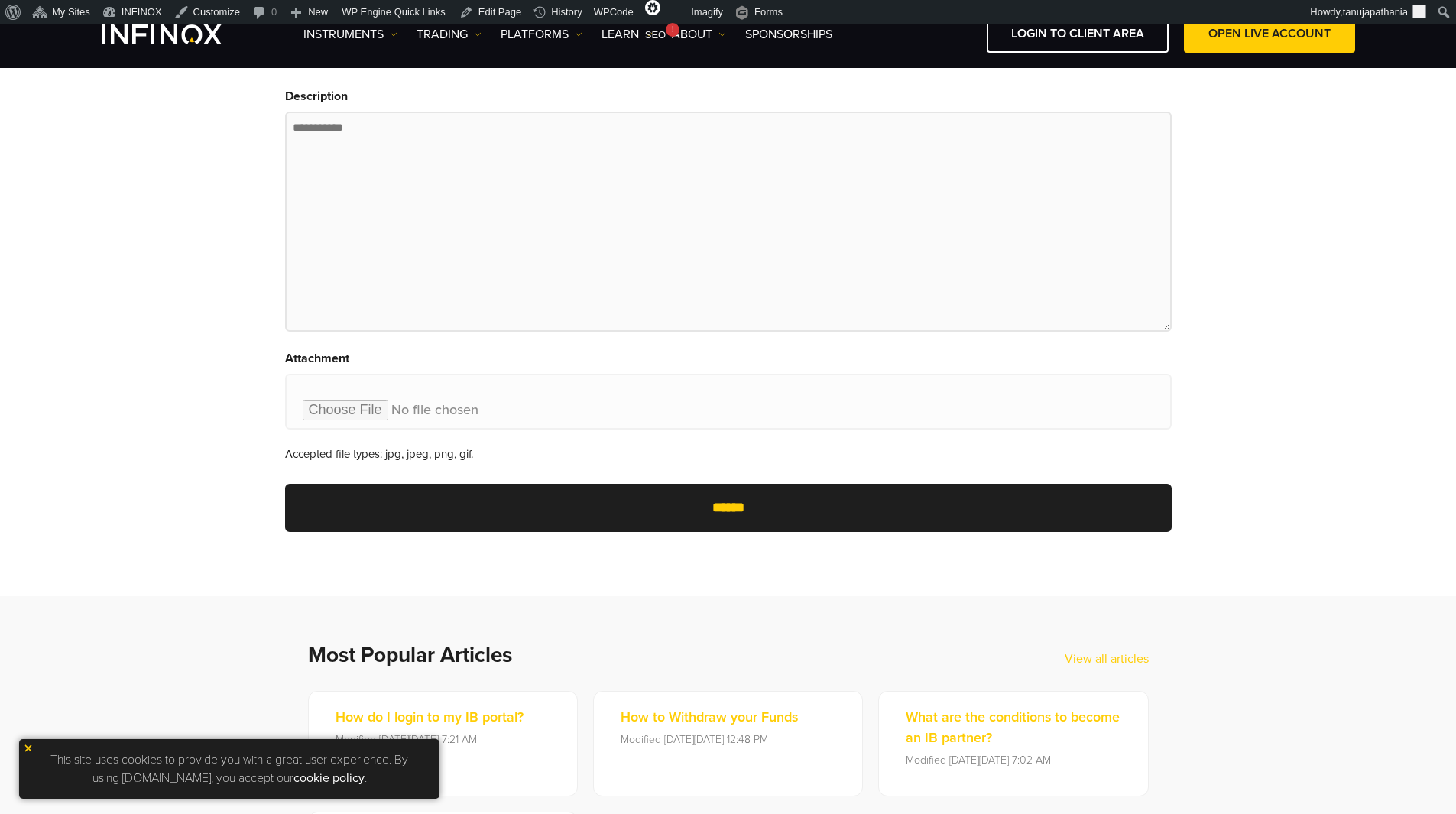
scroll to position [166, 0]
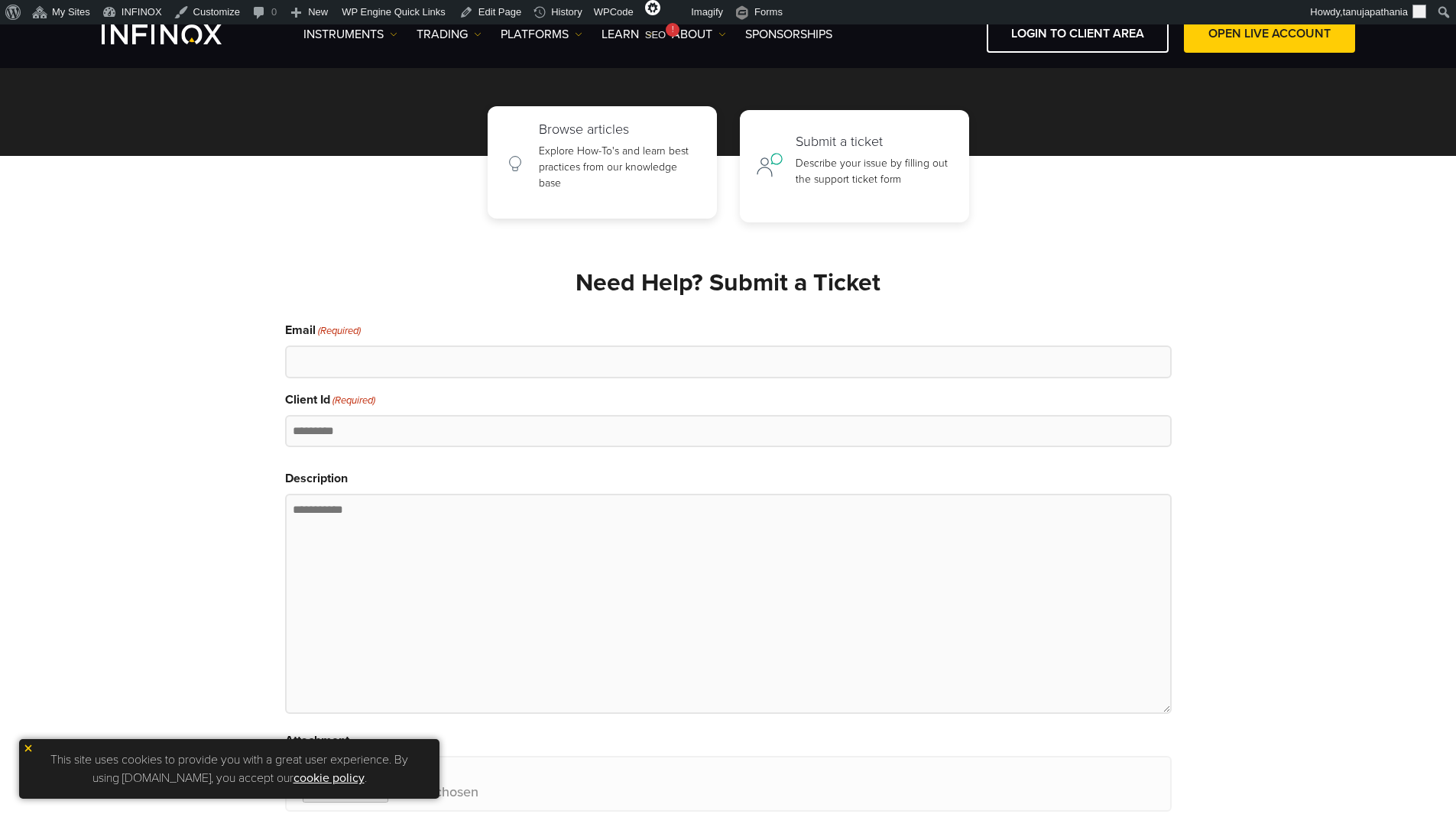
click at [589, 148] on p "Explore How-To's and learn best practices from our knowledge base" at bounding box center [620, 167] width 162 height 48
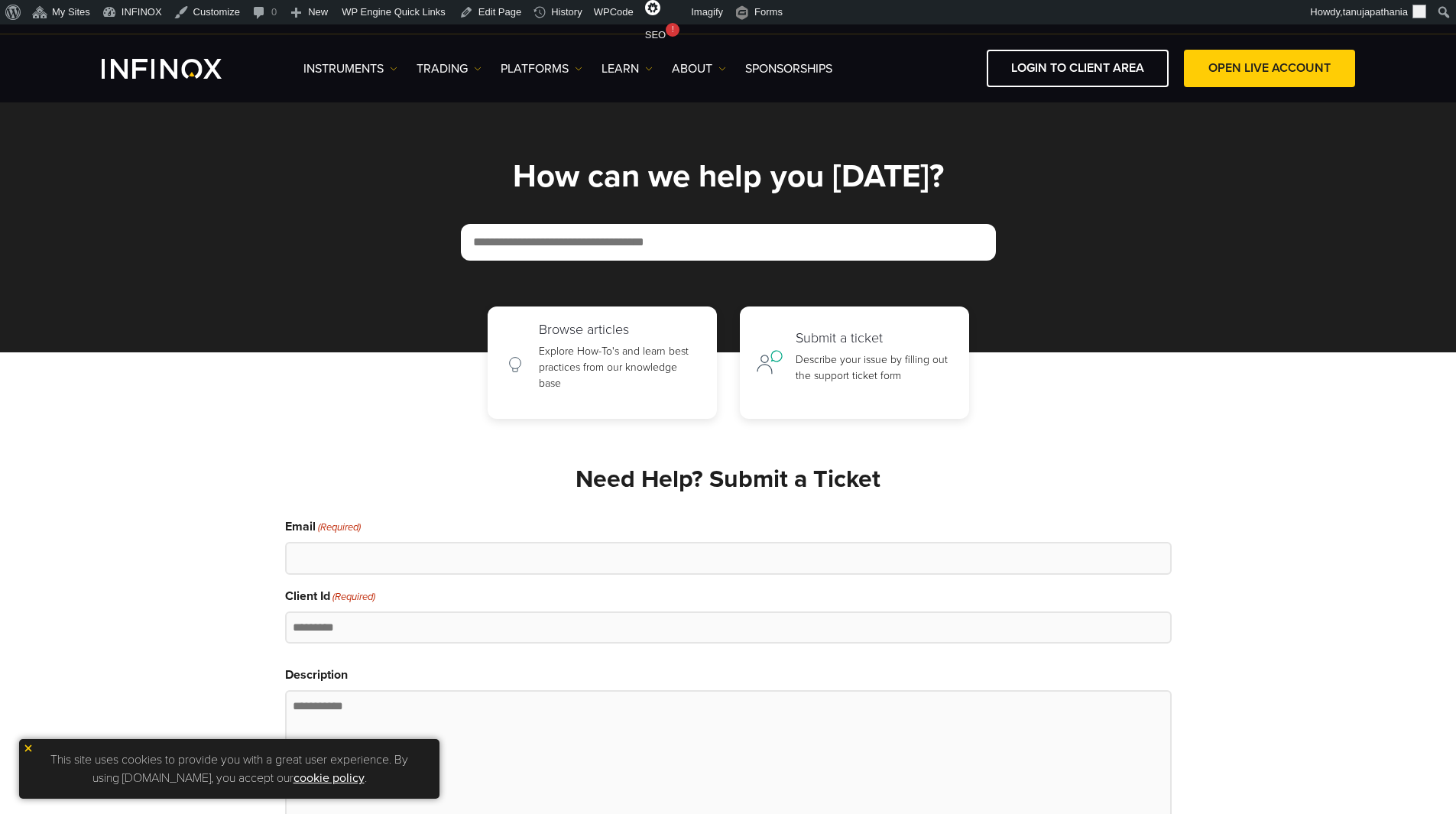
click at [578, 165] on h1 "How can we help you [DATE]?" at bounding box center [729, 176] width 887 height 33
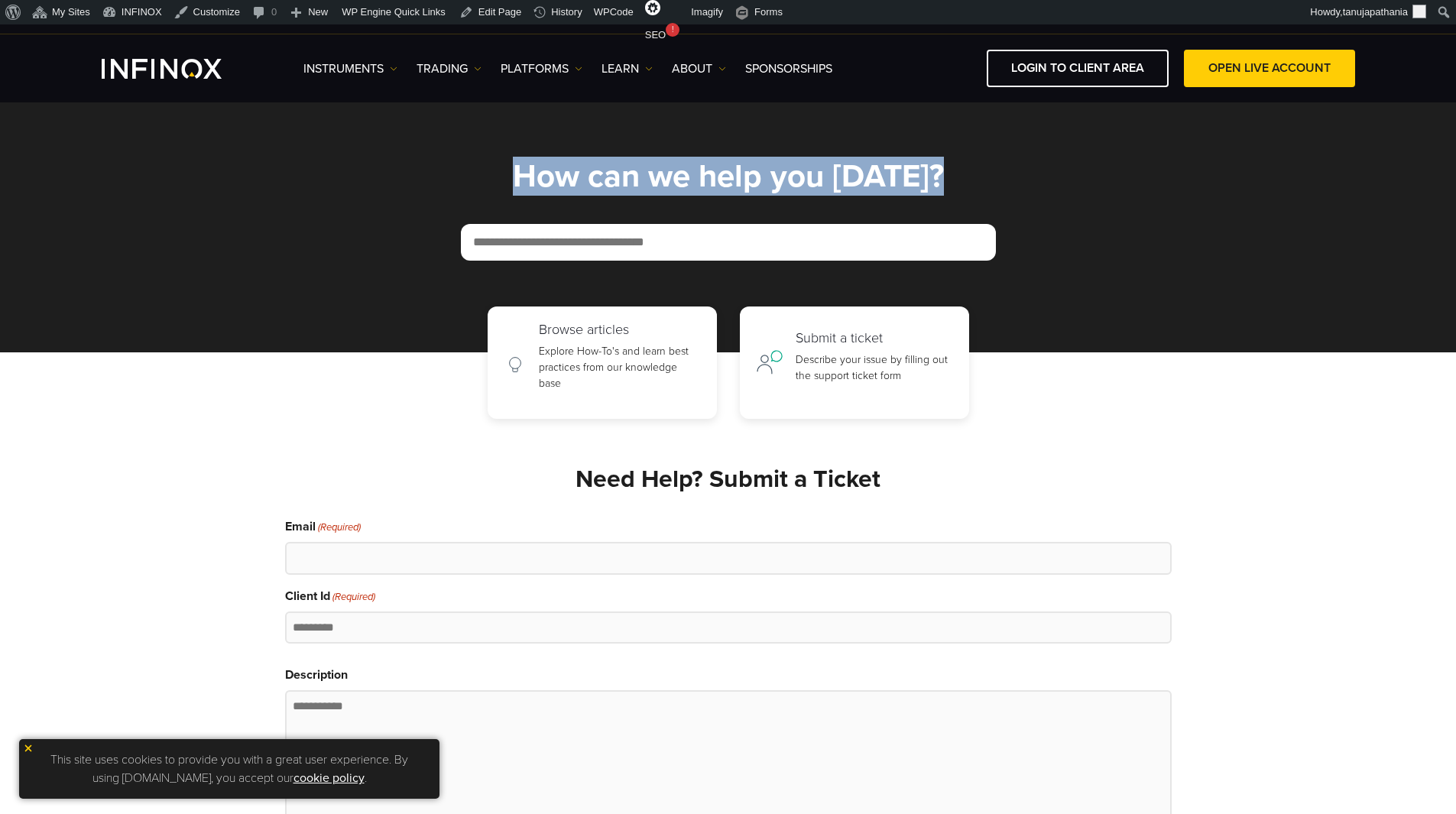
click at [578, 165] on h1 "How can we help you [DATE]?" at bounding box center [729, 176] width 887 height 33
click at [873, 185] on h1 "How can we help you [DATE]?" at bounding box center [729, 176] width 887 height 33
drag, startPoint x: 873, startPoint y: 185, endPoint x: 914, endPoint y: 194, distance: 42.0
click at [873, 186] on h1 "How can we help you [DATE]?" at bounding box center [729, 176] width 887 height 33
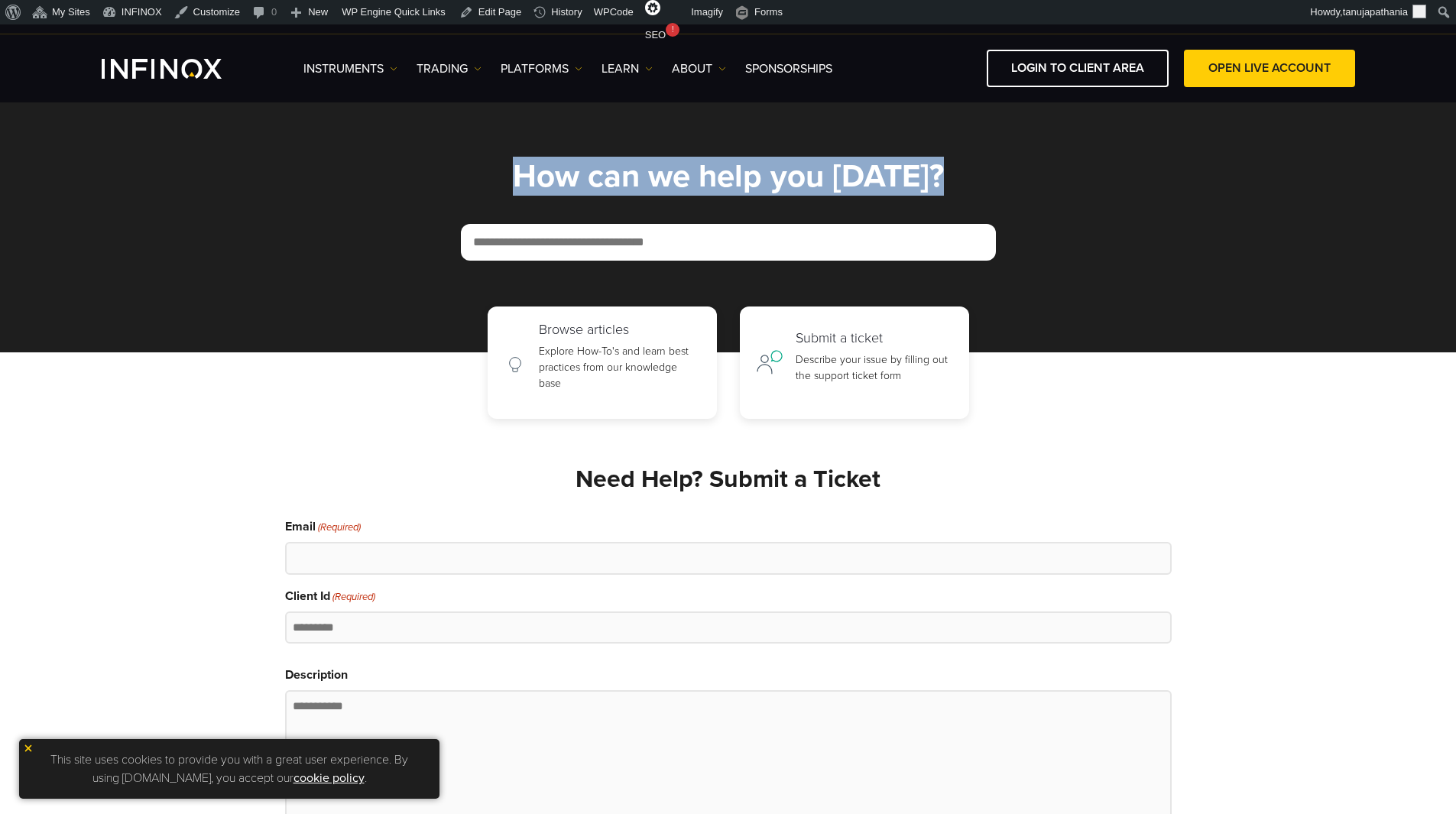
click at [969, 180] on h1 "How can we help you [DATE]?" at bounding box center [729, 176] width 887 height 33
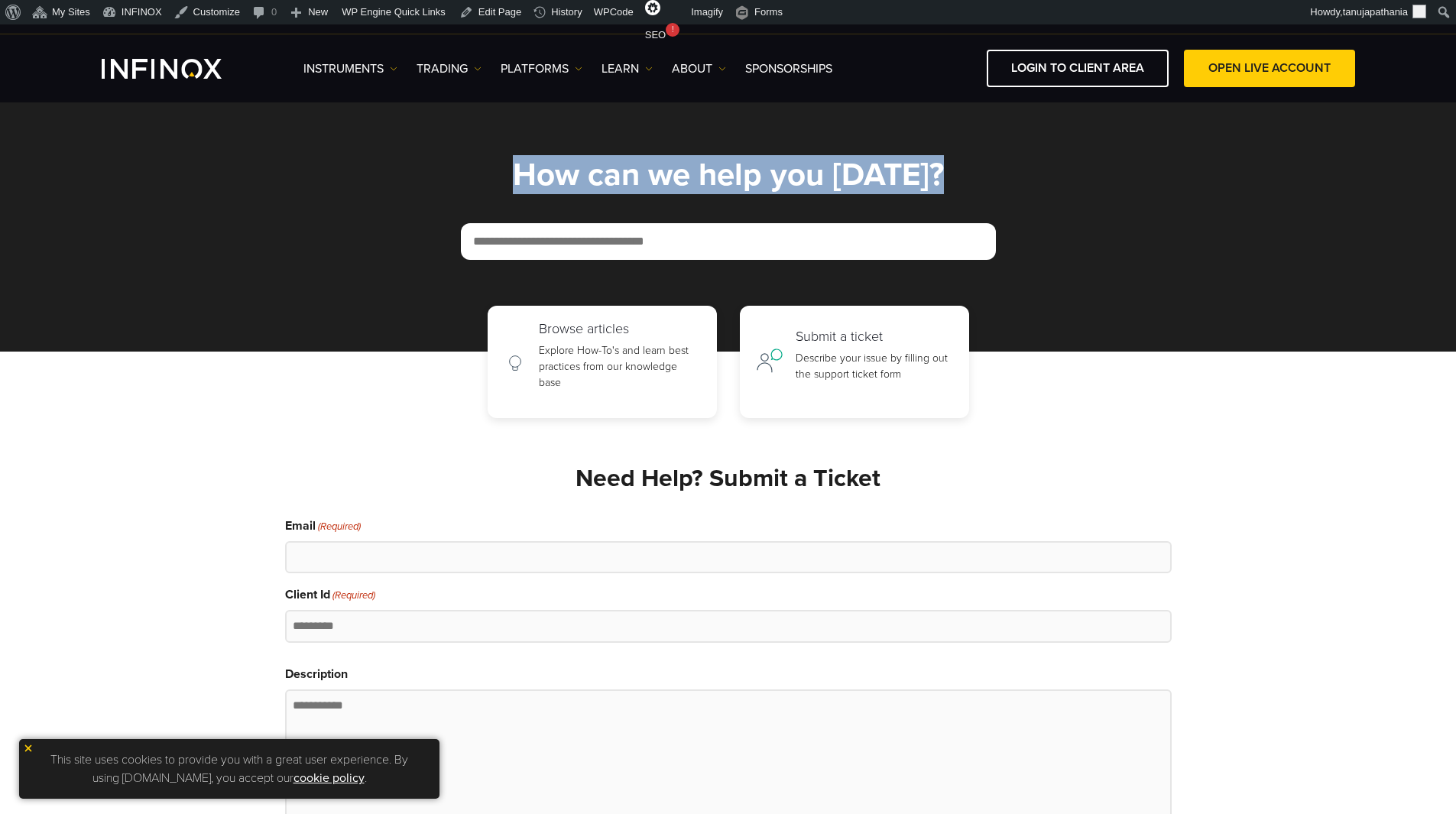
click at [558, 164] on h1 "How can we help you [DATE]?" at bounding box center [729, 174] width 887 height 33
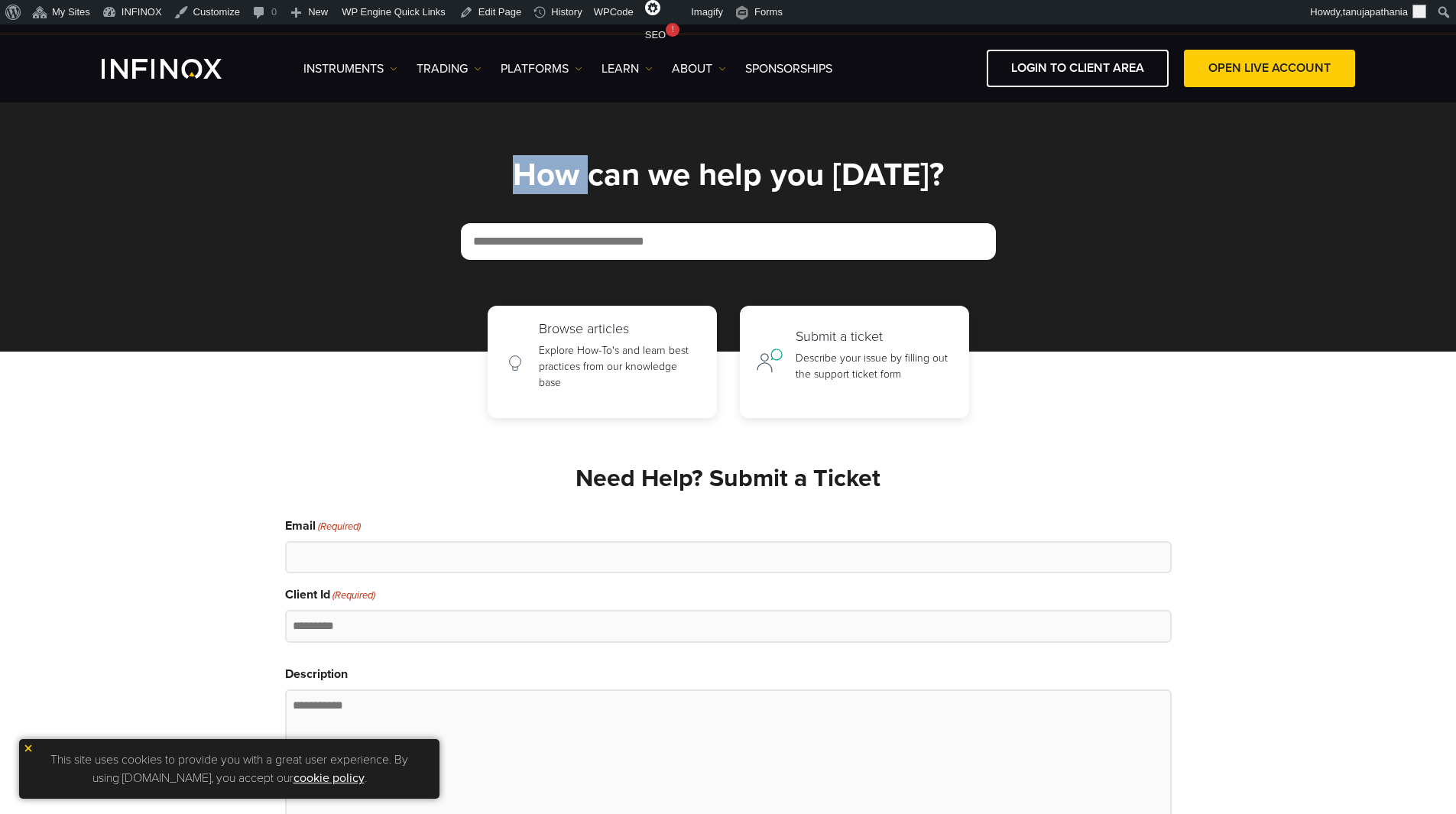
click at [558, 164] on h1 "How can we help you [DATE]?" at bounding box center [729, 174] width 887 height 33
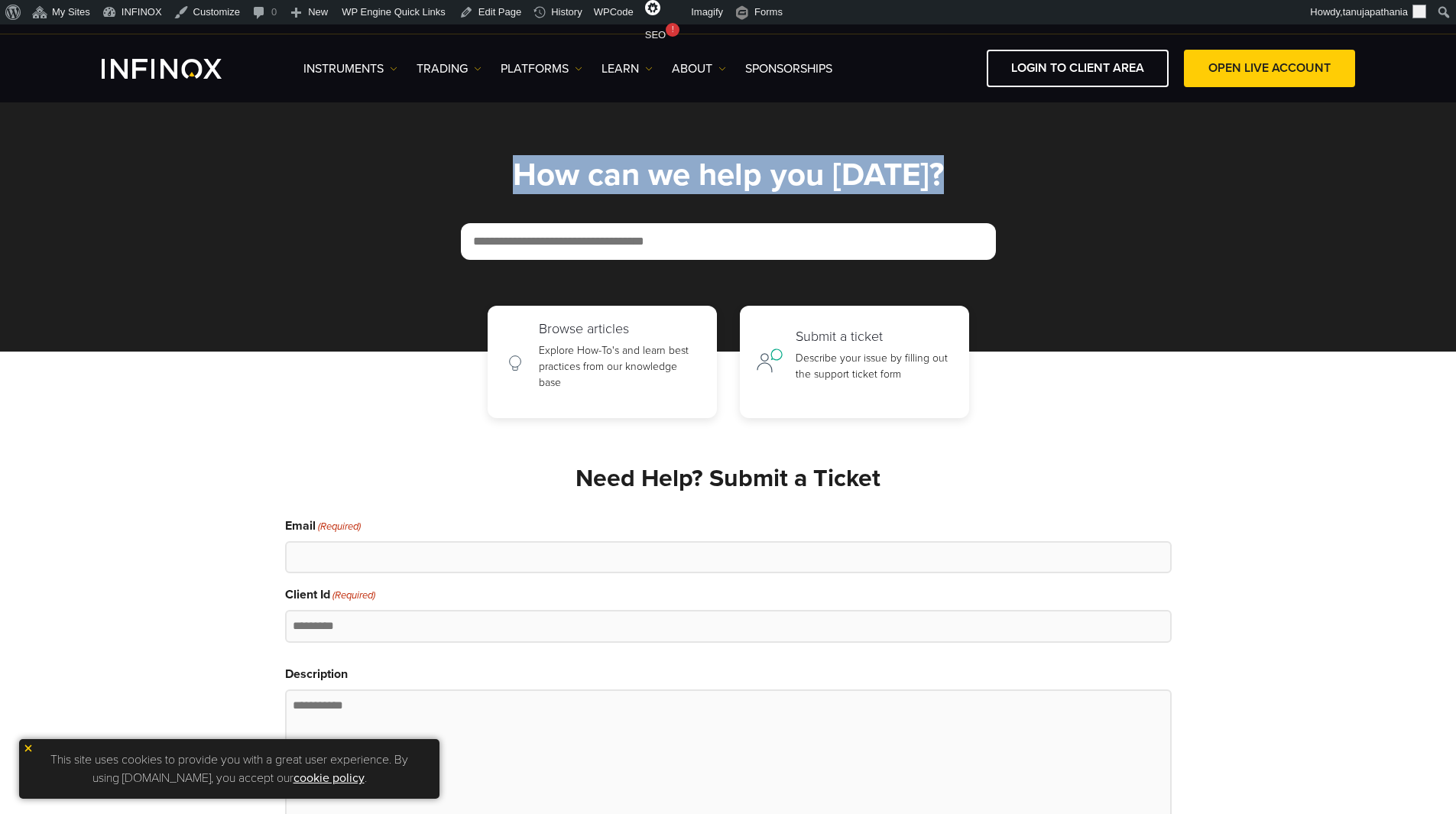
click at [558, 164] on h1 "How can we help you [DATE]?" at bounding box center [729, 174] width 887 height 33
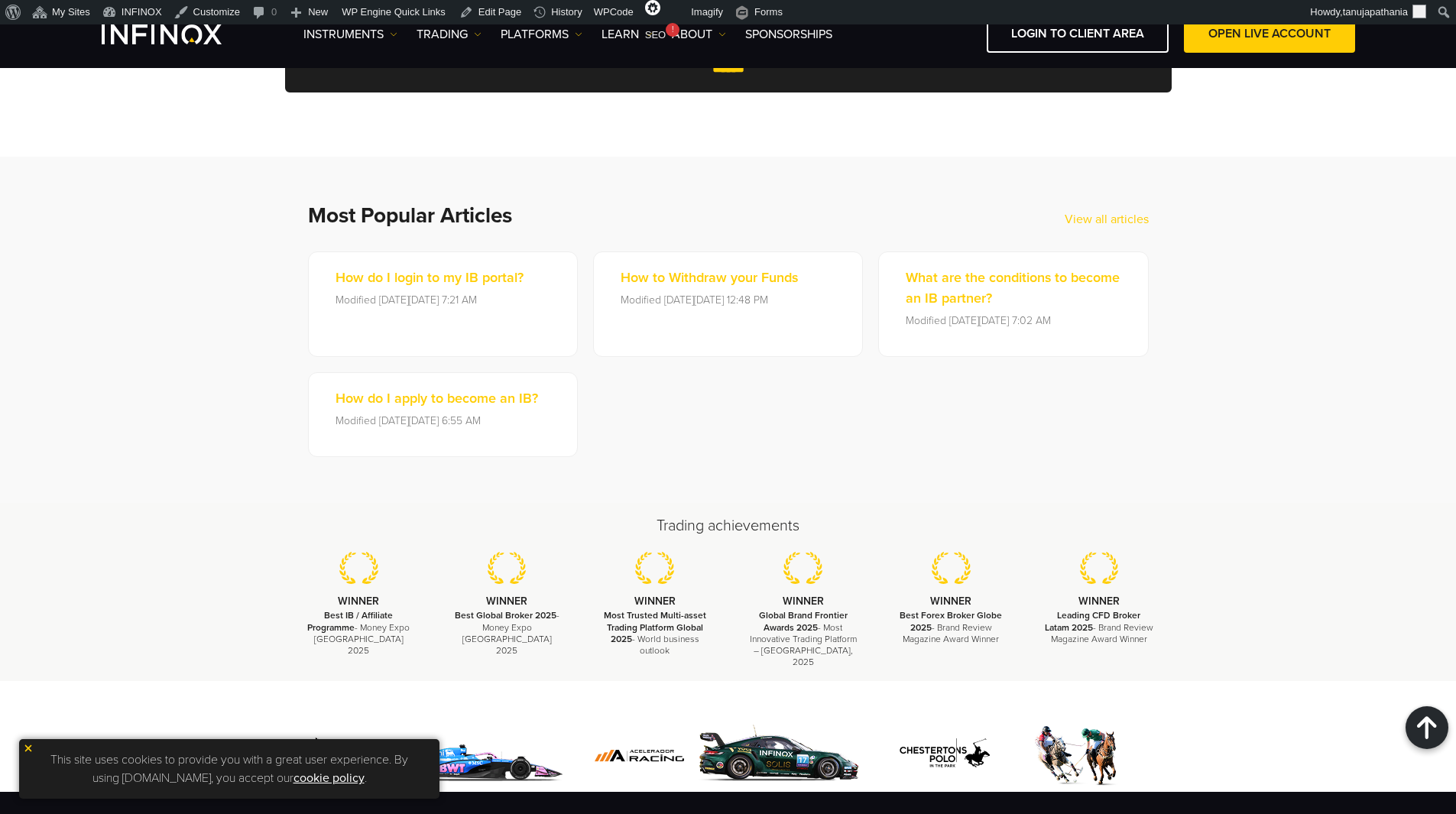
scroll to position [1070, 0]
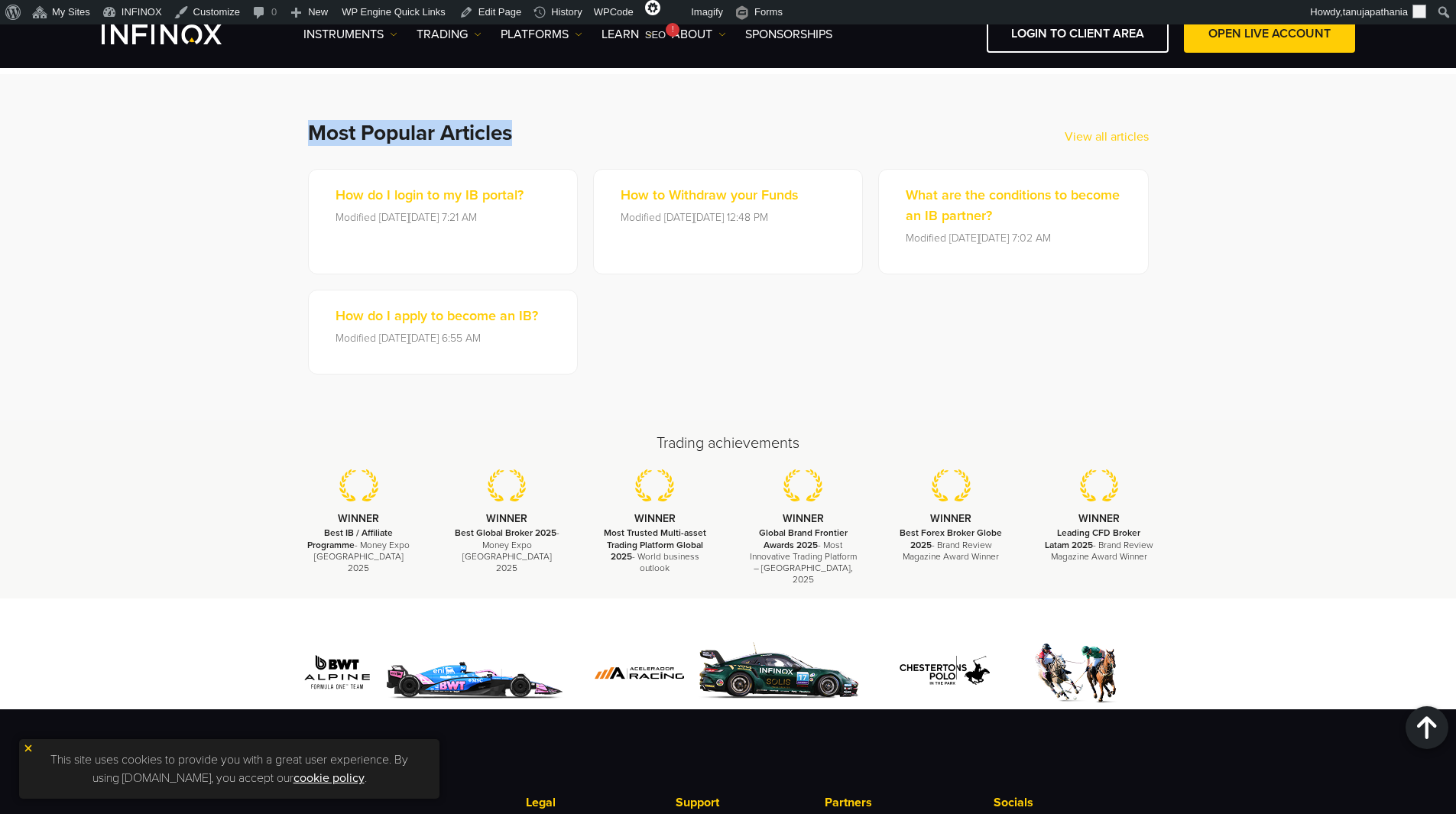
drag, startPoint x: 374, startPoint y: 131, endPoint x: 556, endPoint y: 129, distance: 182.0
click at [556, 129] on div "Most Popular Articles View all articles How do I login to my IB portal? Modifie…" at bounding box center [728, 246] width 917 height 254
click at [568, 130] on h2 "Most Popular Articles" at bounding box center [686, 132] width 757 height 26
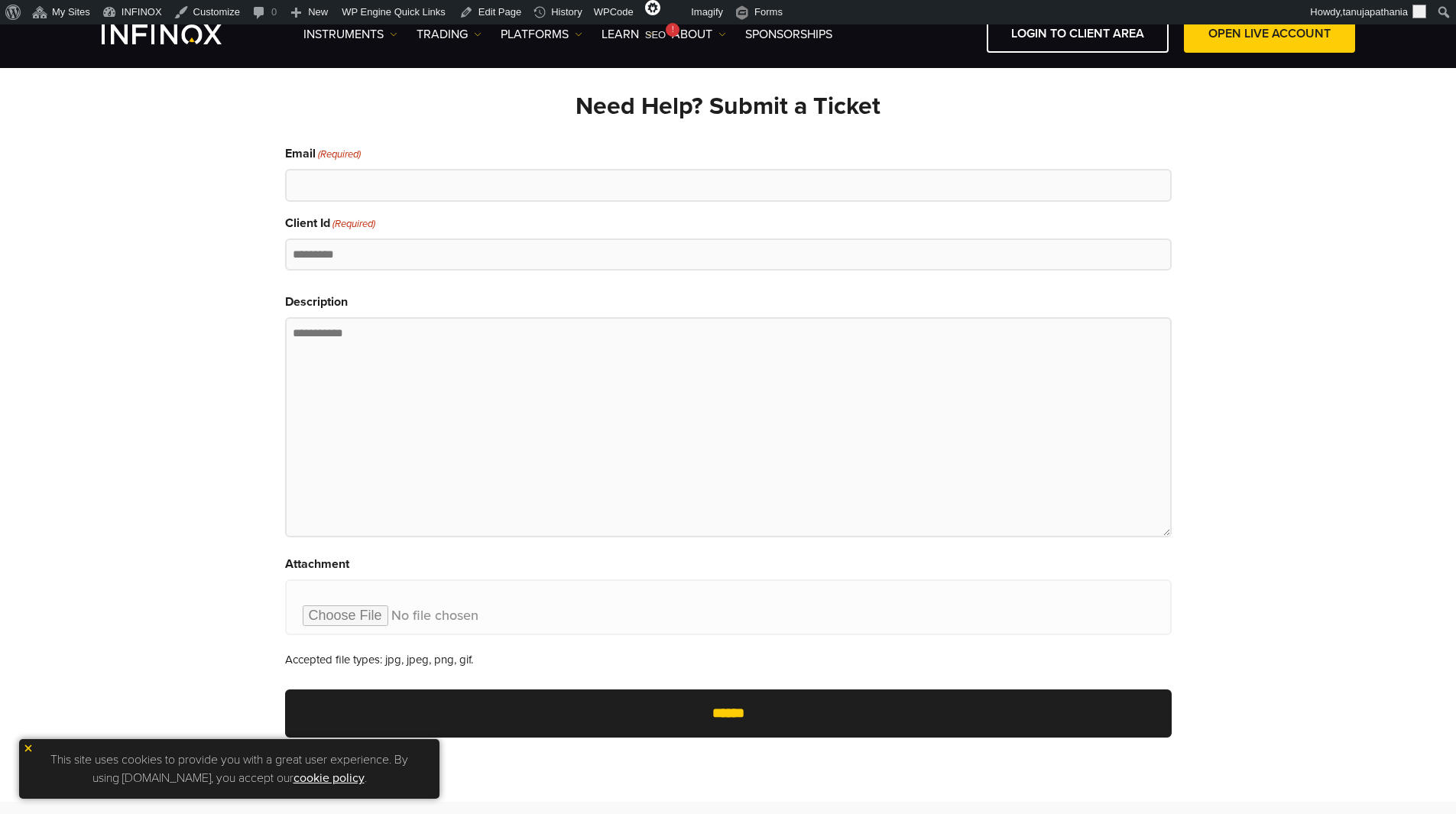
scroll to position [0, 0]
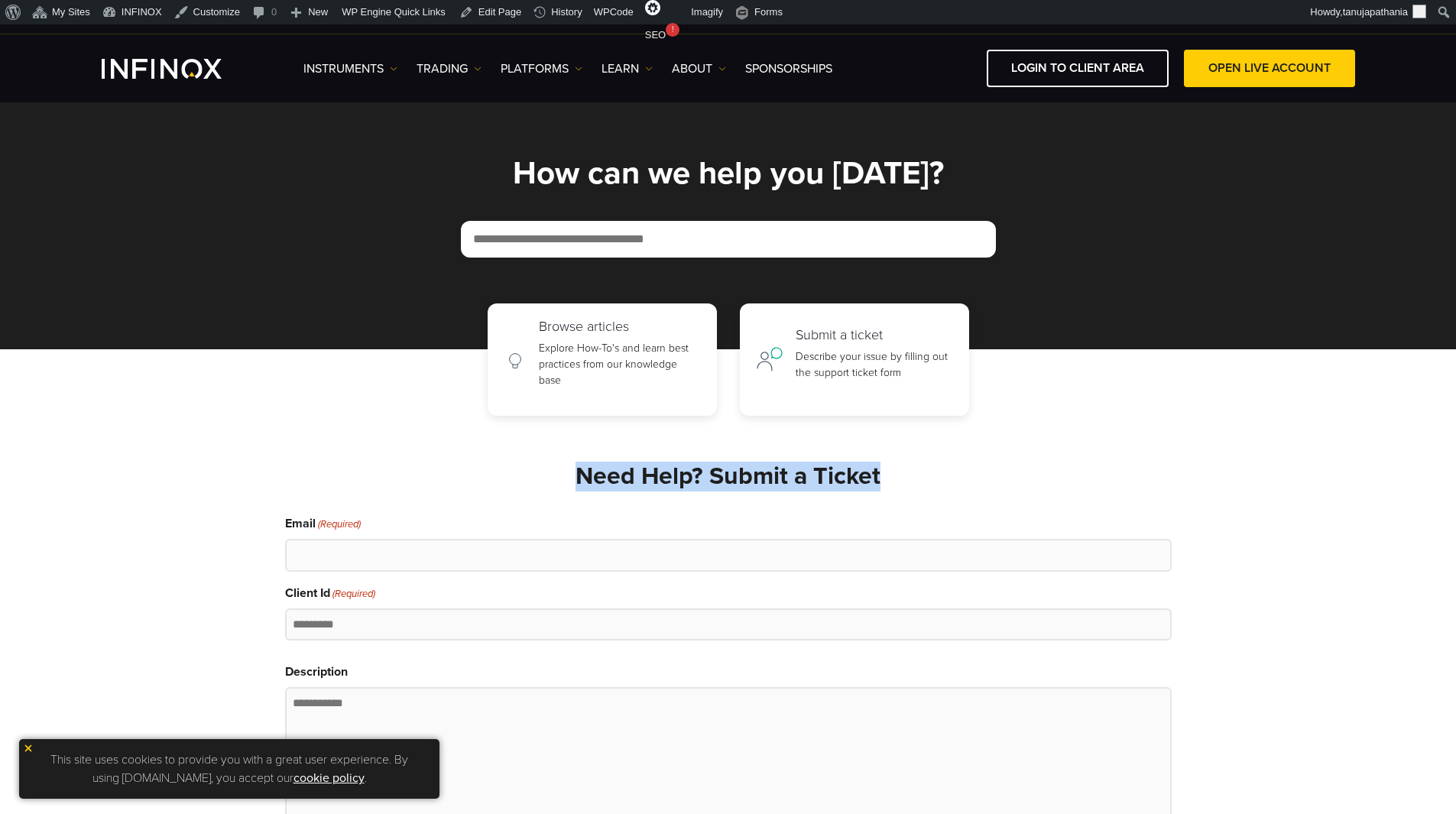
drag, startPoint x: 576, startPoint y: 477, endPoint x: 901, endPoint y: 467, distance: 325.2
click at [901, 467] on h2 "Need Help? Submit a Ticket" at bounding box center [729, 477] width 887 height 30
click at [804, 478] on h2 "Need Help? Submit a Ticket" at bounding box center [729, 477] width 887 height 30
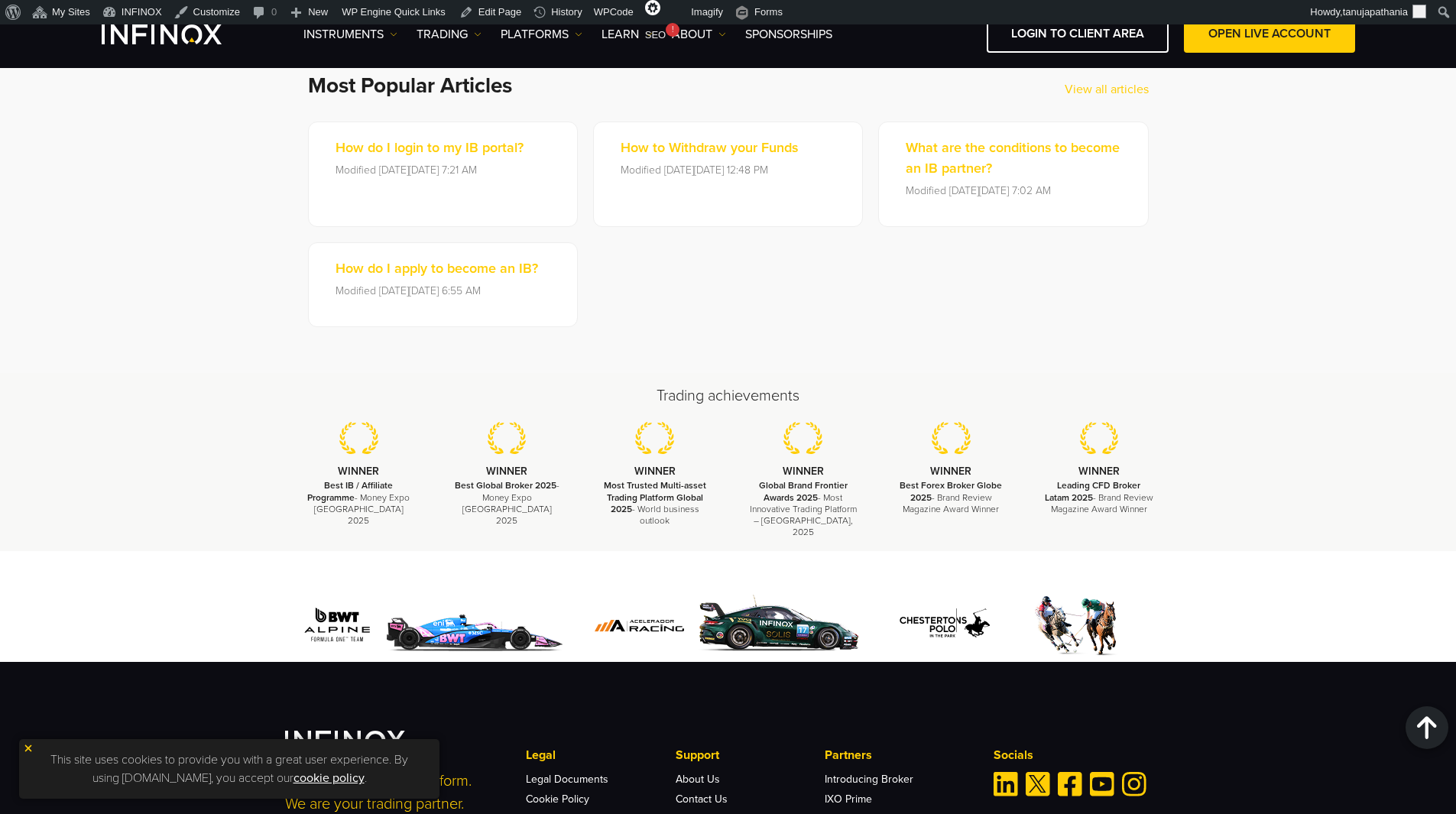
scroll to position [764, 0]
